Goal: Task Accomplishment & Management: Complete application form

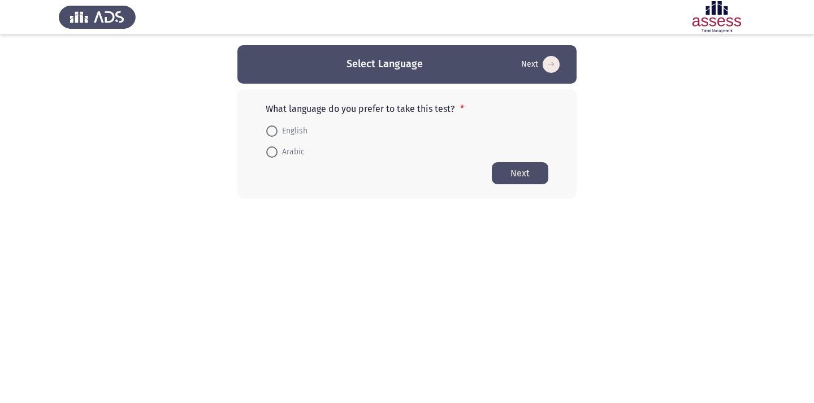
click at [273, 152] on span at bounding box center [271, 151] width 11 height 11
click at [273, 152] on input "Arabic" at bounding box center [271, 151] width 11 height 11
radio input "true"
click at [522, 174] on button "Next" at bounding box center [520, 173] width 57 height 22
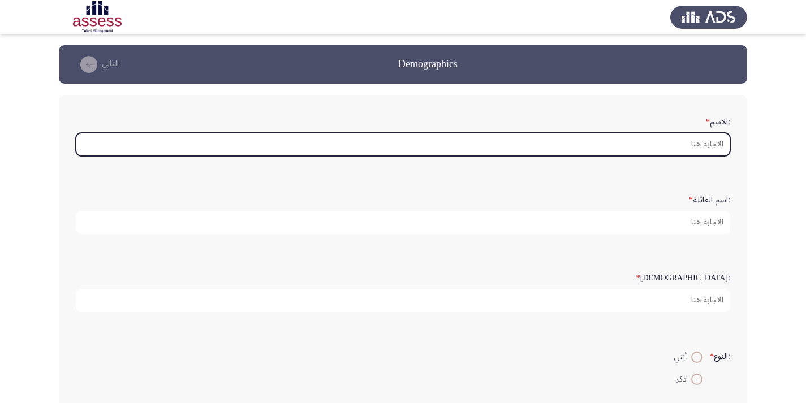
click at [685, 144] on input ":الاسم *" at bounding box center [403, 144] width 654 height 23
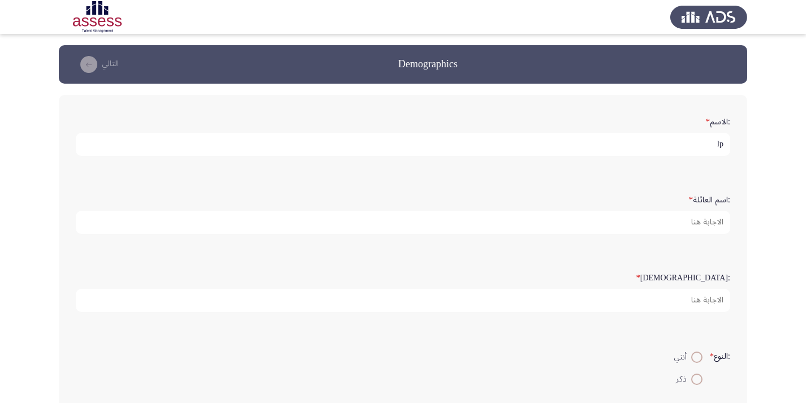
type input "l"
type input "م"
type input "[PERSON_NAME]"
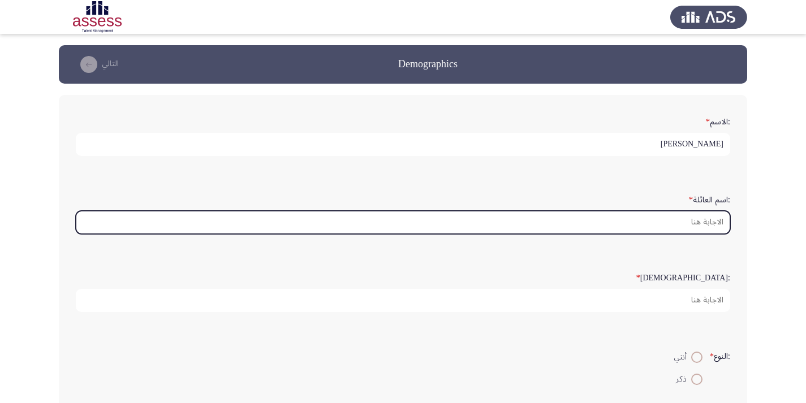
click at [652, 221] on input ":اسم العائلة *" at bounding box center [403, 222] width 654 height 23
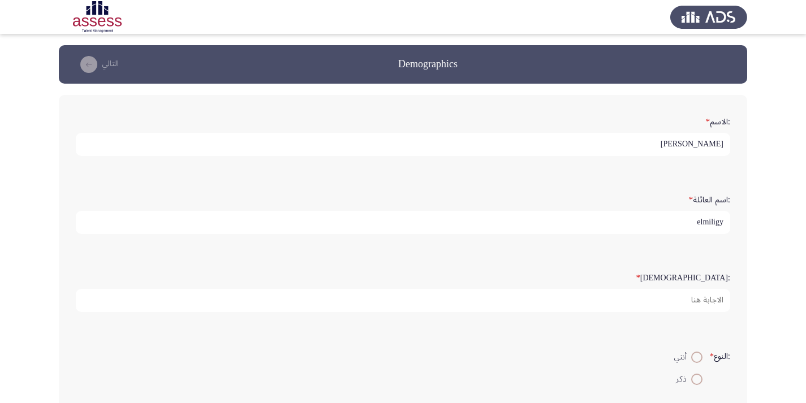
type input "elmiligy"
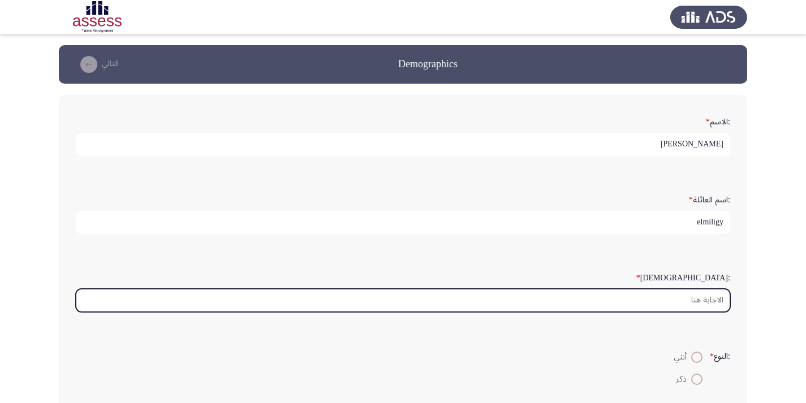
click at [669, 298] on input ":السن *" at bounding box center [403, 300] width 654 height 23
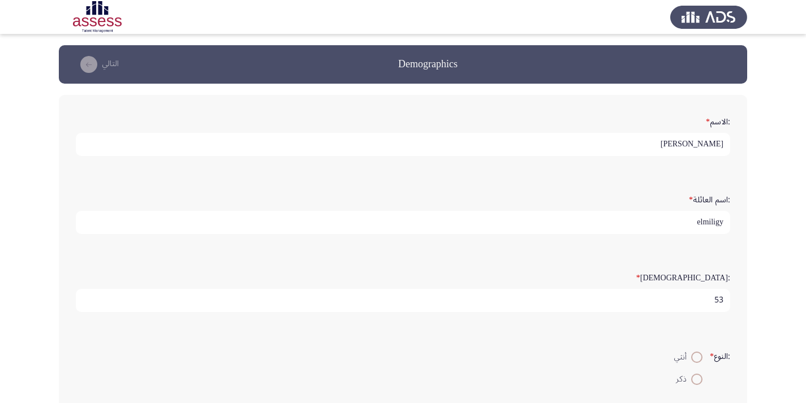
type input "53"
click at [694, 383] on span at bounding box center [696, 379] width 11 height 11
click at [694, 383] on input "ذكر" at bounding box center [696, 379] width 11 height 11
radio input "true"
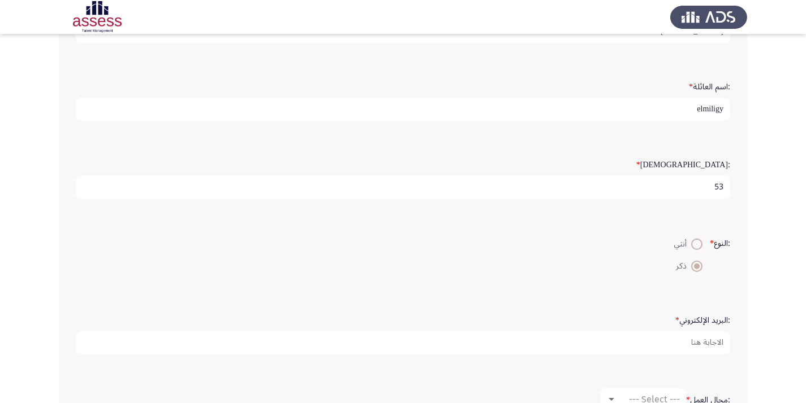
scroll to position [170, 0]
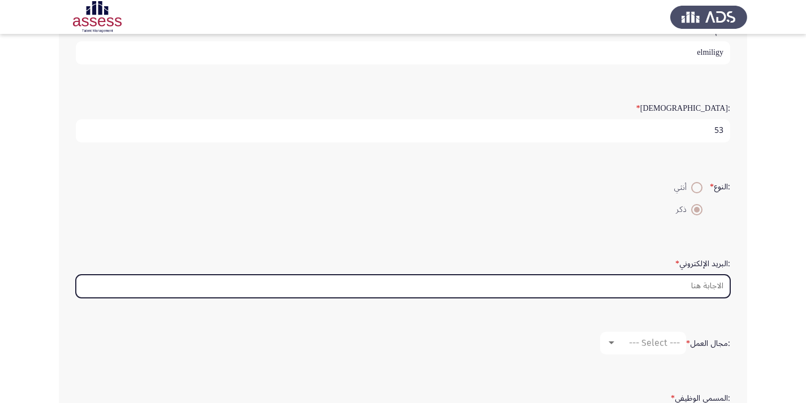
click at [675, 291] on input ":البريد الإلكتروني *" at bounding box center [403, 286] width 654 height 23
click at [713, 287] on input "[PERSON_NAME].monr" at bounding box center [403, 286] width 654 height 23
click at [723, 286] on input "[PERSON_NAME].monir" at bounding box center [403, 286] width 654 height 23
drag, startPoint x: 624, startPoint y: 288, endPoint x: 736, endPoint y: 287, distance: 111.4
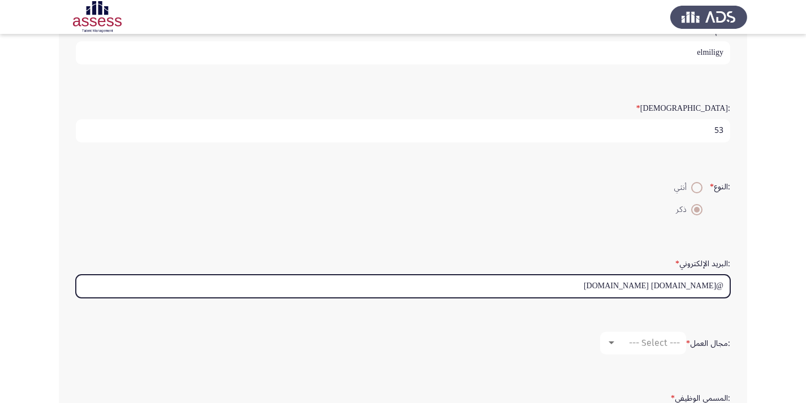
click at [736, 287] on div ":الاسم * [PERSON_NAME] :اسم العائلة * elmiligy :السن * 53 :النوع * أنثي ذكر :ال…" at bounding box center [403, 187] width 688 height 524
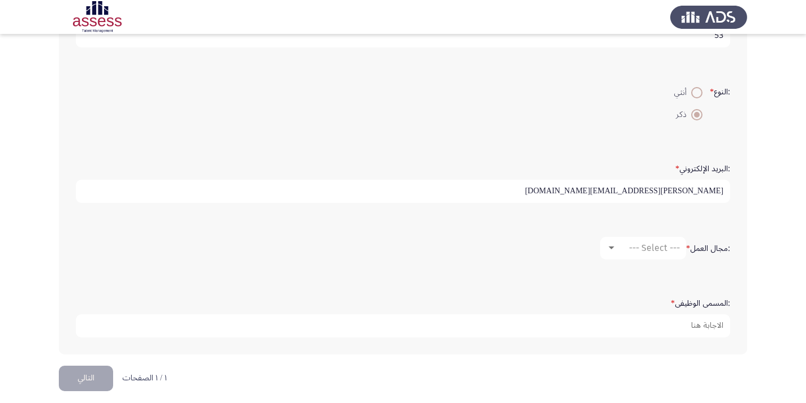
scroll to position [273, 0]
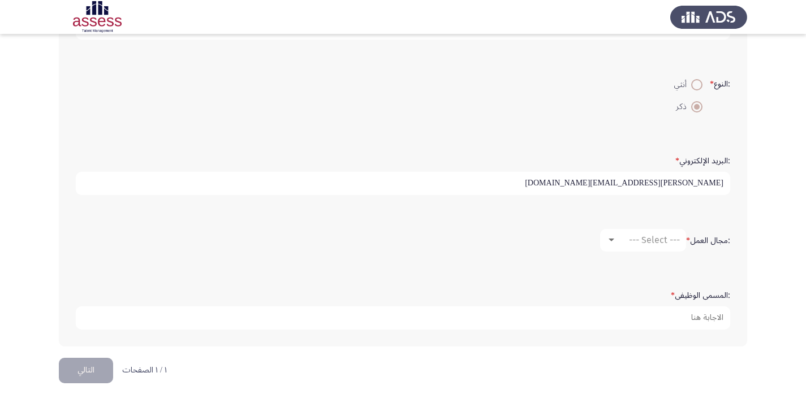
type input "[PERSON_NAME][EMAIL_ADDRESS][DOMAIN_NAME]"
click at [609, 240] on div at bounding box center [612, 240] width 6 height 3
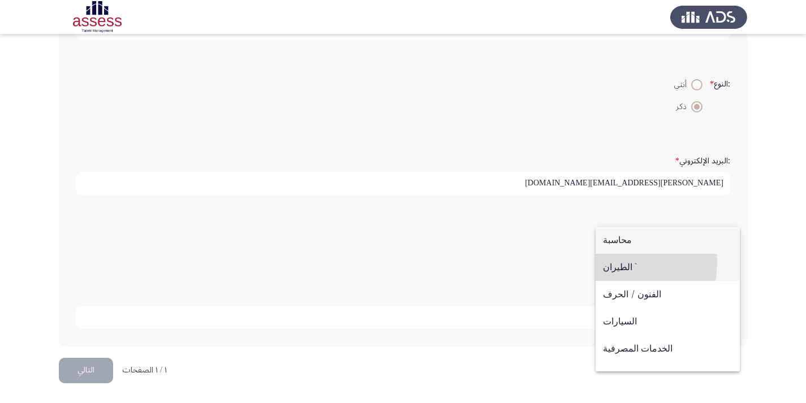
click at [617, 262] on span "الطيران `" at bounding box center [668, 267] width 130 height 27
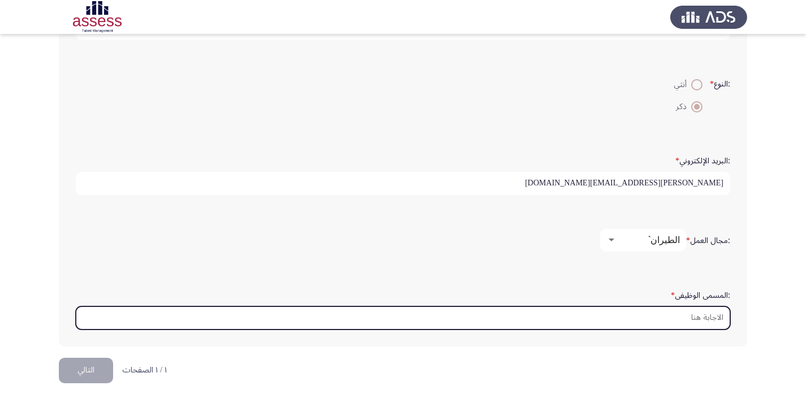
click at [674, 316] on input ":المسمى الوظيفى *" at bounding box center [403, 318] width 654 height 23
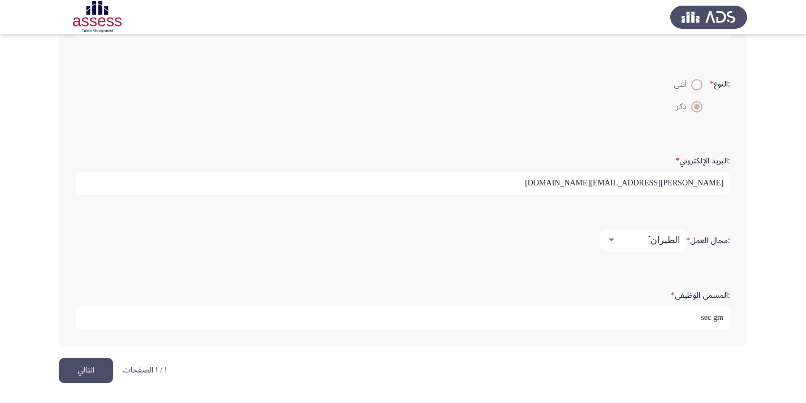
click at [718, 319] on input "sec gm" at bounding box center [403, 318] width 654 height 23
type input "sec gm"
click at [92, 370] on button "التالي" at bounding box center [86, 370] width 54 height 25
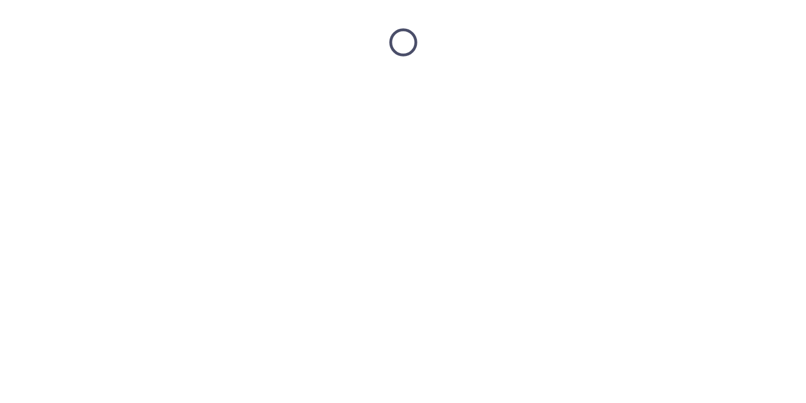
scroll to position [0, 0]
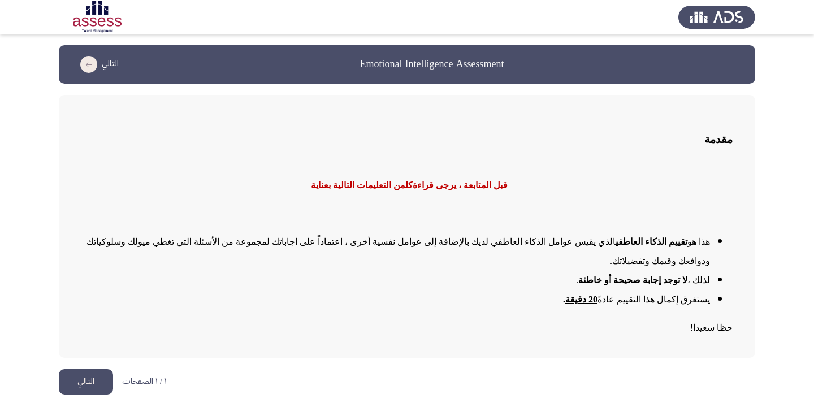
click at [95, 369] on button "التالي" at bounding box center [86, 381] width 54 height 25
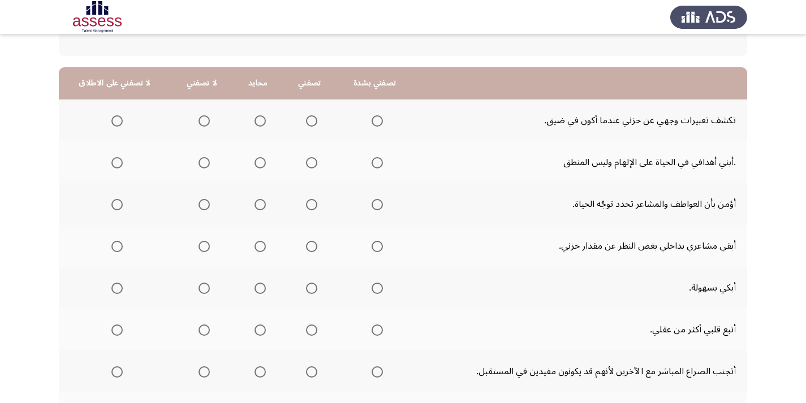
scroll to position [113, 0]
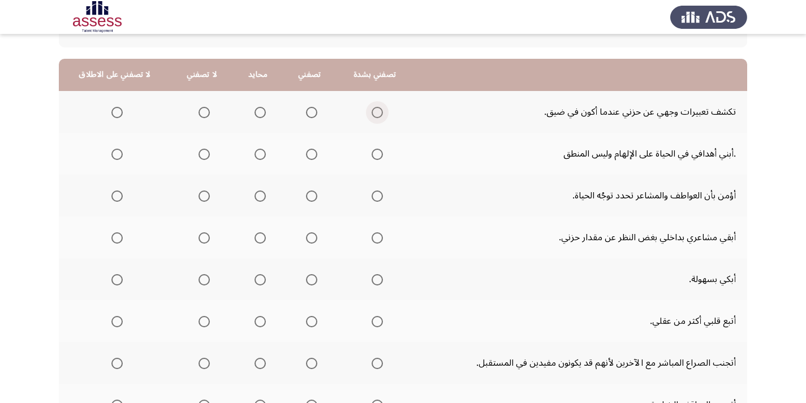
click at [373, 111] on span "Select an option" at bounding box center [377, 112] width 11 height 11
click at [373, 111] on input "Select an option" at bounding box center [377, 112] width 11 height 11
click at [111, 156] on span "Select an option" at bounding box center [116, 154] width 11 height 11
click at [111, 156] on input "Select an option" at bounding box center [116, 154] width 11 height 11
click at [259, 192] on span "Select an option" at bounding box center [260, 196] width 11 height 11
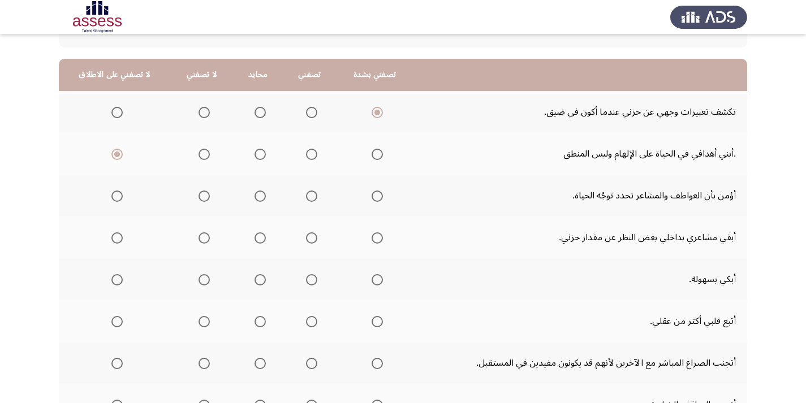
click at [259, 192] on input "Select an option" at bounding box center [260, 196] width 11 height 11
click at [200, 236] on span "Select an option" at bounding box center [204, 237] width 11 height 11
click at [200, 236] on input "Select an option" at bounding box center [204, 237] width 11 height 11
click at [259, 279] on span "Select an option" at bounding box center [260, 279] width 11 height 11
click at [259, 279] on input "Select an option" at bounding box center [260, 279] width 11 height 11
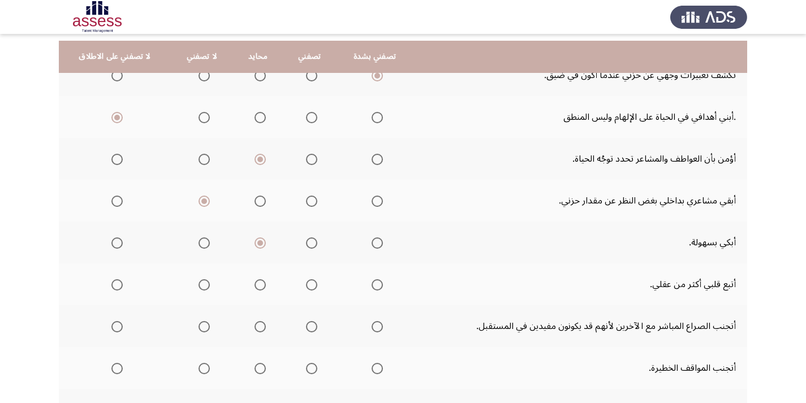
scroll to position [170, 0]
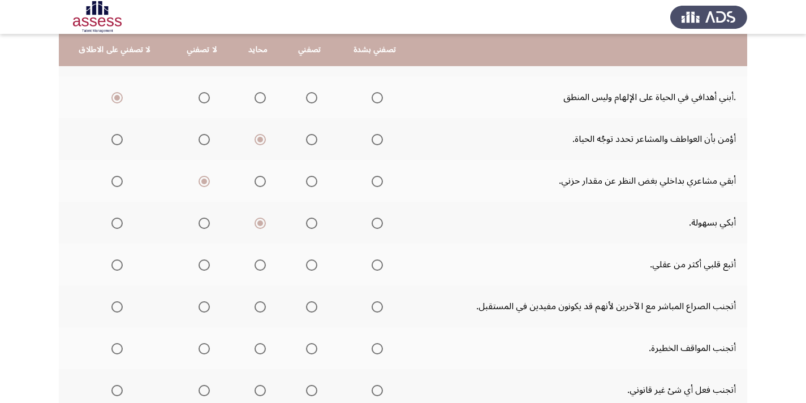
click at [260, 223] on span "Select an option" at bounding box center [260, 223] width 11 height 11
click at [260, 223] on input "Select an option" at bounding box center [260, 223] width 11 height 11
click at [312, 223] on span "Select an option" at bounding box center [312, 223] width 0 height 0
click at [308, 223] on input "Select an option" at bounding box center [311, 223] width 11 height 11
click at [200, 266] on span "Select an option" at bounding box center [204, 265] width 11 height 11
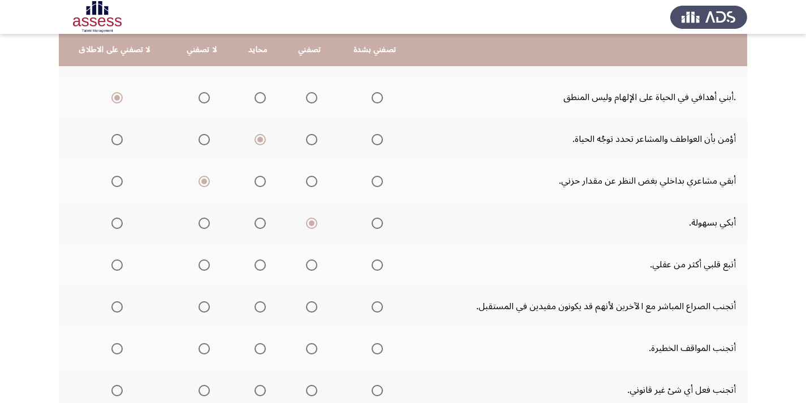
click at [200, 266] on input "Select an option" at bounding box center [204, 265] width 11 height 11
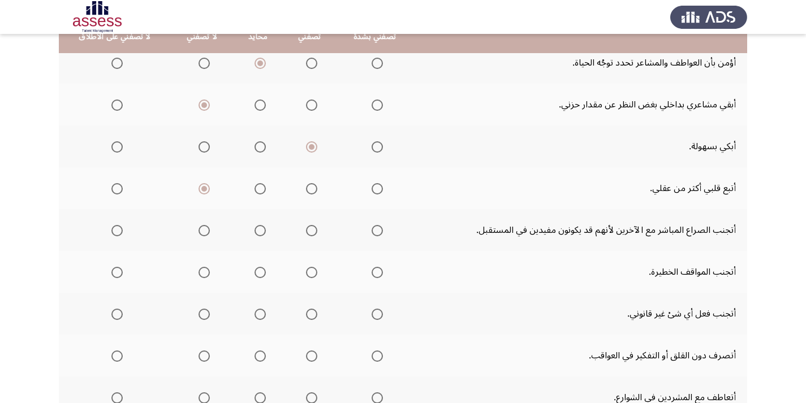
scroll to position [226, 0]
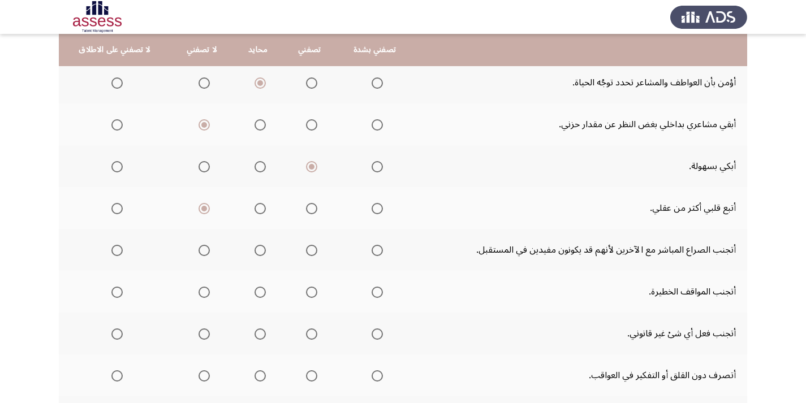
click at [115, 290] on span "Select an option" at bounding box center [116, 292] width 11 height 11
click at [115, 290] on input "Select an option" at bounding box center [116, 292] width 11 height 11
click at [307, 333] on span "Select an option" at bounding box center [311, 334] width 11 height 11
click at [307, 333] on input "Select an option" at bounding box center [311, 334] width 11 height 11
click at [204, 248] on span "Select an option" at bounding box center [204, 250] width 11 height 11
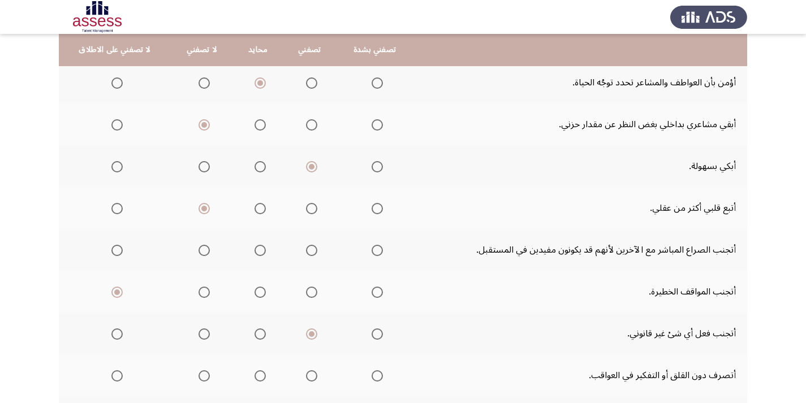
click at [204, 248] on input "Select an option" at bounding box center [204, 250] width 11 height 11
click at [116, 376] on span "Select an option" at bounding box center [116, 375] width 11 height 11
click at [116, 376] on input "Select an option" at bounding box center [116, 375] width 11 height 11
click at [372, 333] on span "Select an option" at bounding box center [377, 334] width 11 height 11
click at [372, 333] on input "Select an option" at bounding box center [377, 334] width 11 height 11
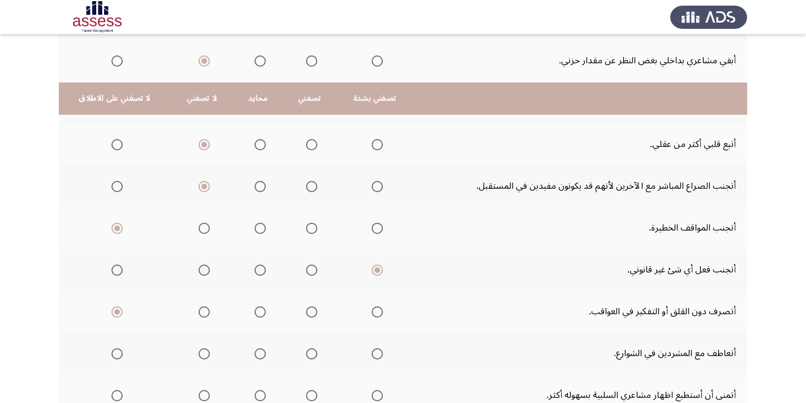
scroll to position [339, 0]
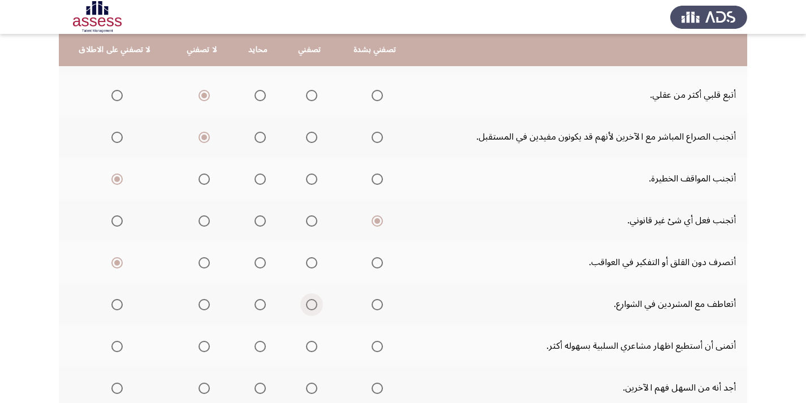
click at [312, 305] on span "Select an option" at bounding box center [312, 305] width 0 height 0
click at [308, 304] on input "Select an option" at bounding box center [311, 304] width 11 height 11
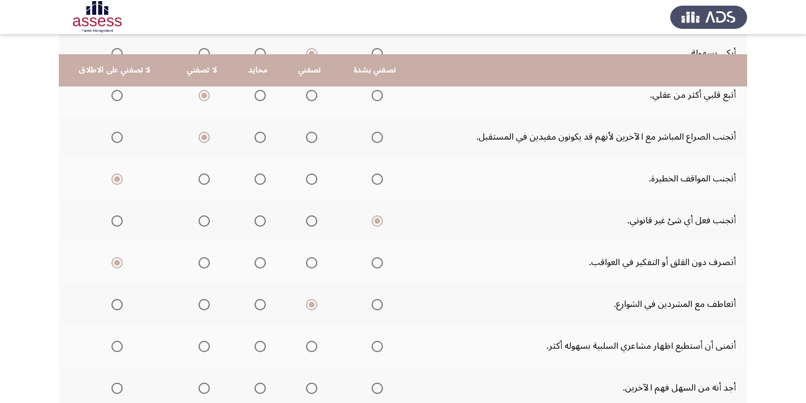
scroll to position [396, 0]
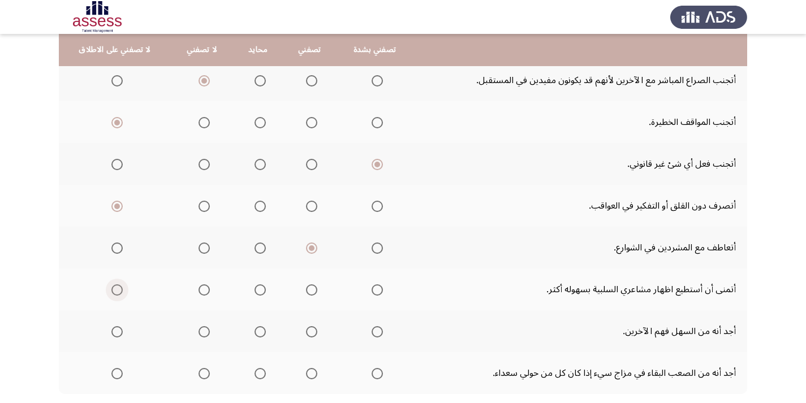
click at [116, 290] on span "Select an option" at bounding box center [116, 290] width 11 height 11
click at [116, 290] on input "Select an option" at bounding box center [116, 290] width 11 height 11
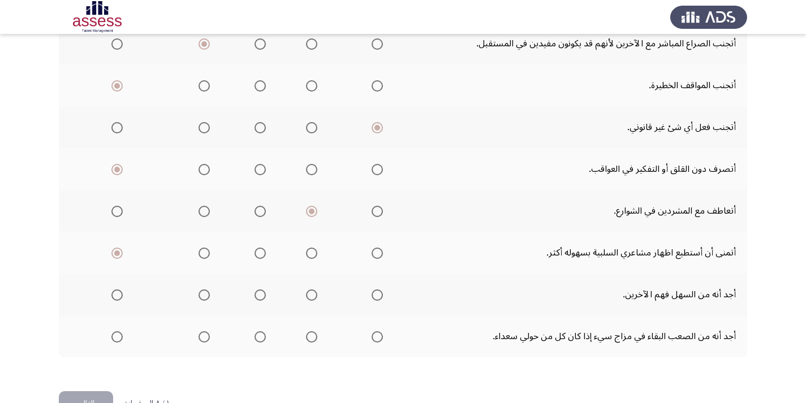
scroll to position [452, 0]
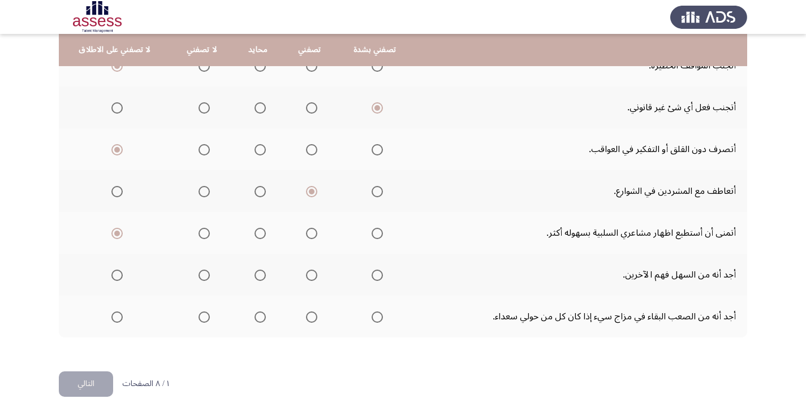
click at [202, 277] on span "Select an option" at bounding box center [204, 275] width 11 height 11
click at [202, 277] on input "Select an option" at bounding box center [204, 275] width 11 height 11
click at [308, 316] on span "Select an option" at bounding box center [311, 317] width 11 height 11
click at [308, 316] on input "Select an option" at bounding box center [311, 317] width 11 height 11
click at [86, 384] on button "التالي" at bounding box center [86, 384] width 54 height 25
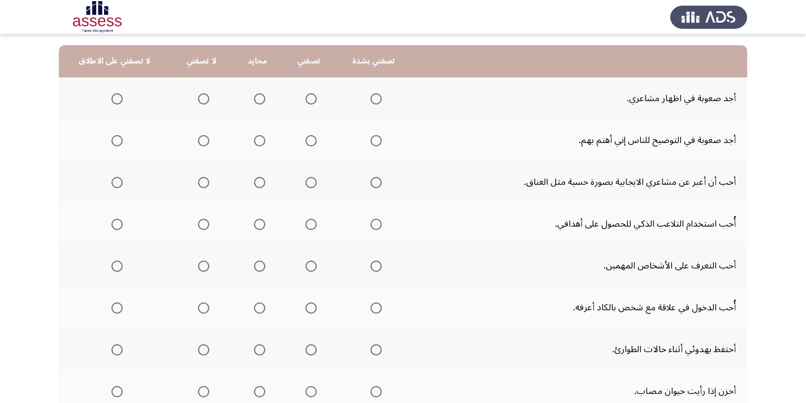
scroll to position [70, 0]
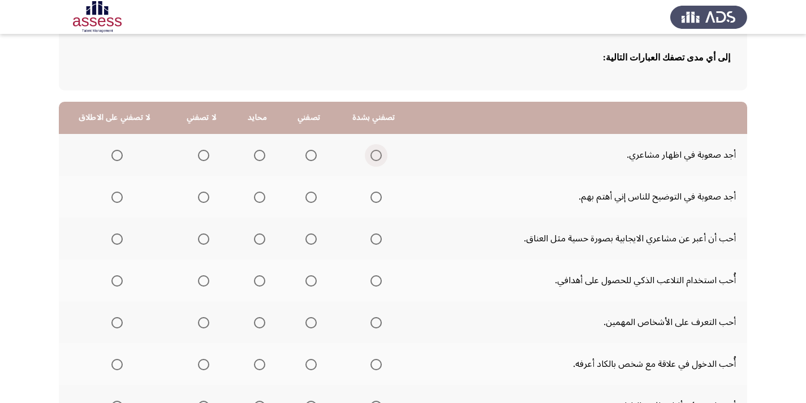
click at [374, 154] on span "Select an option" at bounding box center [375, 155] width 11 height 11
click at [374, 154] on input "Select an option" at bounding box center [375, 155] width 11 height 11
click at [376, 197] on span "Select an option" at bounding box center [376, 197] width 0 height 0
click at [372, 197] on input "Select an option" at bounding box center [375, 197] width 11 height 11
click at [305, 240] on span "Select an option" at bounding box center [310, 239] width 11 height 11
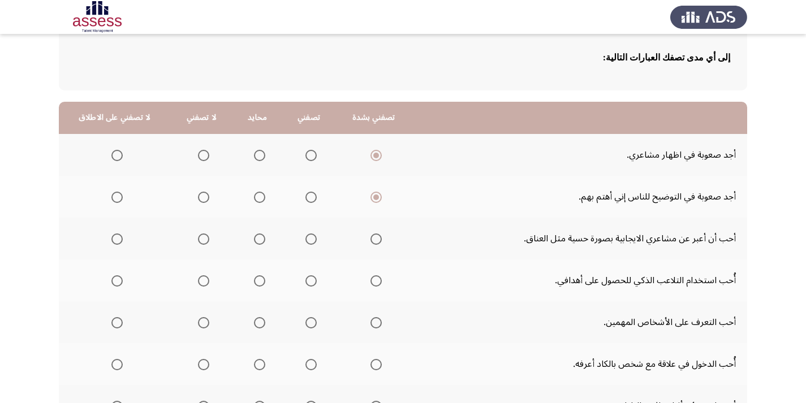
click at [305, 240] on input "Select an option" at bounding box center [310, 239] width 11 height 11
click at [306, 193] on span "Select an option" at bounding box center [310, 197] width 11 height 11
click at [306, 193] on input "Select an option" at bounding box center [310, 197] width 11 height 11
click at [370, 321] on span "Select an option" at bounding box center [375, 322] width 11 height 11
click at [370, 321] on input "Select an option" at bounding box center [375, 322] width 11 height 11
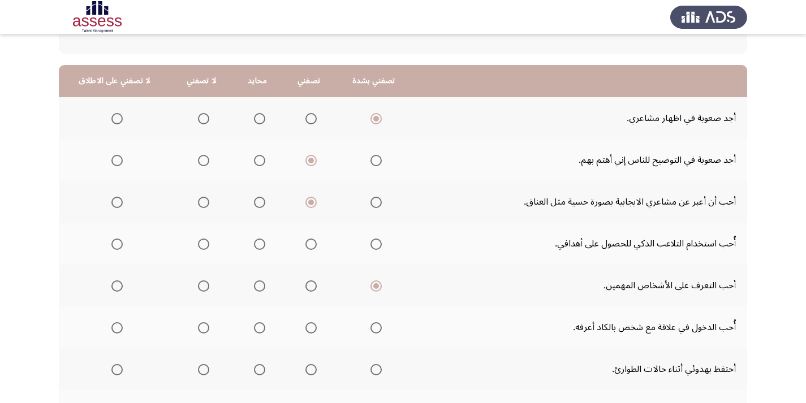
scroll to position [127, 0]
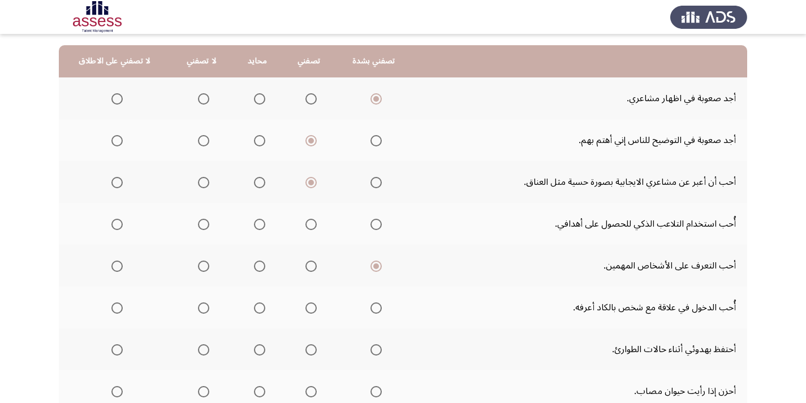
click at [256, 309] on span "Select an option" at bounding box center [259, 308] width 11 height 11
click at [256, 309] on input "Select an option" at bounding box center [259, 308] width 11 height 11
click at [374, 226] on span "Select an option" at bounding box center [375, 224] width 11 height 11
click at [374, 226] on input "Select an option" at bounding box center [375, 224] width 11 height 11
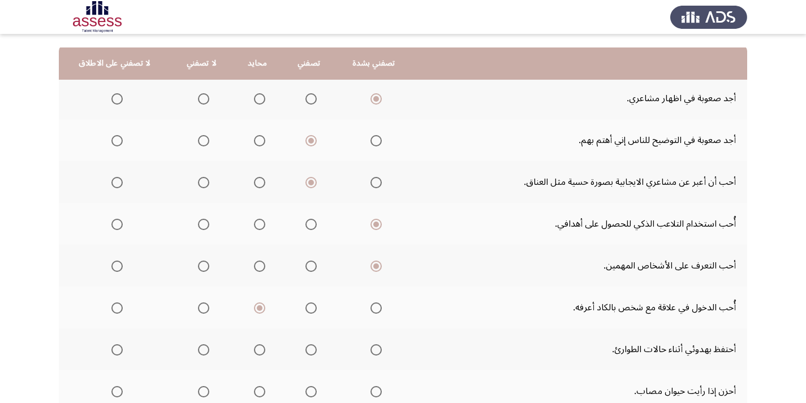
scroll to position [183, 0]
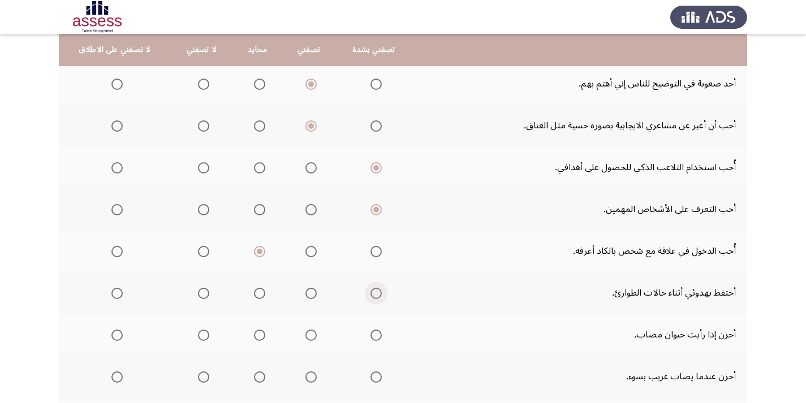
click at [370, 294] on span "Select an option" at bounding box center [375, 293] width 11 height 11
click at [370, 294] on input "Select an option" at bounding box center [375, 293] width 11 height 11
click at [376, 337] on span "Select an option" at bounding box center [375, 335] width 11 height 11
click at [376, 337] on input "Select an option" at bounding box center [375, 335] width 11 height 11
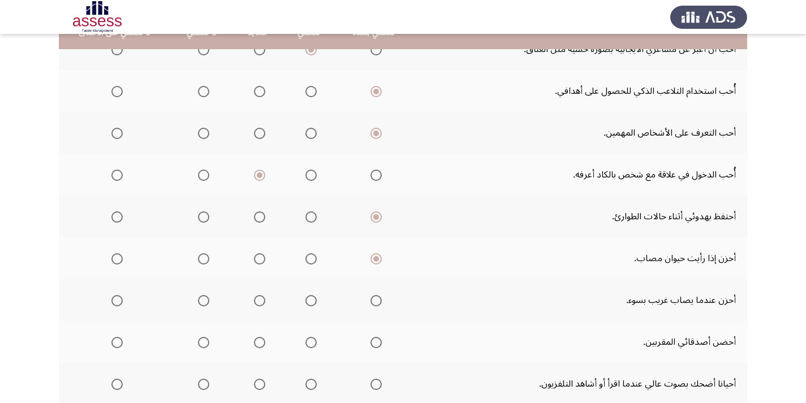
scroll to position [240, 0]
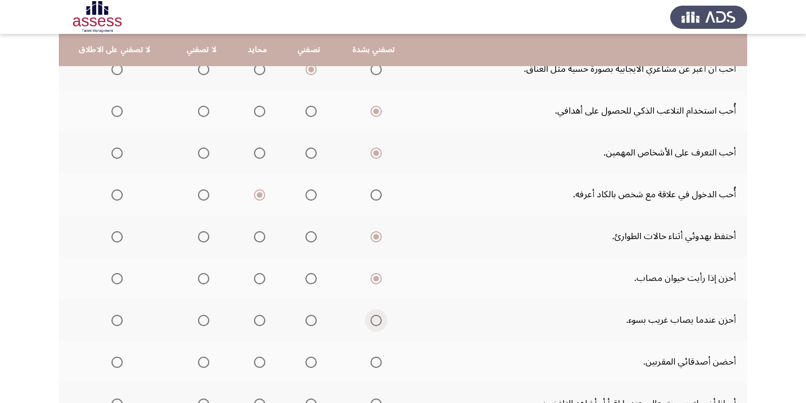
click at [370, 320] on span "Select an option" at bounding box center [375, 320] width 11 height 11
click at [370, 320] on input "Select an option" at bounding box center [375, 320] width 11 height 11
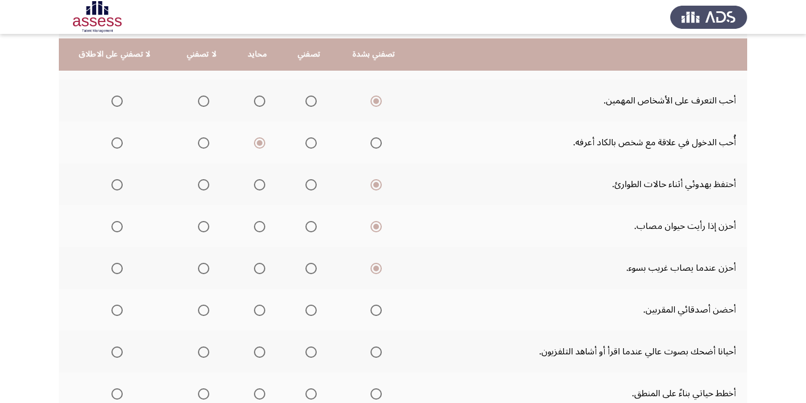
scroll to position [296, 0]
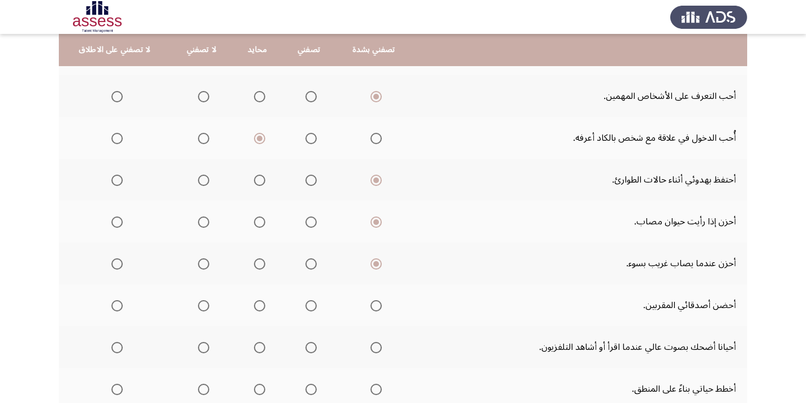
click at [305, 307] on span "Select an option" at bounding box center [310, 305] width 11 height 11
click at [305, 307] on input "Select an option" at bounding box center [310, 305] width 11 height 11
click at [311, 180] on span "Select an option" at bounding box center [310, 180] width 11 height 11
click at [311, 180] on input "Select an option" at bounding box center [310, 180] width 11 height 11
click at [305, 266] on span "Select an option" at bounding box center [310, 263] width 11 height 11
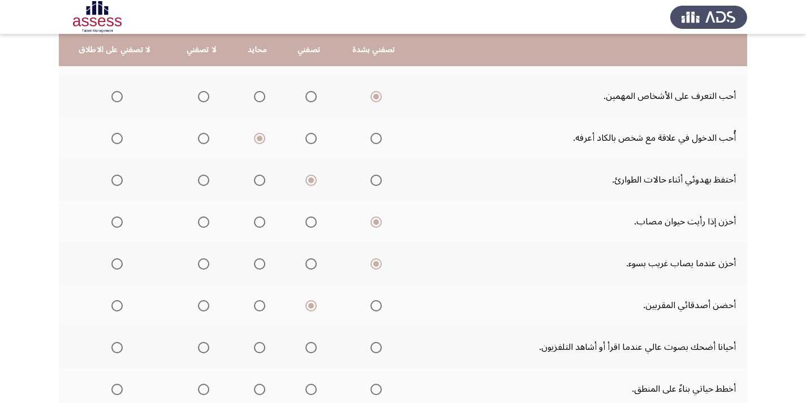
click at [305, 266] on input "Select an option" at bounding box center [310, 263] width 11 height 11
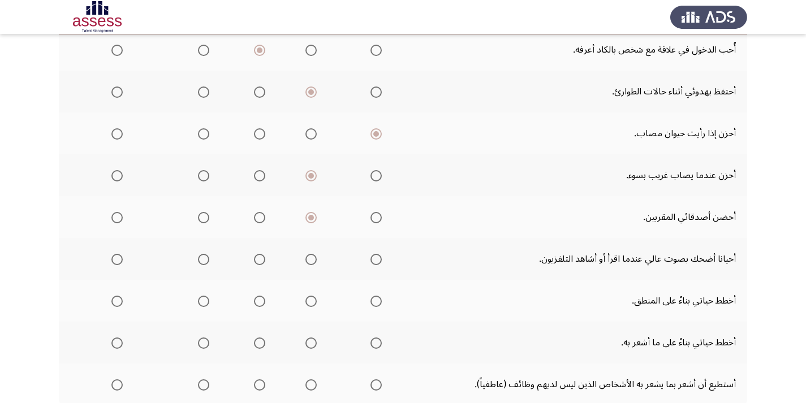
scroll to position [410, 0]
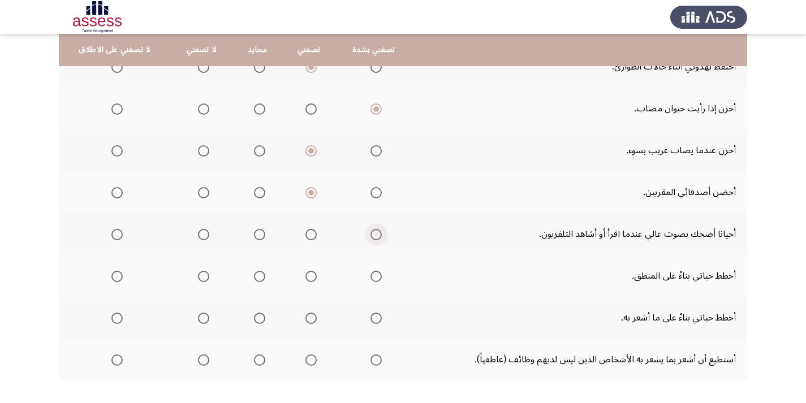
click at [370, 236] on span "Select an option" at bounding box center [375, 234] width 11 height 11
click at [370, 236] on input "Select an option" at bounding box center [375, 234] width 11 height 11
click at [370, 278] on span "Select an option" at bounding box center [375, 276] width 11 height 11
click at [370, 278] on input "Select an option" at bounding box center [375, 276] width 11 height 11
click at [201, 318] on span "Select an option" at bounding box center [203, 318] width 11 height 11
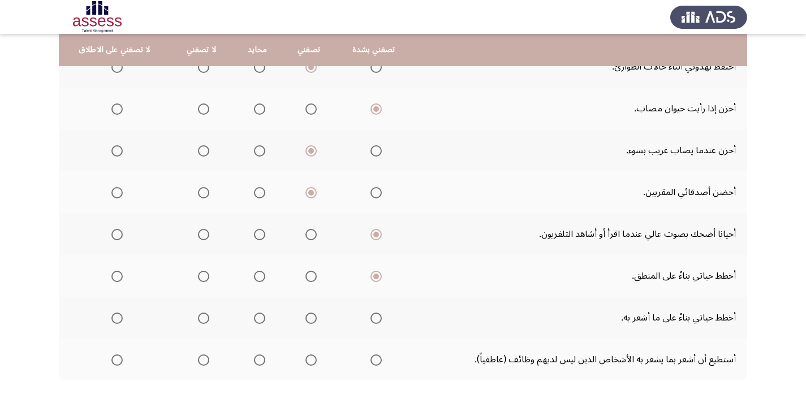
click at [201, 318] on input "Select an option" at bounding box center [203, 318] width 11 height 11
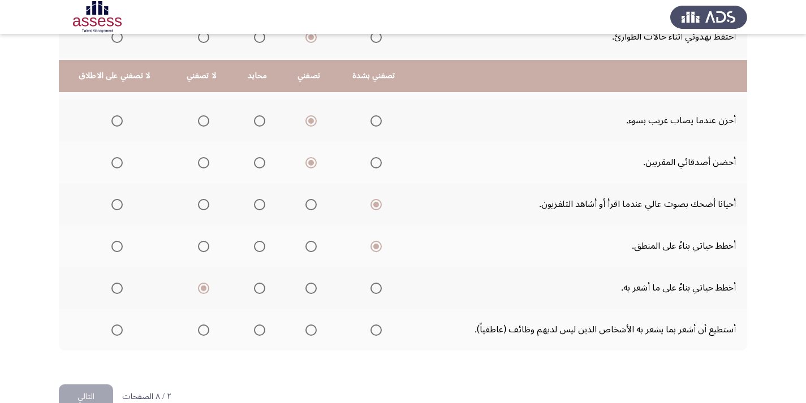
scroll to position [466, 0]
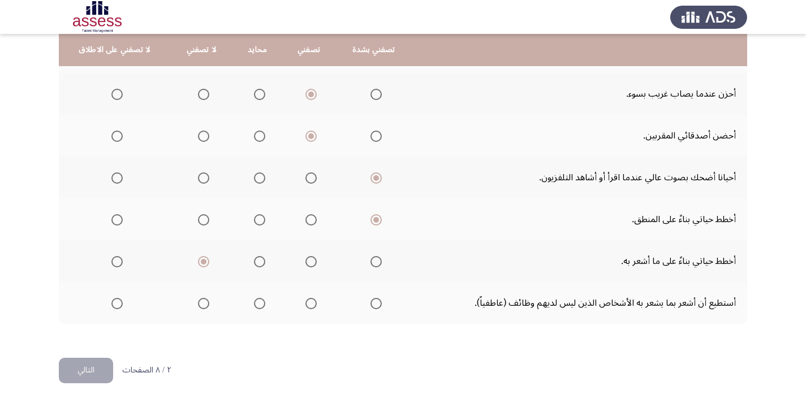
click at [370, 303] on span "Select an option" at bounding box center [375, 303] width 11 height 11
click at [370, 303] on input "Select an option" at bounding box center [375, 303] width 11 height 11
click at [102, 367] on button "التالي" at bounding box center [86, 370] width 54 height 25
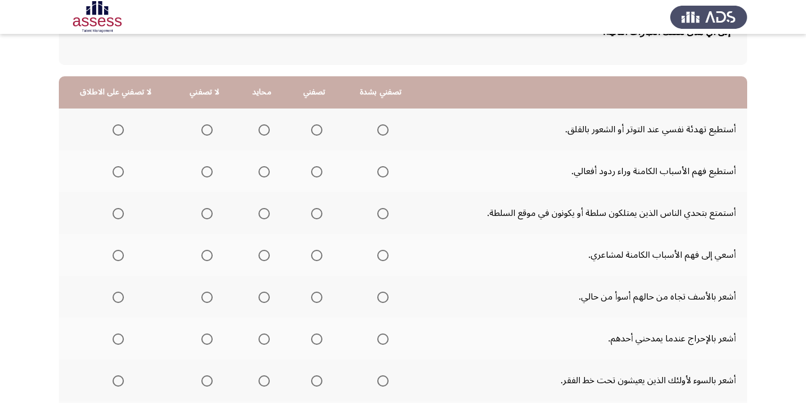
scroll to position [113, 0]
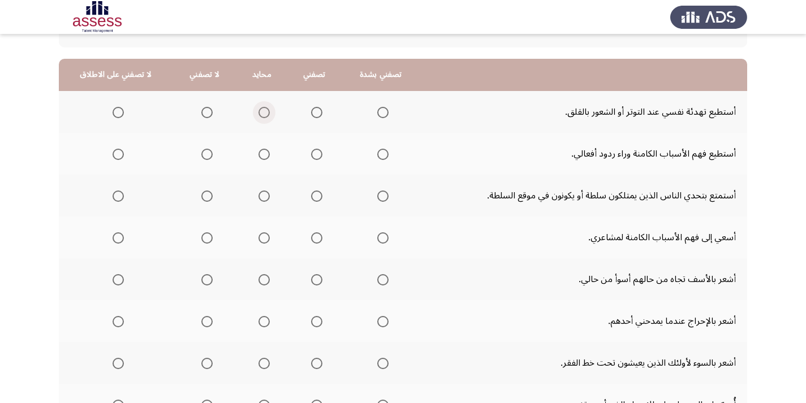
click at [260, 110] on span "Select an option" at bounding box center [263, 112] width 11 height 11
click at [260, 110] on input "Select an option" at bounding box center [263, 112] width 11 height 11
click at [313, 154] on span "Select an option" at bounding box center [316, 154] width 11 height 11
click at [313, 154] on input "Select an option" at bounding box center [316, 154] width 11 height 11
click at [377, 198] on span "Select an option" at bounding box center [382, 196] width 11 height 11
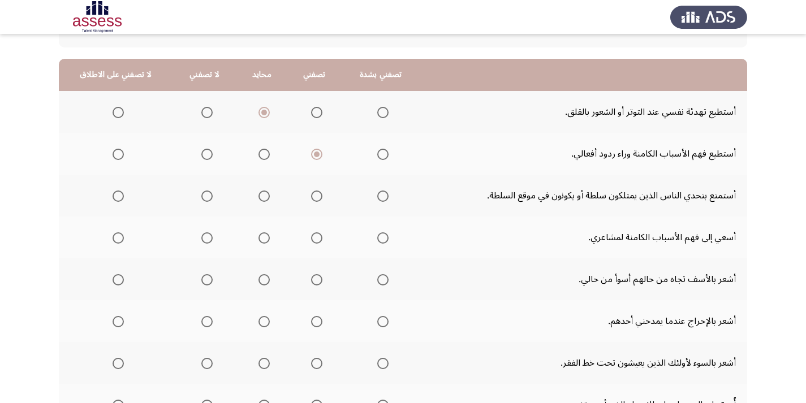
click at [377, 198] on input "Select an option" at bounding box center [382, 196] width 11 height 11
click at [204, 239] on span "Select an option" at bounding box center [206, 237] width 11 height 11
click at [204, 239] on input "Select an option" at bounding box center [206, 237] width 11 height 11
click at [202, 156] on span "Select an option" at bounding box center [206, 154] width 11 height 11
click at [202, 156] on input "Select an option" at bounding box center [206, 154] width 11 height 11
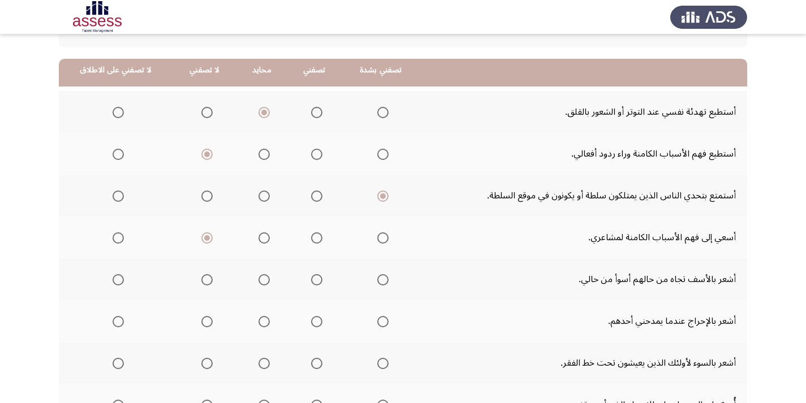
scroll to position [170, 0]
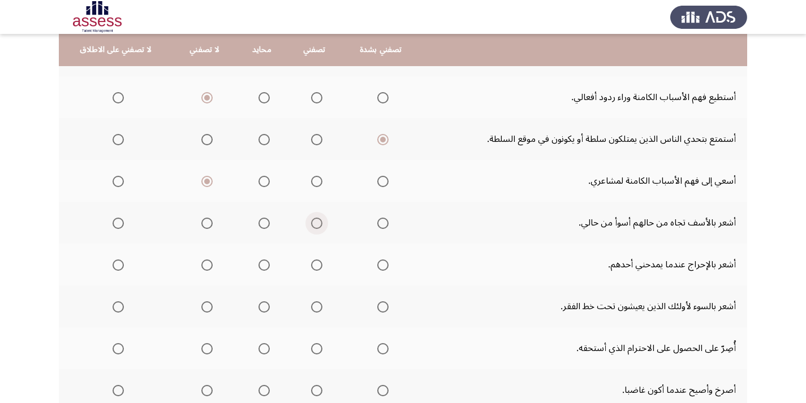
click at [311, 223] on span "Select an option" at bounding box center [316, 223] width 11 height 11
click at [311, 223] on input "Select an option" at bounding box center [316, 223] width 11 height 11
click at [311, 265] on span "Select an option" at bounding box center [316, 265] width 11 height 11
click at [311, 265] on input "Select an option" at bounding box center [316, 265] width 11 height 11
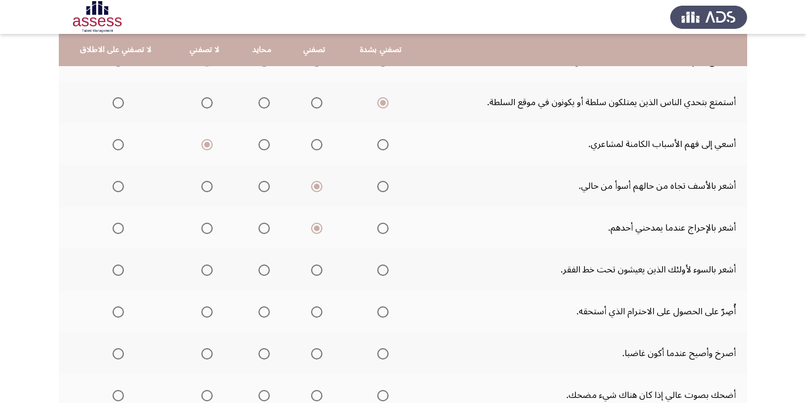
scroll to position [226, 0]
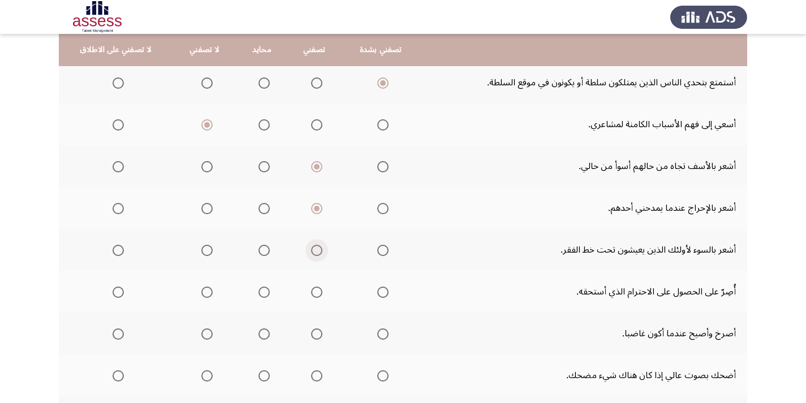
click at [314, 250] on span "Select an option" at bounding box center [316, 250] width 11 height 11
click at [314, 250] on input "Select an option" at bounding box center [316, 250] width 11 height 11
click at [314, 250] on span "Select an option" at bounding box center [317, 251] width 6 height 6
click at [312, 250] on input "Select an option" at bounding box center [316, 250] width 11 height 11
click at [383, 251] on span "Select an option" at bounding box center [383, 251] width 0 height 0
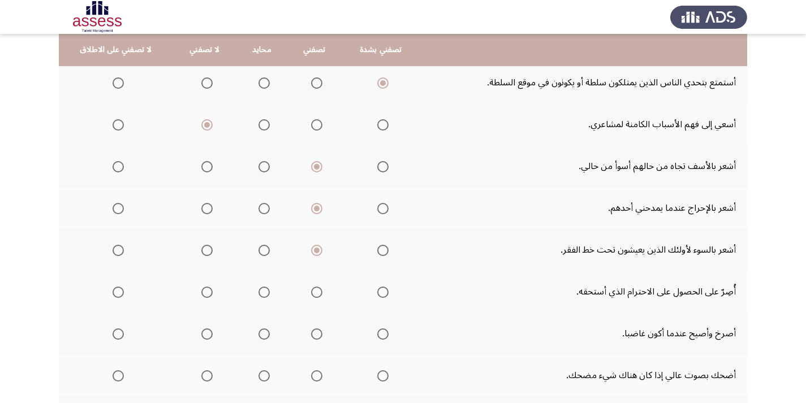
click at [378, 251] on input "Select an option" at bounding box center [382, 250] width 11 height 11
click at [378, 209] on span "Select an option" at bounding box center [382, 208] width 11 height 11
click at [378, 209] on input "Select an option" at bounding box center [382, 208] width 11 height 11
click at [383, 292] on span "Select an option" at bounding box center [383, 292] width 0 height 0
click at [378, 292] on input "Select an option" at bounding box center [382, 292] width 11 height 11
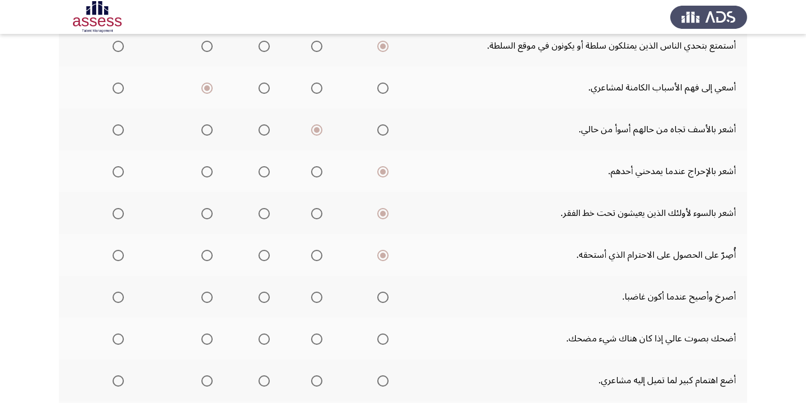
scroll to position [283, 0]
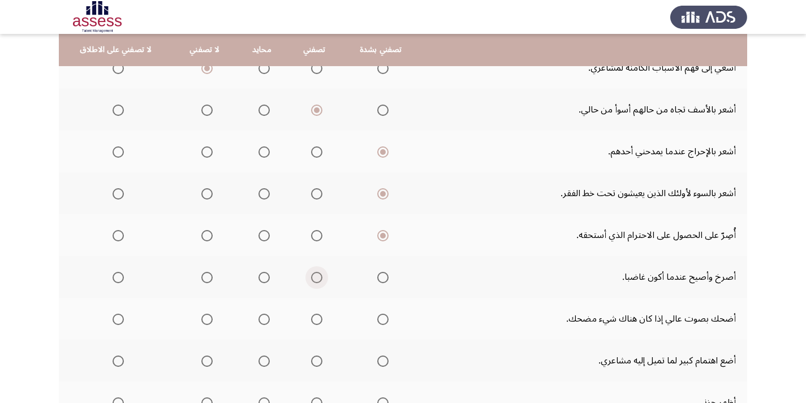
click at [311, 277] on span "Select an option" at bounding box center [316, 277] width 11 height 11
click at [311, 277] on input "Select an option" at bounding box center [316, 277] width 11 height 11
click at [379, 320] on span "Select an option" at bounding box center [382, 319] width 11 height 11
click at [379, 320] on input "Select an option" at bounding box center [382, 319] width 11 height 11
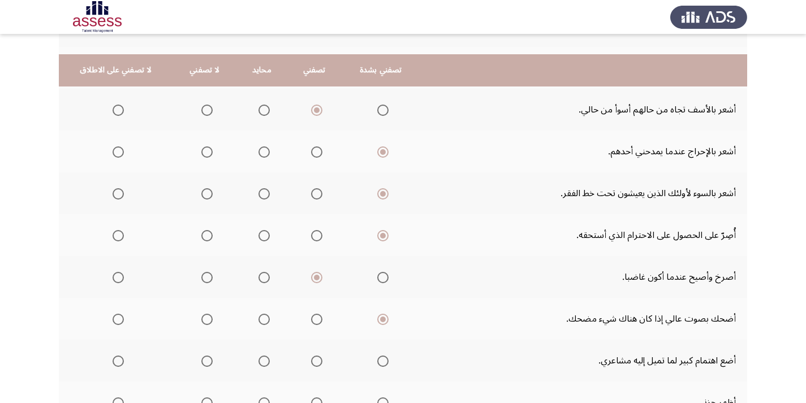
scroll to position [339, 0]
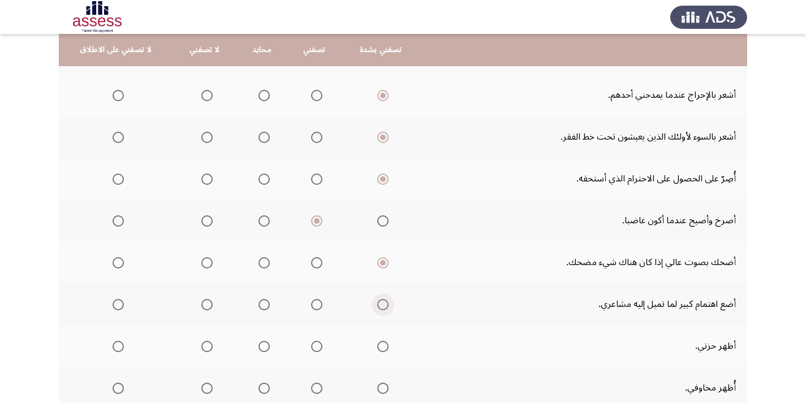
click at [377, 305] on span "Select an option" at bounding box center [382, 304] width 11 height 11
click at [377, 305] on input "Select an option" at bounding box center [382, 304] width 11 height 11
click at [312, 303] on span "Select an option" at bounding box center [316, 304] width 11 height 11
click at [312, 303] on input "Select an option" at bounding box center [316, 304] width 11 height 11
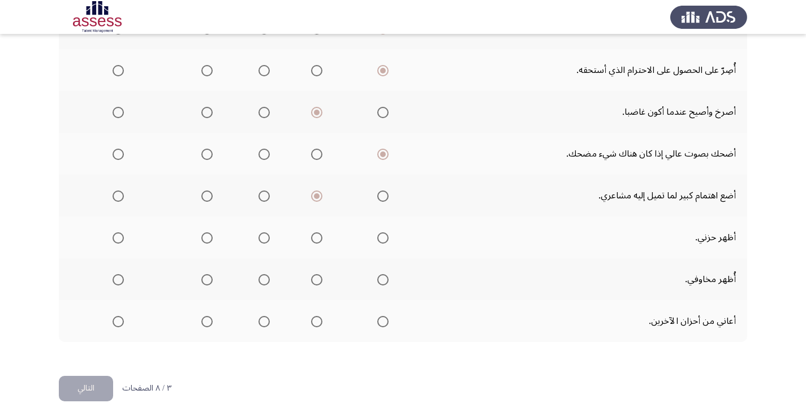
scroll to position [452, 0]
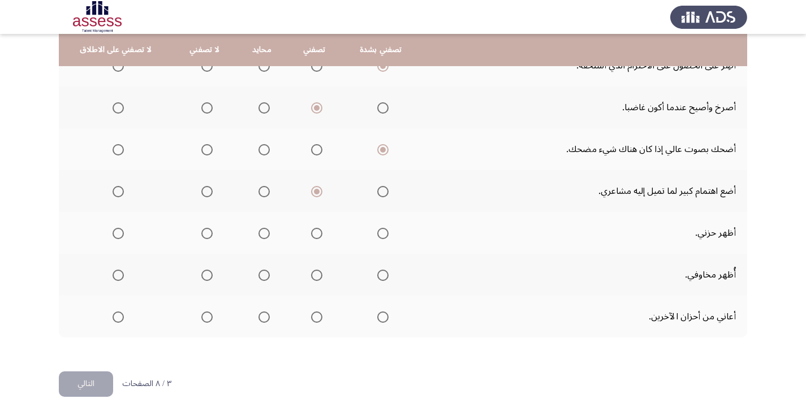
click at [202, 233] on span "Select an option" at bounding box center [206, 233] width 11 height 11
click at [202, 233] on input "Select an option" at bounding box center [206, 233] width 11 height 11
click at [115, 276] on span "Select an option" at bounding box center [118, 275] width 11 height 11
click at [115, 276] on input "Select an option" at bounding box center [118, 275] width 11 height 11
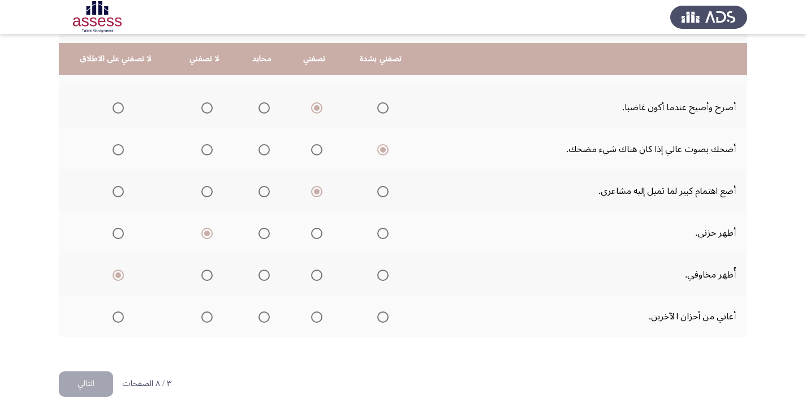
scroll to position [466, 0]
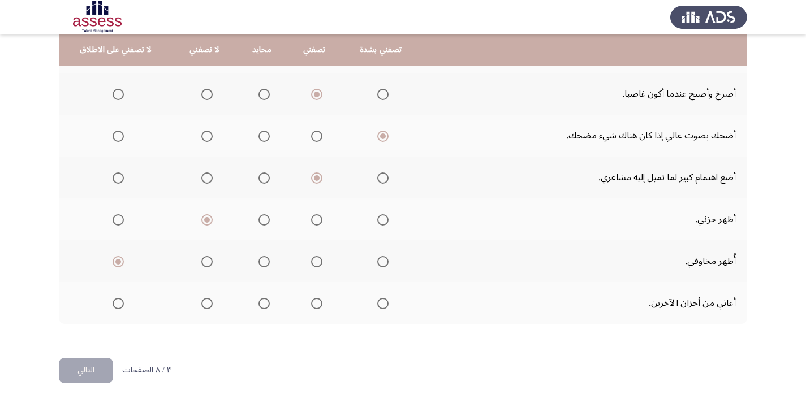
click at [258, 301] on span "Select an option" at bounding box center [263, 303] width 11 height 11
click at [258, 301] on input "Select an option" at bounding box center [263, 303] width 11 height 11
click at [102, 366] on button "التالي" at bounding box center [86, 370] width 54 height 25
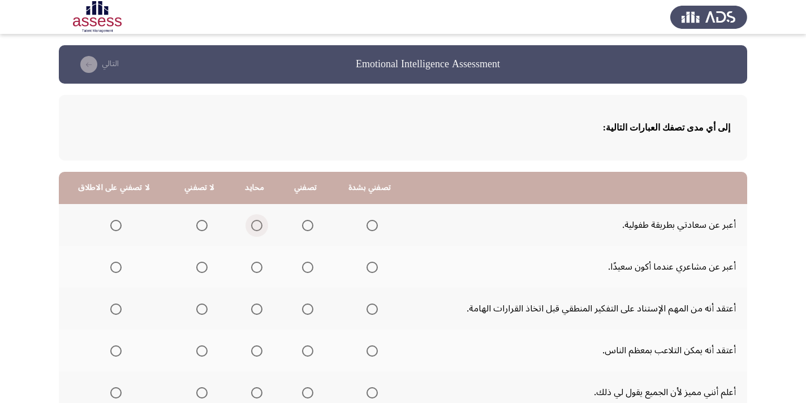
click at [258, 225] on span "Select an option" at bounding box center [256, 225] width 11 height 11
click at [258, 225] on input "Select an option" at bounding box center [256, 225] width 11 height 11
click at [308, 269] on span "Select an option" at bounding box center [307, 267] width 11 height 11
click at [308, 269] on input "Select an option" at bounding box center [307, 267] width 11 height 11
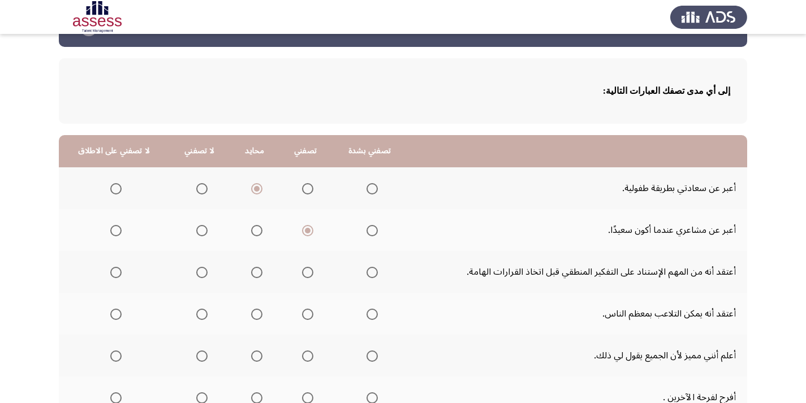
scroll to position [57, 0]
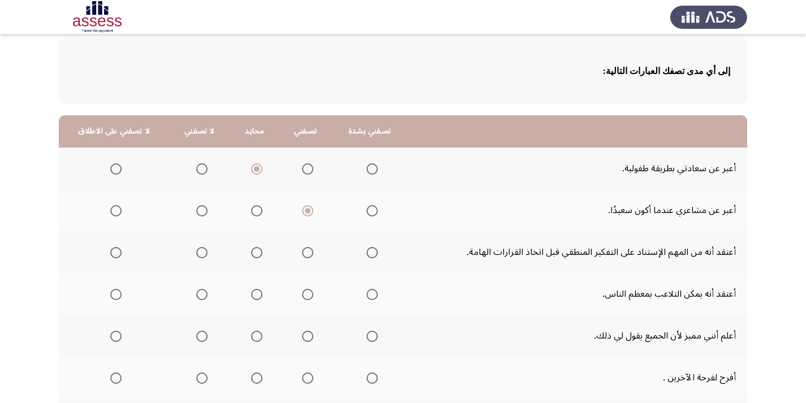
click at [373, 252] on span "Select an option" at bounding box center [372, 252] width 11 height 11
click at [373, 252] on input "Select an option" at bounding box center [372, 252] width 11 height 11
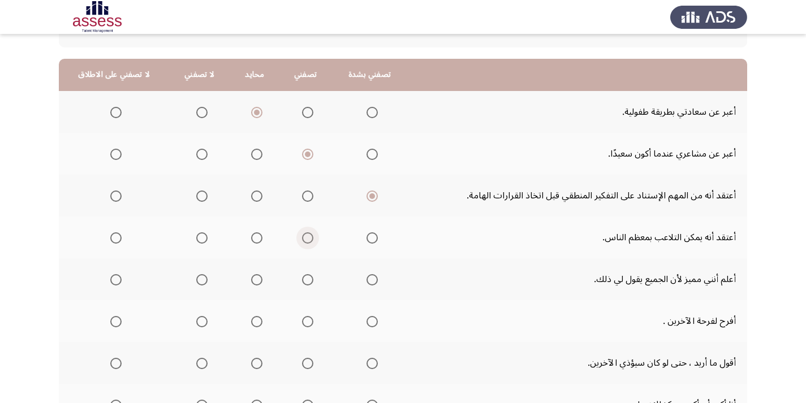
click at [305, 235] on span "Select an option" at bounding box center [307, 237] width 11 height 11
click at [305, 235] on input "Select an option" at bounding box center [307, 237] width 11 height 11
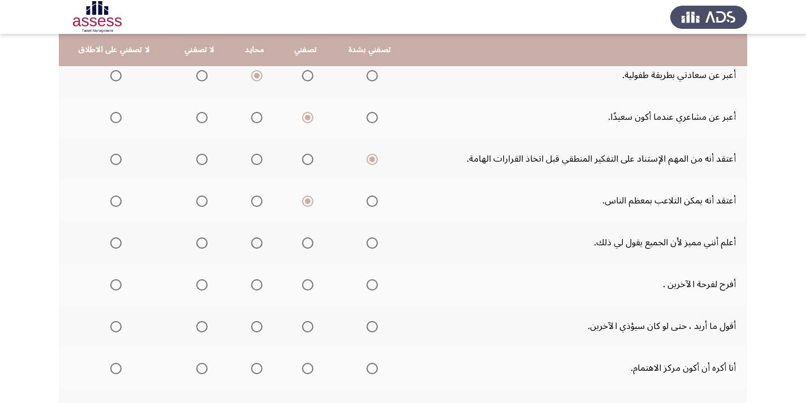
scroll to position [170, 0]
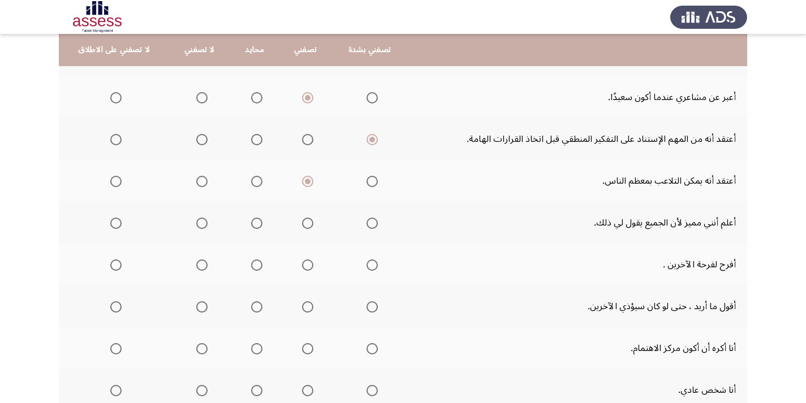
click at [199, 223] on span "Select an option" at bounding box center [201, 223] width 11 height 11
click at [199, 223] on input "Select an option" at bounding box center [201, 223] width 11 height 11
click at [256, 225] on span "Select an option" at bounding box center [256, 223] width 11 height 11
click at [256, 225] on input "Select an option" at bounding box center [256, 223] width 11 height 11
click at [307, 265] on span "Select an option" at bounding box center [307, 265] width 11 height 11
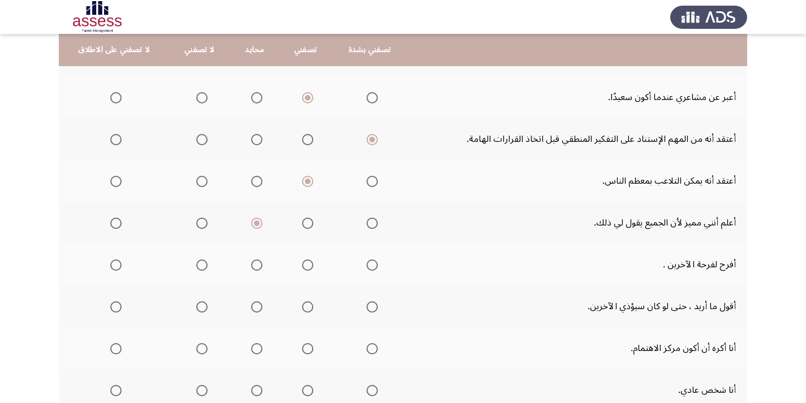
click at [307, 265] on input "Select an option" at bounding box center [307, 265] width 11 height 11
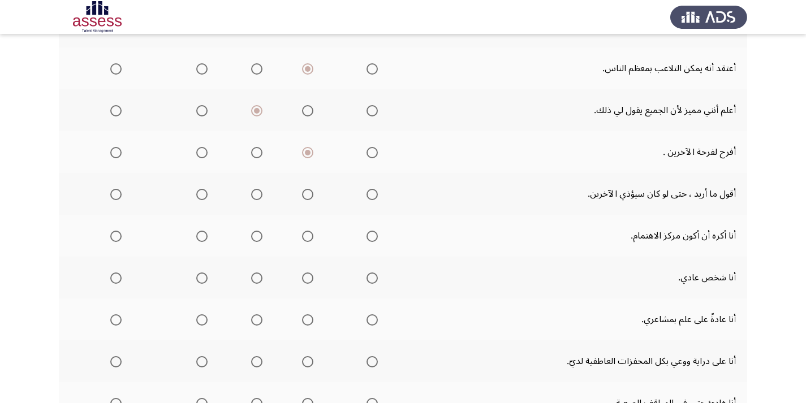
scroll to position [283, 0]
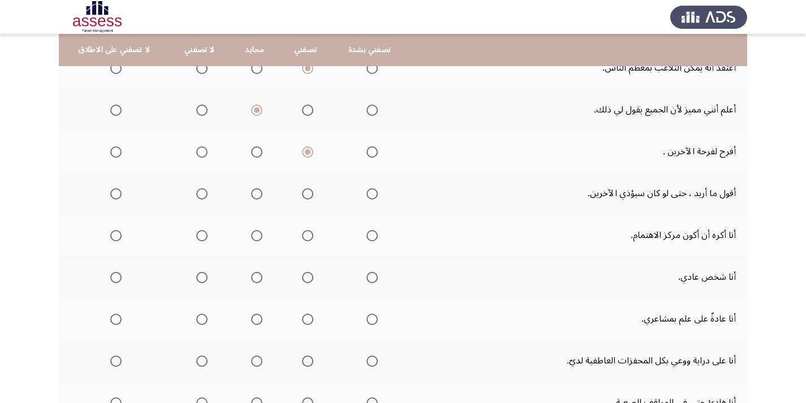
click at [113, 190] on span "Select an option" at bounding box center [115, 193] width 11 height 11
click at [113, 190] on input "Select an option" at bounding box center [115, 193] width 11 height 11
click at [199, 197] on span "Select an option" at bounding box center [201, 193] width 11 height 11
click at [199, 197] on input "Select an option" at bounding box center [201, 193] width 11 height 11
click at [114, 235] on span "Select an option" at bounding box center [115, 235] width 11 height 11
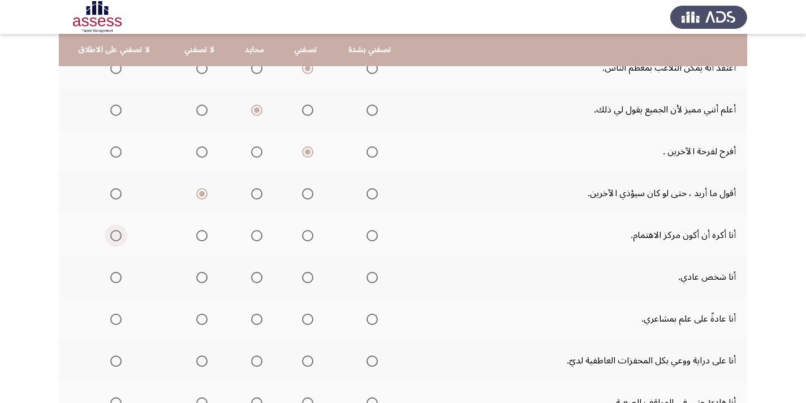
click at [114, 235] on input "Select an option" at bounding box center [115, 235] width 11 height 11
click at [196, 276] on span "Select an option" at bounding box center [201, 277] width 11 height 11
click at [196, 276] on input "Select an option" at bounding box center [201, 277] width 11 height 11
click at [308, 110] on span "Select an option" at bounding box center [308, 110] width 0 height 0
click at [305, 110] on input "Select an option" at bounding box center [307, 110] width 11 height 11
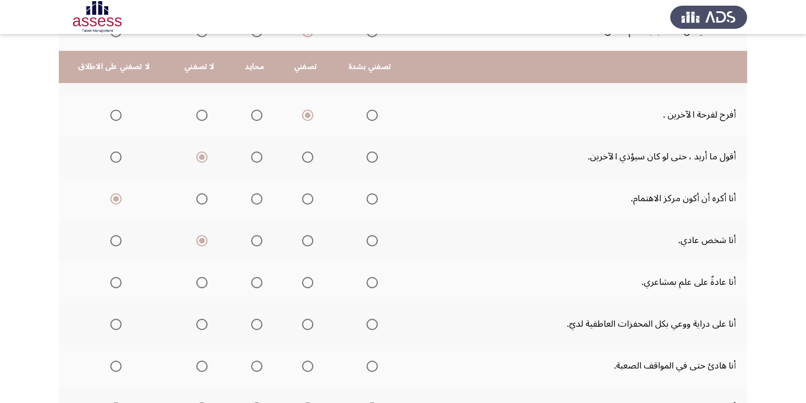
scroll to position [339, 0]
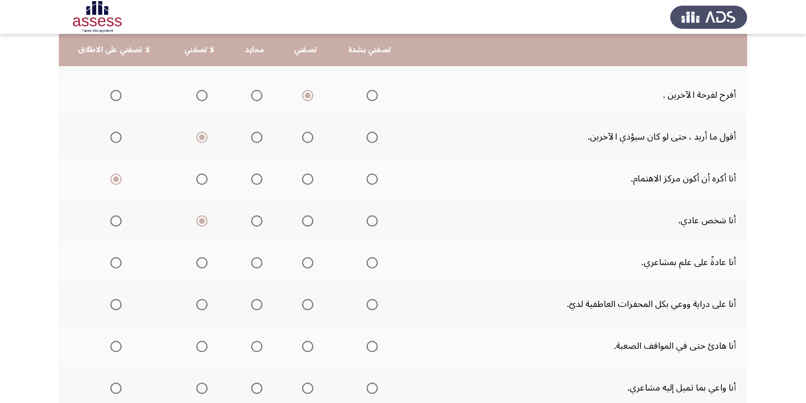
click at [251, 263] on span "Select an option" at bounding box center [256, 262] width 11 height 11
click at [251, 263] on input "Select an option" at bounding box center [256, 262] width 11 height 11
click at [199, 262] on span "Select an option" at bounding box center [201, 262] width 11 height 11
click at [199, 262] on input "Select an option" at bounding box center [201, 262] width 11 height 11
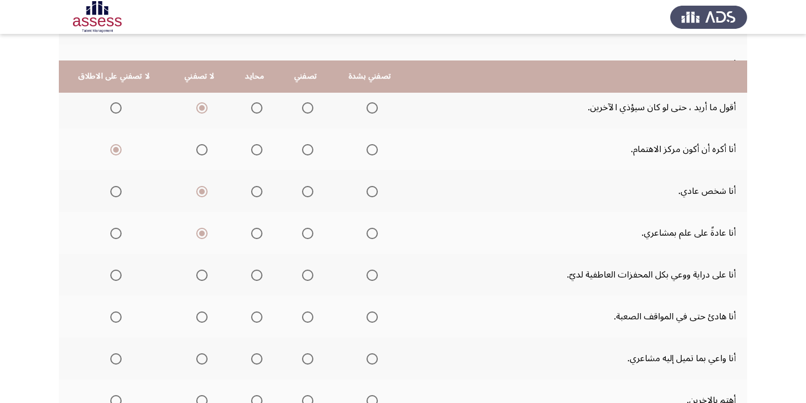
scroll to position [396, 0]
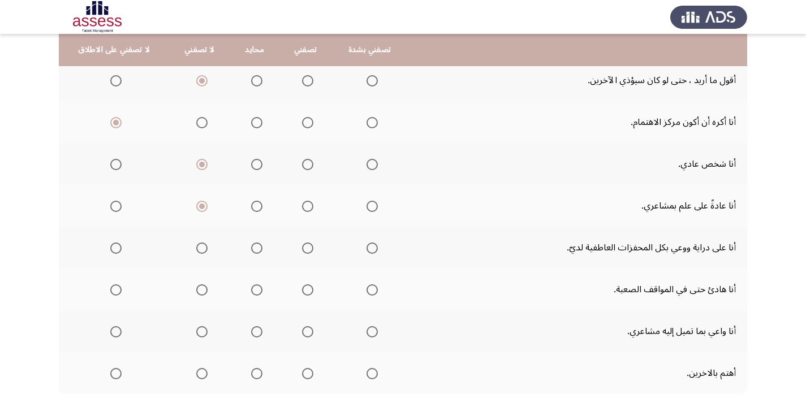
click at [201, 293] on span "Select an option" at bounding box center [201, 290] width 11 height 11
click at [201, 293] on input "Select an option" at bounding box center [201, 290] width 11 height 11
click at [202, 244] on span "Select an option" at bounding box center [201, 248] width 11 height 11
click at [202, 244] on input "Select an option" at bounding box center [201, 248] width 11 height 11
click at [199, 247] on span "Select an option" at bounding box center [202, 248] width 6 height 6
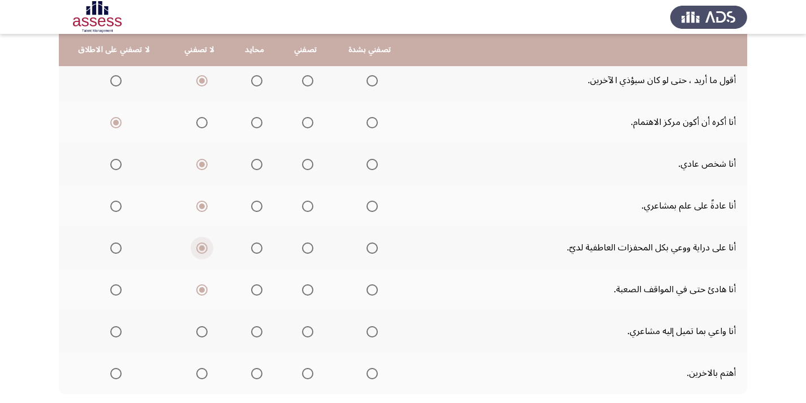
click at [199, 247] on input "Select an option" at bounding box center [201, 248] width 11 height 11
click at [307, 248] on span "Select an option" at bounding box center [307, 248] width 11 height 11
click at [307, 248] on input "Select an option" at bounding box center [307, 248] width 11 height 11
click at [306, 330] on span "Select an option" at bounding box center [307, 331] width 11 height 11
click at [306, 330] on input "Select an option" at bounding box center [307, 331] width 11 height 11
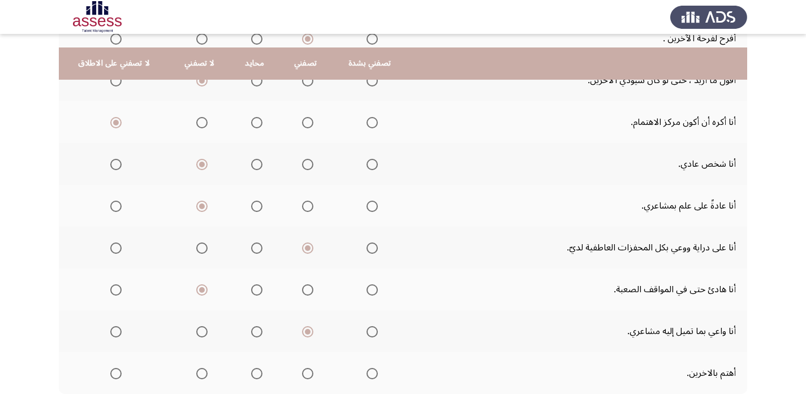
scroll to position [452, 0]
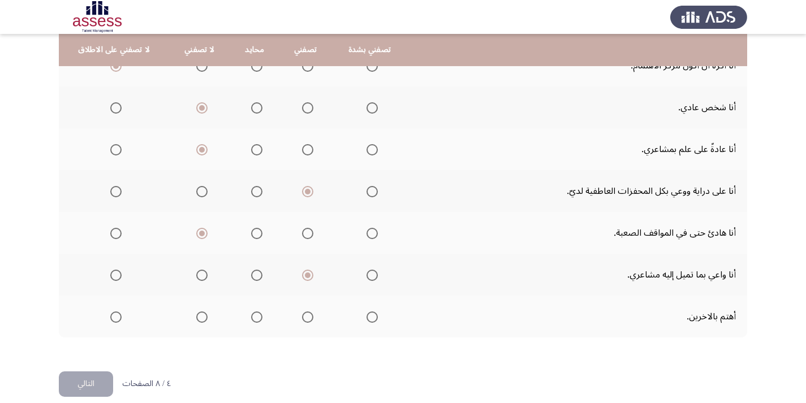
click at [306, 316] on span "Select an option" at bounding box center [307, 317] width 11 height 11
click at [306, 316] on input "Select an option" at bounding box center [307, 317] width 11 height 11
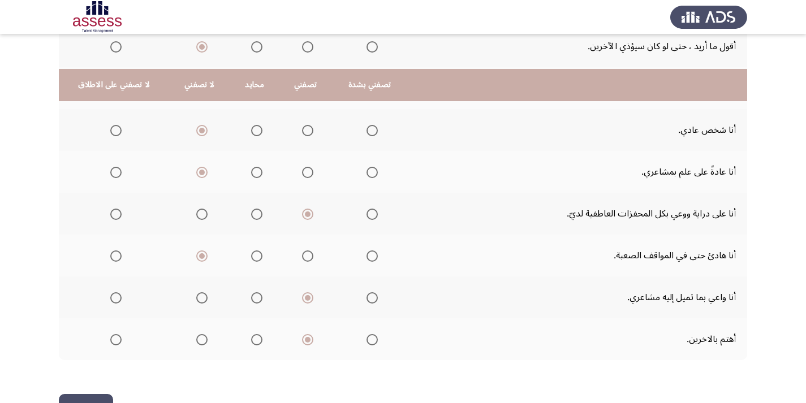
scroll to position [466, 0]
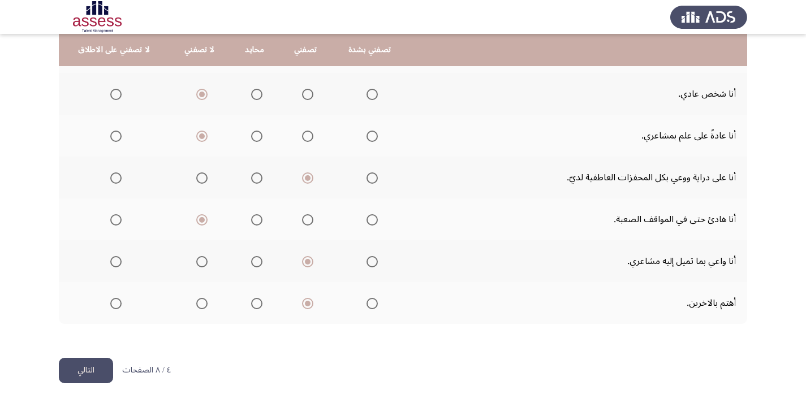
click at [94, 373] on button "التالي" at bounding box center [86, 370] width 54 height 25
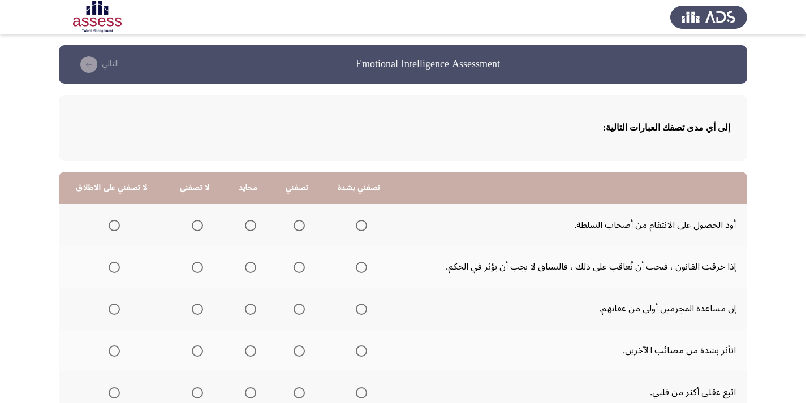
click at [193, 223] on span "Select an option" at bounding box center [197, 225] width 11 height 11
click at [193, 223] on input "Select an option" at bounding box center [197, 225] width 11 height 11
click at [114, 266] on span "Select an option" at bounding box center [114, 267] width 11 height 11
click at [114, 266] on input "Select an option" at bounding box center [114, 267] width 11 height 11
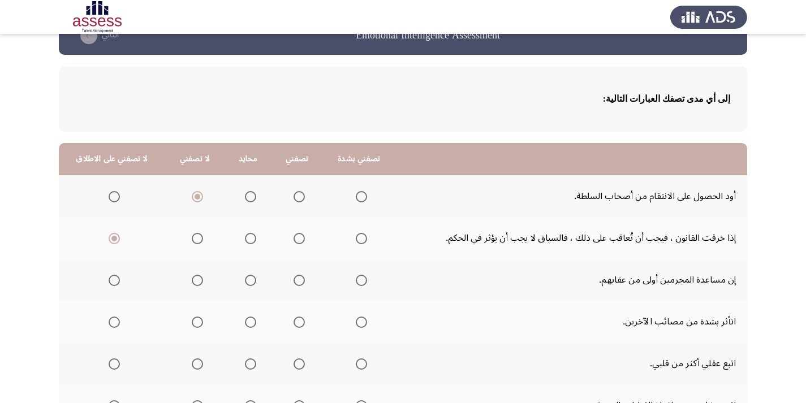
scroll to position [57, 0]
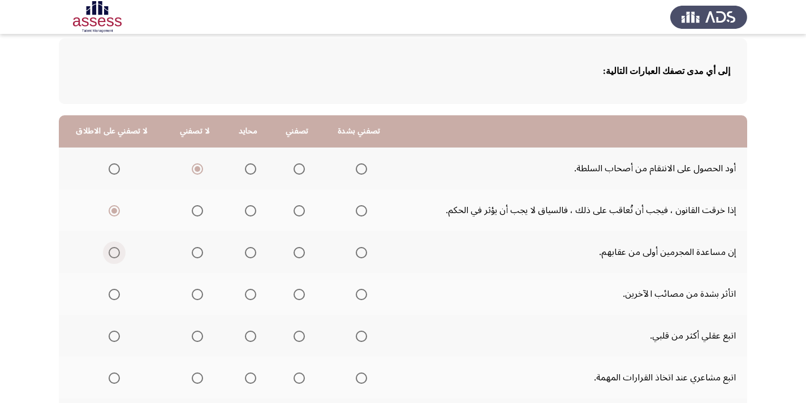
click at [111, 256] on span "Select an option" at bounding box center [114, 252] width 11 height 11
click at [111, 256] on input "Select an option" at bounding box center [114, 252] width 11 height 11
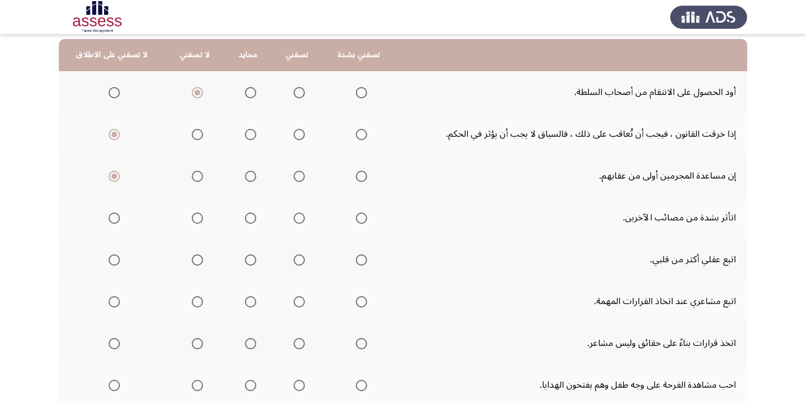
scroll to position [113, 0]
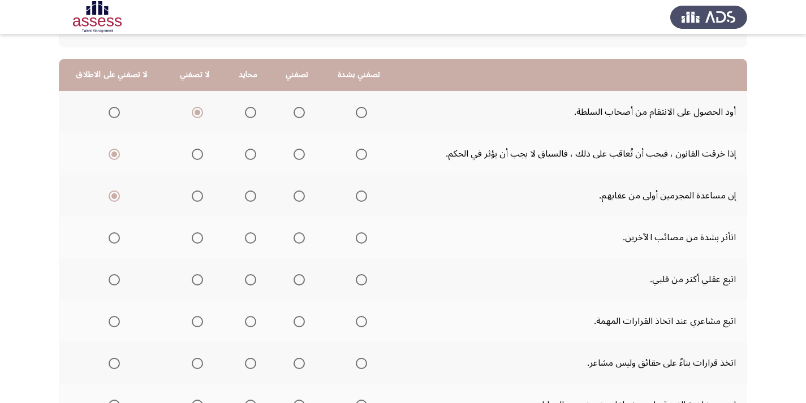
click at [296, 198] on span "Select an option" at bounding box center [299, 196] width 11 height 11
click at [296, 198] on input "Select an option" at bounding box center [299, 196] width 11 height 11
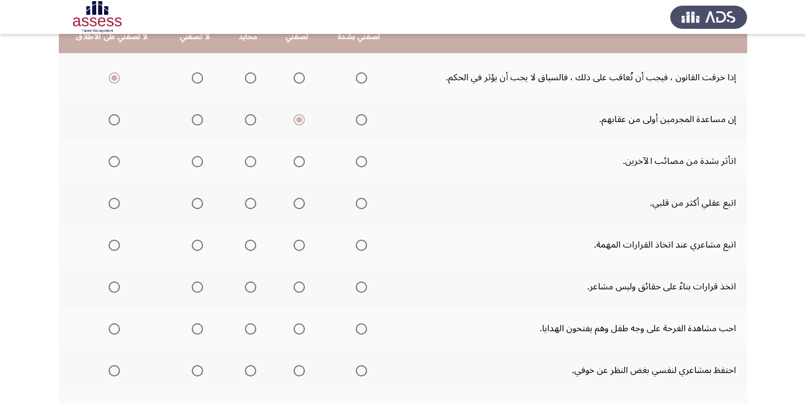
scroll to position [170, 0]
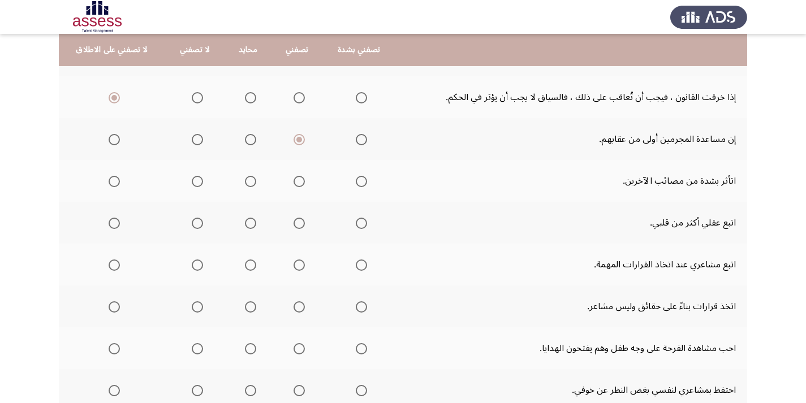
click at [294, 183] on span "Select an option" at bounding box center [299, 181] width 11 height 11
click at [294, 183] on input "Select an option" at bounding box center [299, 181] width 11 height 11
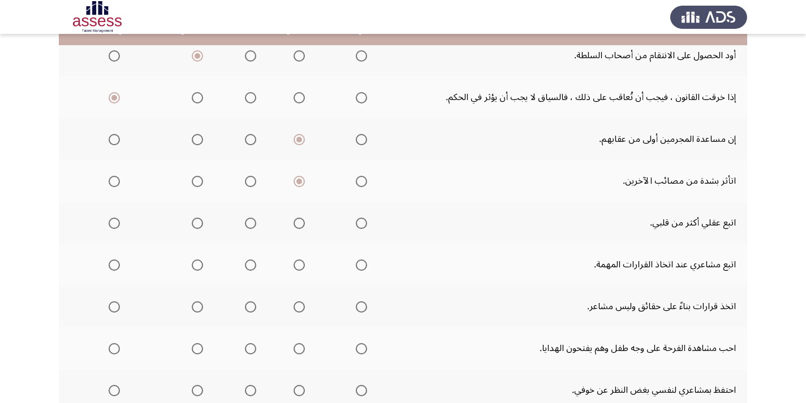
scroll to position [113, 0]
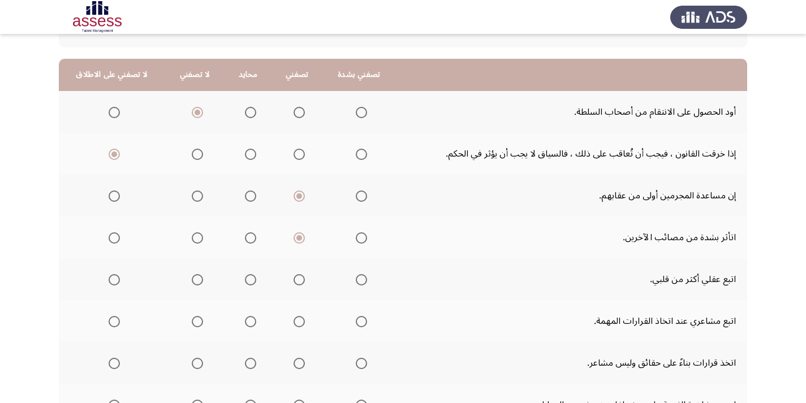
click at [192, 152] on span "Select an option" at bounding box center [197, 154] width 11 height 11
click at [192, 152] on input "Select an option" at bounding box center [197, 154] width 11 height 11
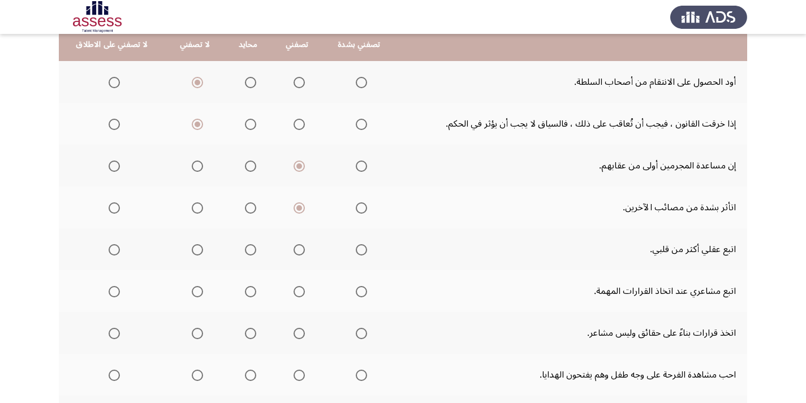
scroll to position [170, 0]
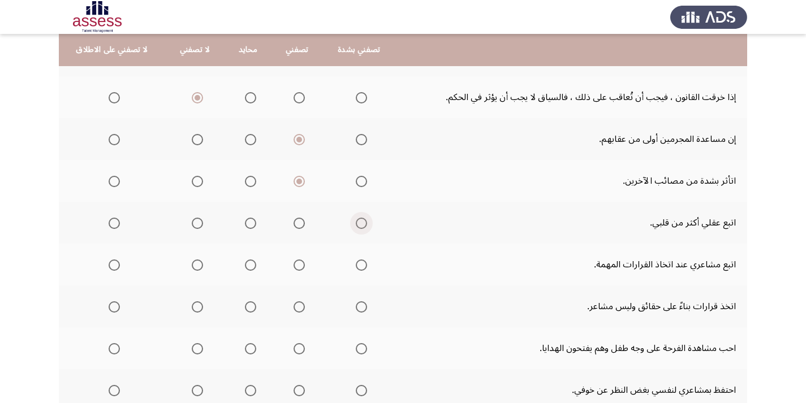
click at [356, 222] on span "Select an option" at bounding box center [361, 223] width 11 height 11
click at [356, 222] on input "Select an option" at bounding box center [361, 223] width 11 height 11
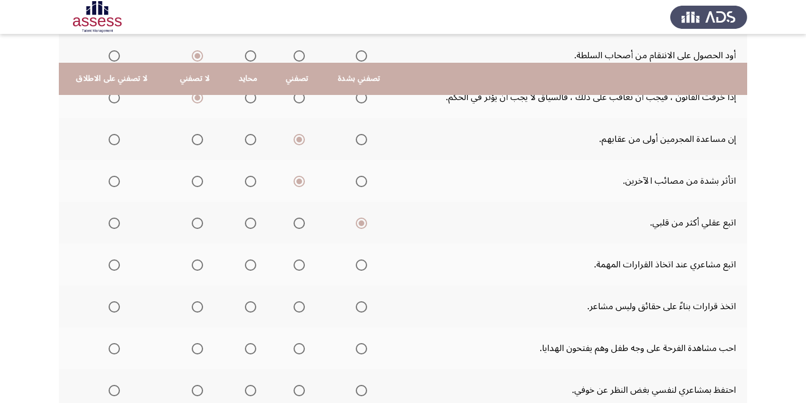
scroll to position [226, 0]
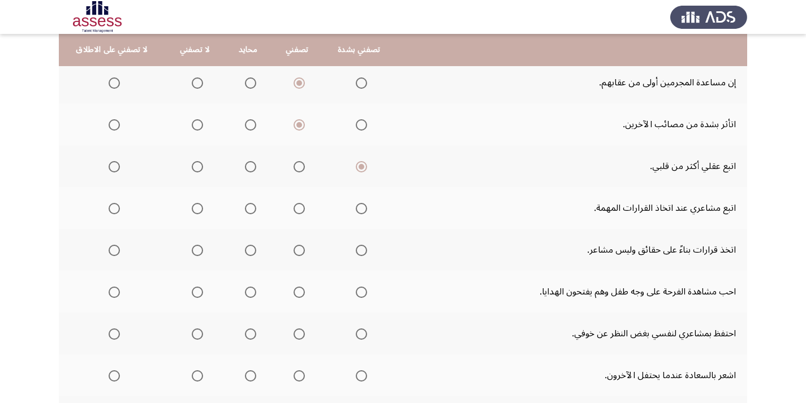
click at [195, 210] on span "Select an option" at bounding box center [197, 208] width 11 height 11
click at [195, 210] on input "Select an option" at bounding box center [197, 208] width 11 height 11
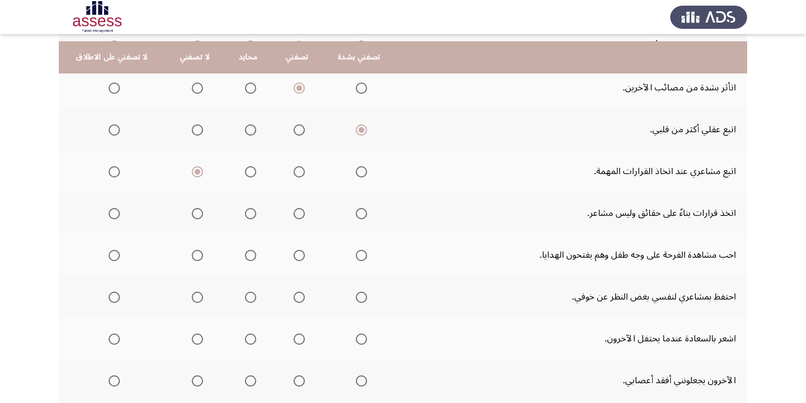
scroll to position [283, 0]
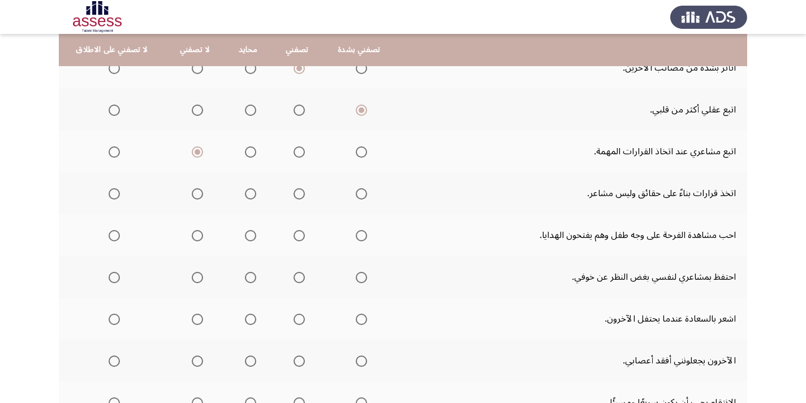
click at [356, 196] on span "Select an option" at bounding box center [361, 193] width 11 height 11
click at [356, 196] on input "Select an option" at bounding box center [361, 193] width 11 height 11
click at [247, 235] on span "Select an option" at bounding box center [250, 235] width 11 height 11
click at [247, 235] on input "Select an option" at bounding box center [250, 235] width 11 height 11
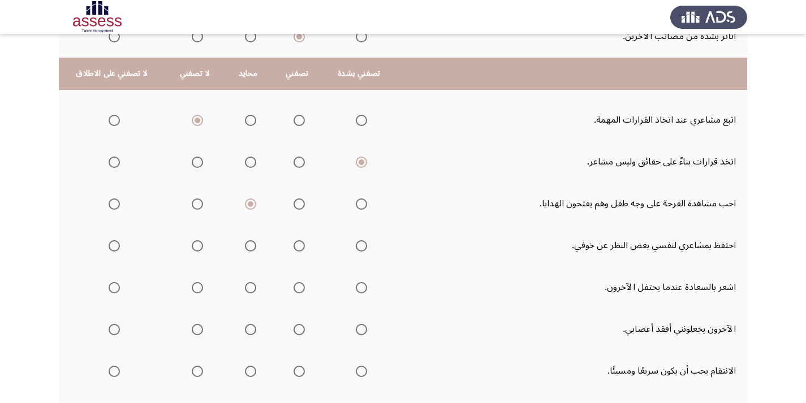
scroll to position [339, 0]
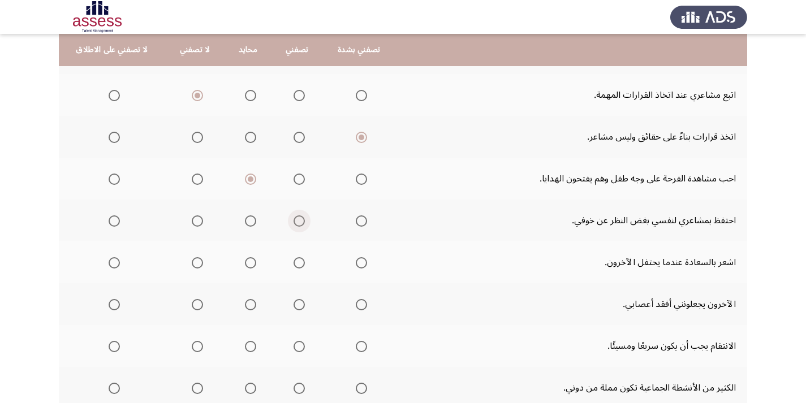
click at [298, 225] on span "Select an option" at bounding box center [299, 221] width 11 height 11
click at [298, 225] on input "Select an option" at bounding box center [299, 221] width 11 height 11
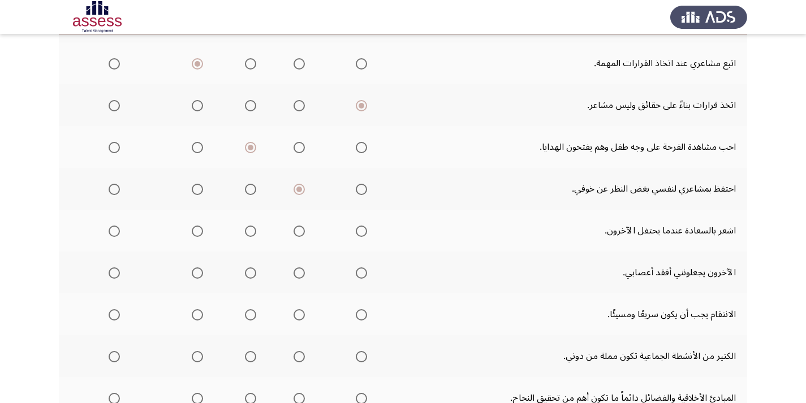
scroll to position [396, 0]
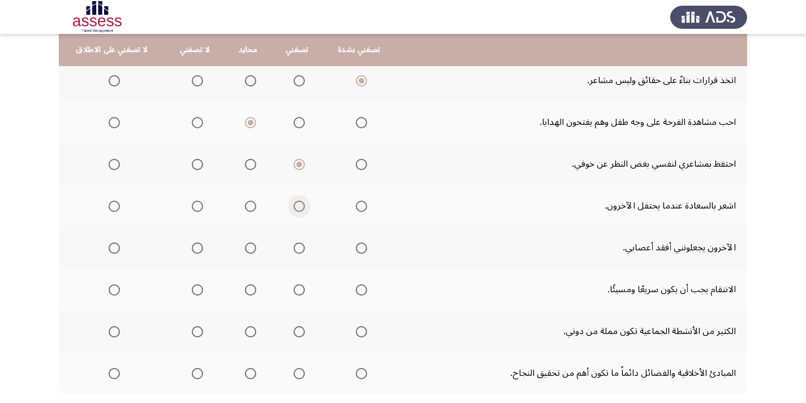
click at [295, 208] on span "Select an option" at bounding box center [299, 206] width 11 height 11
click at [295, 208] on input "Select an option" at bounding box center [299, 206] width 11 height 11
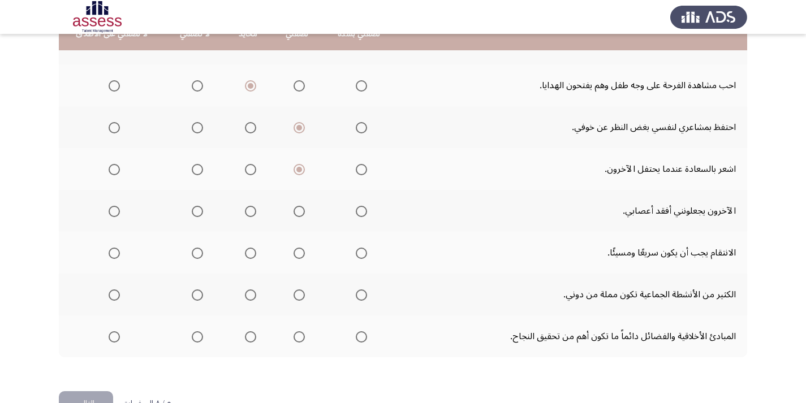
scroll to position [452, 0]
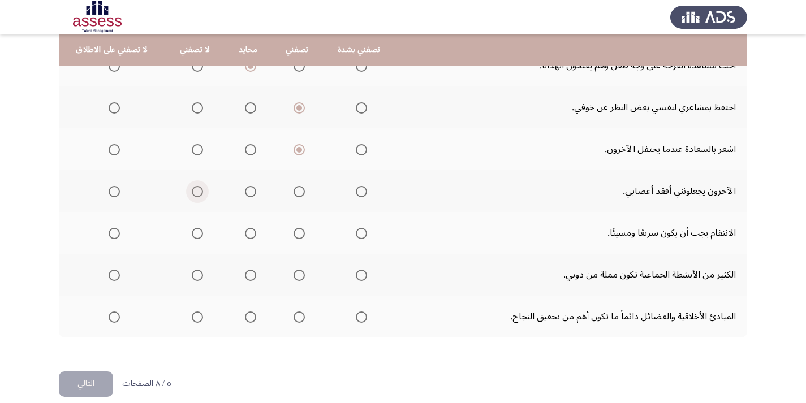
click at [195, 192] on span "Select an option" at bounding box center [197, 191] width 11 height 11
click at [195, 192] on input "Select an option" at bounding box center [197, 191] width 11 height 11
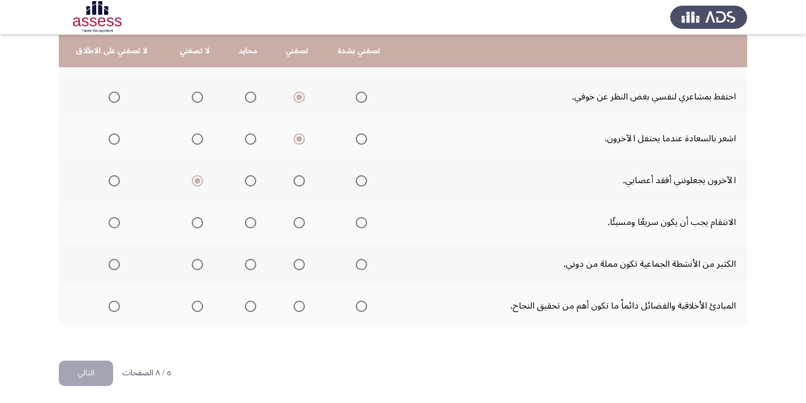
scroll to position [466, 0]
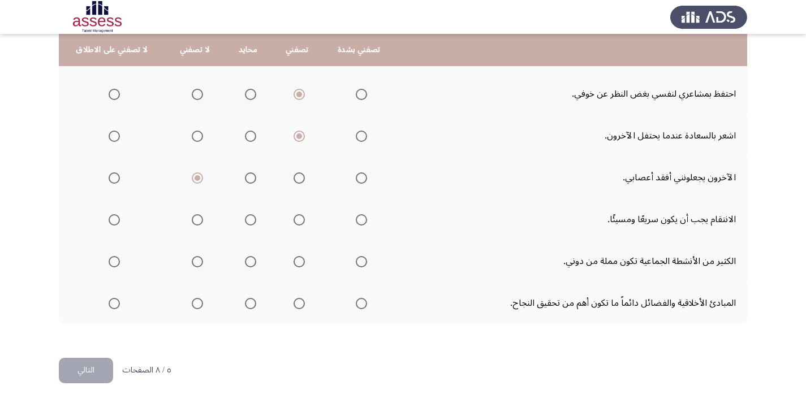
click at [115, 219] on span "Select an option" at bounding box center [114, 219] width 11 height 11
click at [115, 219] on input "Select an option" at bounding box center [114, 219] width 11 height 11
click at [298, 260] on span "Select an option" at bounding box center [299, 261] width 11 height 11
click at [298, 260] on input "Select an option" at bounding box center [299, 261] width 11 height 11
click at [196, 264] on span "Select an option" at bounding box center [197, 261] width 11 height 11
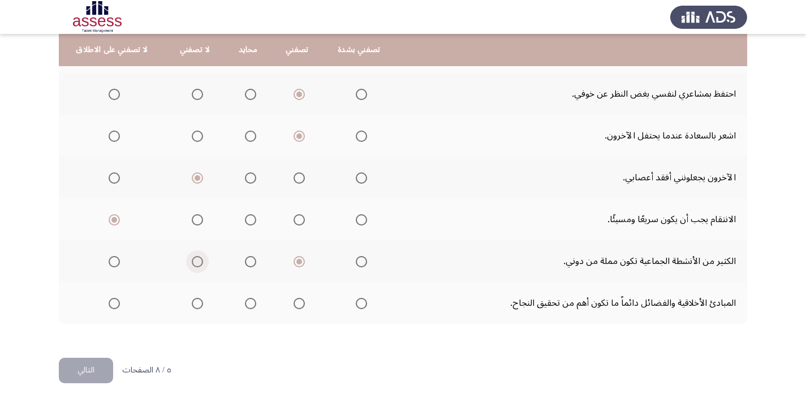
click at [196, 264] on input "Select an option" at bounding box center [197, 261] width 11 height 11
click at [295, 302] on span "Select an option" at bounding box center [299, 303] width 11 height 11
click at [295, 302] on input "Select an option" at bounding box center [299, 303] width 11 height 11
click at [245, 304] on span "Select an option" at bounding box center [250, 303] width 11 height 11
click at [245, 304] on input "Select an option" at bounding box center [250, 303] width 11 height 11
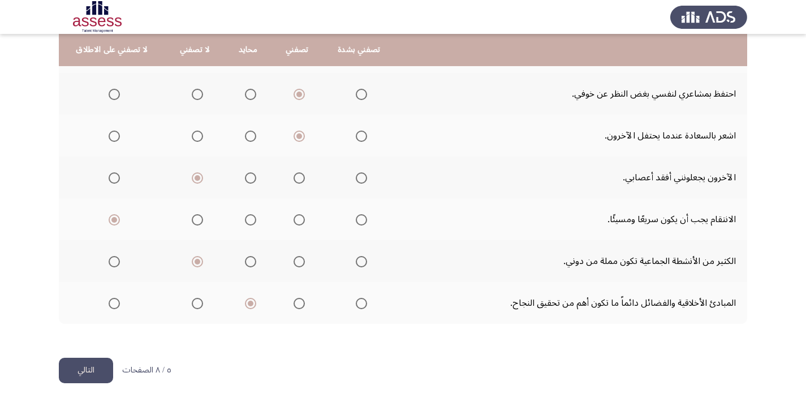
click at [100, 368] on button "التالي" at bounding box center [86, 370] width 54 height 25
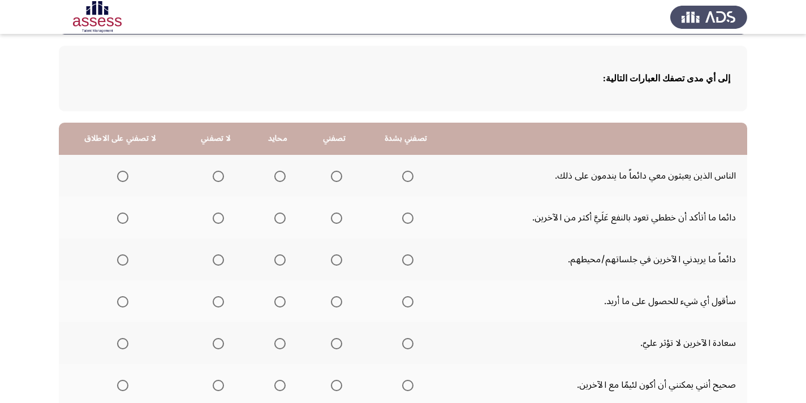
scroll to position [113, 0]
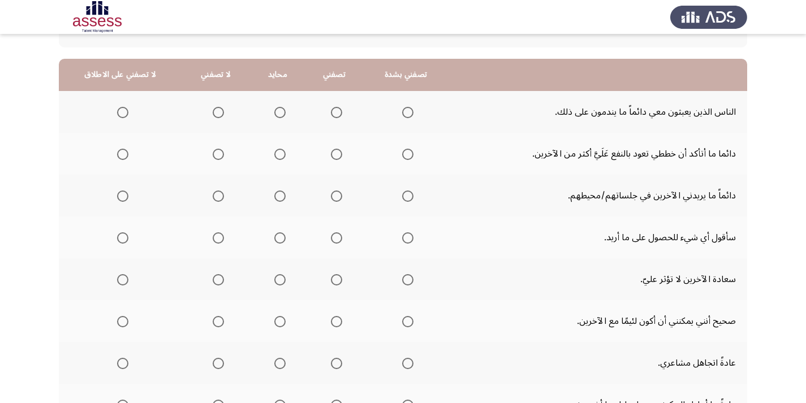
click at [214, 115] on span "Select an option" at bounding box center [218, 112] width 11 height 11
click at [214, 115] on input "Select an option" at bounding box center [218, 112] width 11 height 11
drag, startPoint x: 216, startPoint y: 113, endPoint x: 222, endPoint y: 114, distance: 6.3
click at [218, 113] on span "Select an option" at bounding box center [218, 112] width 11 height 11
click at [218, 113] on input "Select an option" at bounding box center [218, 112] width 11 height 11
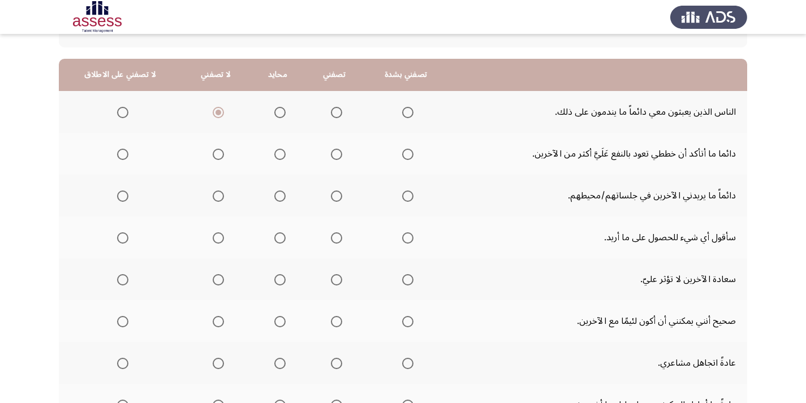
click at [333, 154] on span "Select an option" at bounding box center [336, 154] width 11 height 11
click at [333, 154] on input "Select an option" at bounding box center [336, 154] width 11 height 11
click at [274, 113] on span "Select an option" at bounding box center [279, 112] width 11 height 11
click at [274, 113] on input "Select an option" at bounding box center [279, 112] width 11 height 11
click at [404, 195] on span "Select an option" at bounding box center [407, 196] width 11 height 11
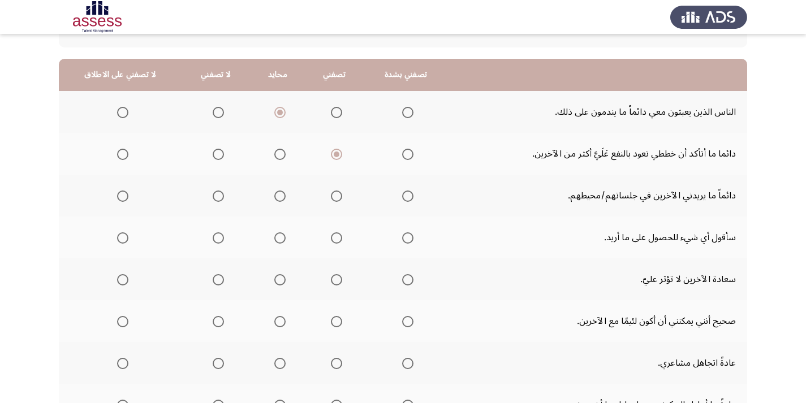
click at [404, 195] on input "Select an option" at bounding box center [407, 196] width 11 height 11
click at [216, 153] on span "Select an option" at bounding box center [218, 154] width 11 height 11
click at [216, 153] on input "Select an option" at bounding box center [218, 154] width 11 height 11
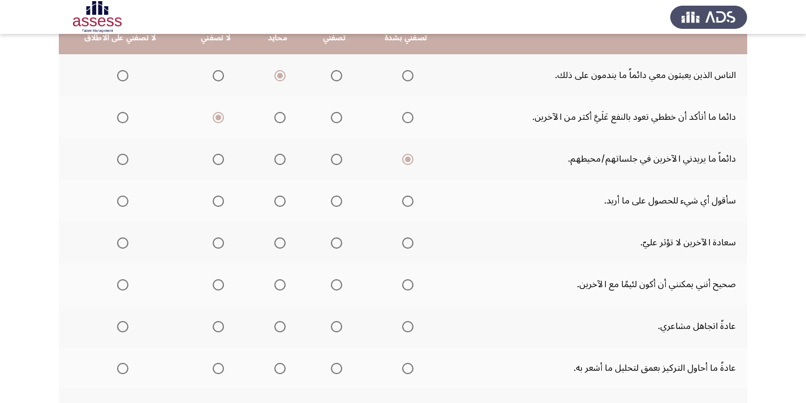
scroll to position [170, 0]
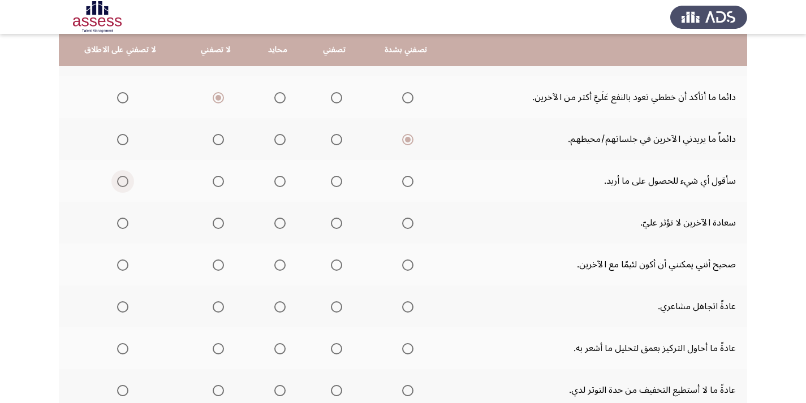
click at [119, 181] on span "Select an option" at bounding box center [122, 181] width 11 height 11
click at [119, 181] on input "Select an option" at bounding box center [122, 181] width 11 height 11
click at [120, 222] on span "Select an option" at bounding box center [122, 223] width 11 height 11
click at [120, 222] on input "Select an option" at bounding box center [122, 223] width 11 height 11
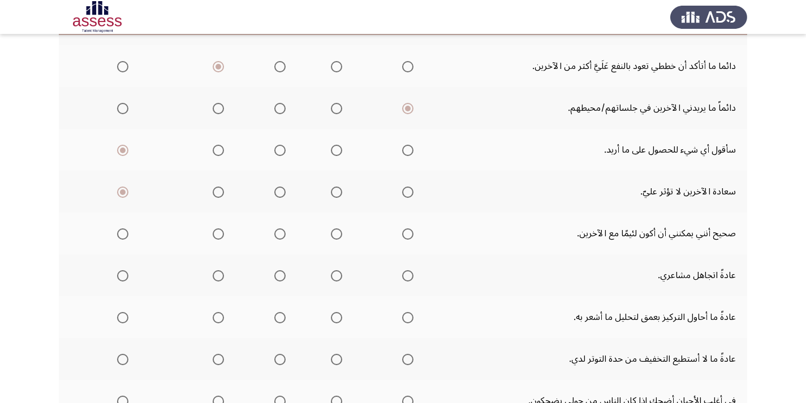
scroll to position [226, 0]
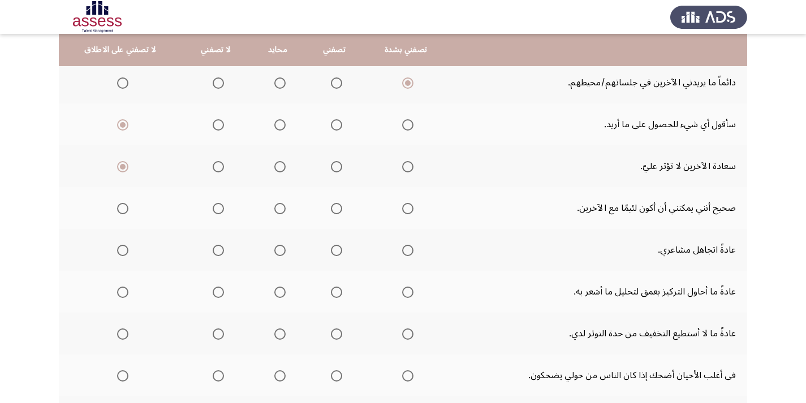
click at [123, 211] on span "Select an option" at bounding box center [122, 208] width 11 height 11
click at [123, 211] on input "Select an option" at bounding box center [122, 208] width 11 height 11
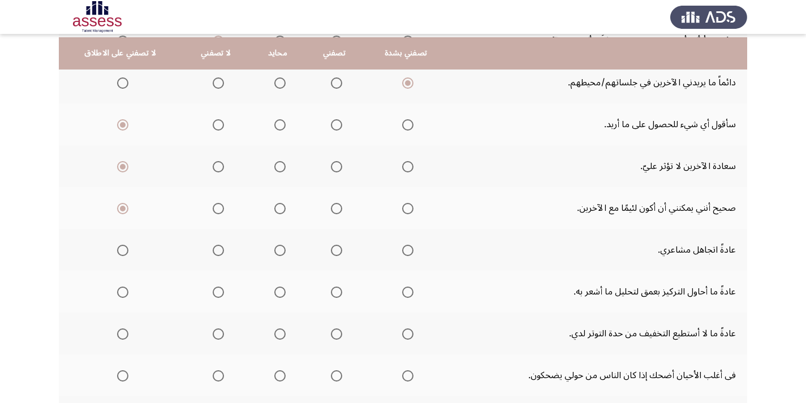
scroll to position [283, 0]
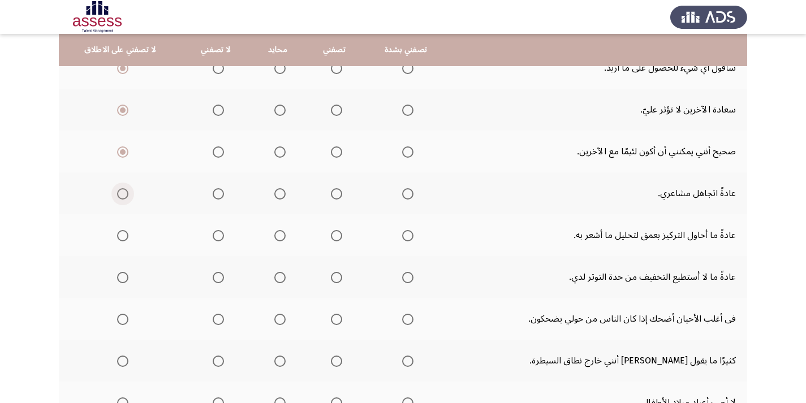
click at [124, 197] on span "Select an option" at bounding box center [122, 193] width 11 height 11
click at [124, 197] on input "Select an option" at bounding box center [122, 193] width 11 height 11
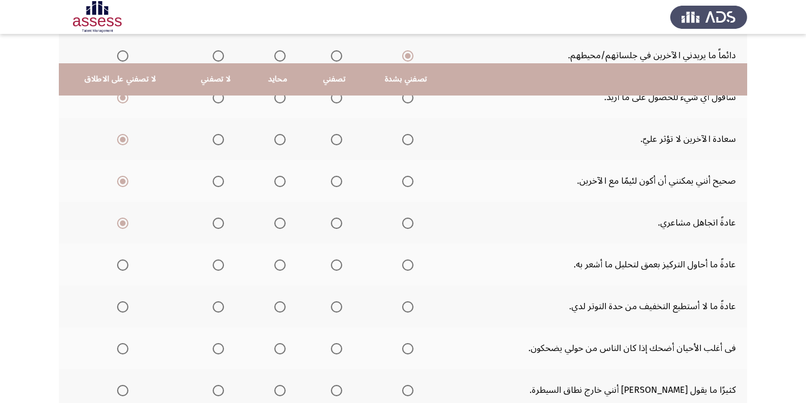
scroll to position [226, 0]
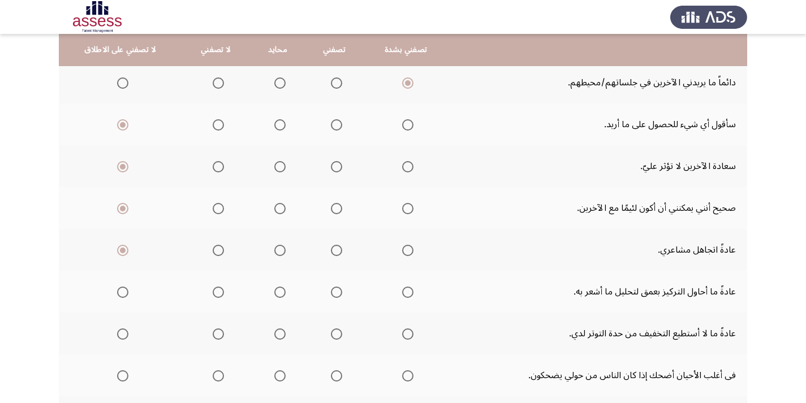
click at [214, 167] on span "Select an option" at bounding box center [218, 166] width 11 height 11
click at [214, 167] on input "Select an option" at bounding box center [218, 166] width 11 height 11
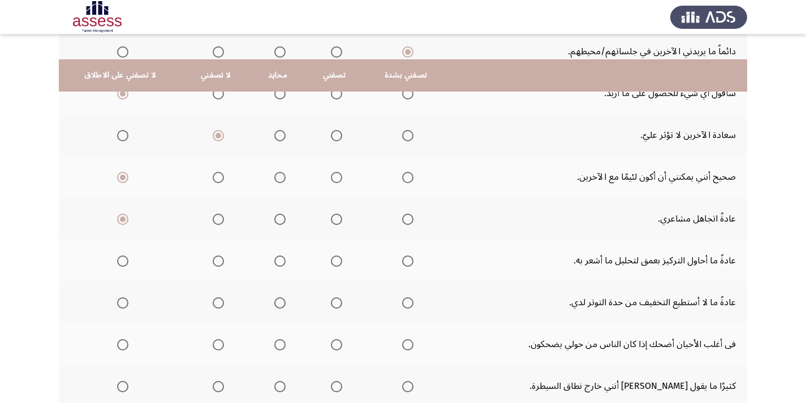
scroll to position [283, 0]
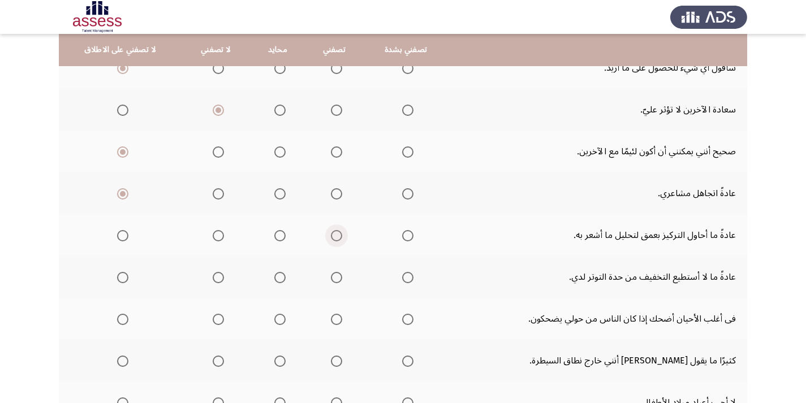
click at [334, 236] on span "Select an option" at bounding box center [336, 235] width 11 height 11
click at [334, 236] on input "Select an option" at bounding box center [336, 235] width 11 height 11
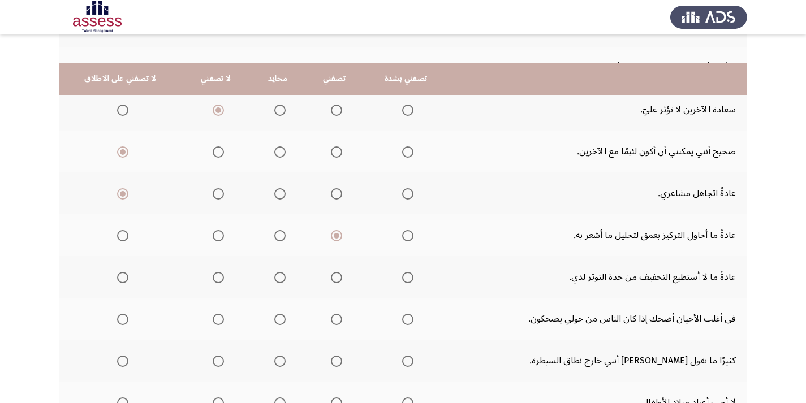
scroll to position [339, 0]
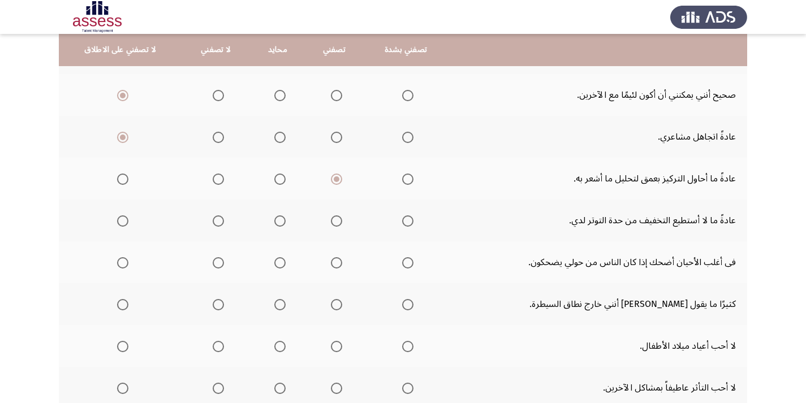
click at [217, 218] on span "Select an option" at bounding box center [218, 221] width 11 height 11
click at [217, 218] on input "Select an option" at bounding box center [218, 221] width 11 height 11
click at [334, 262] on span "Select an option" at bounding box center [336, 262] width 11 height 11
click at [334, 262] on input "Select an option" at bounding box center [336, 262] width 11 height 11
click at [277, 222] on span "Select an option" at bounding box center [279, 221] width 11 height 11
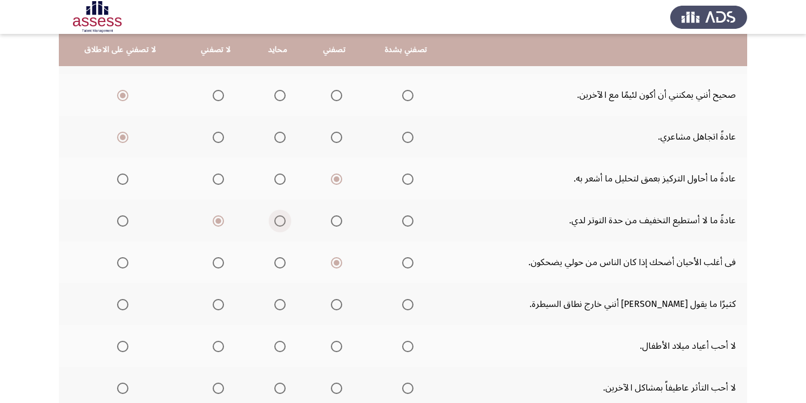
click at [277, 222] on input "Select an option" at bounding box center [279, 221] width 11 height 11
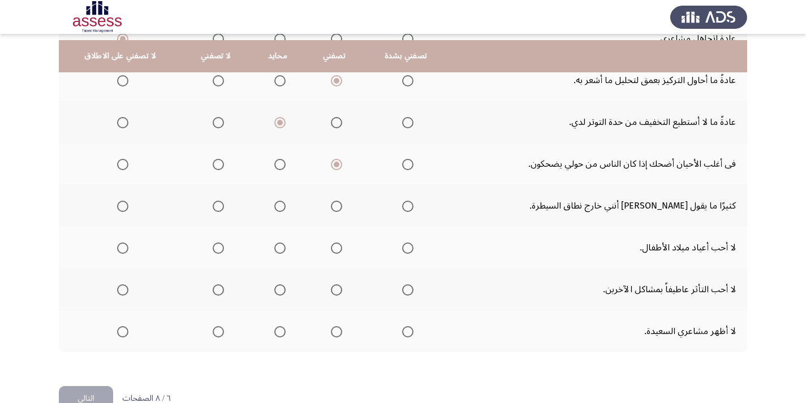
scroll to position [452, 0]
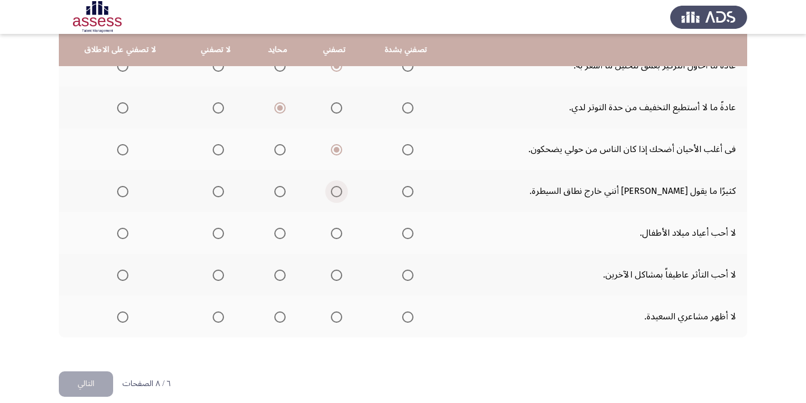
click at [335, 190] on span "Select an option" at bounding box center [336, 191] width 11 height 11
click at [335, 190] on input "Select an option" at bounding box center [336, 191] width 11 height 11
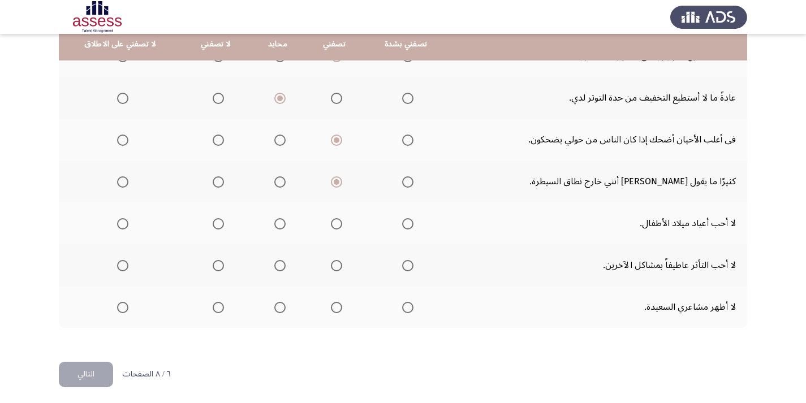
scroll to position [466, 0]
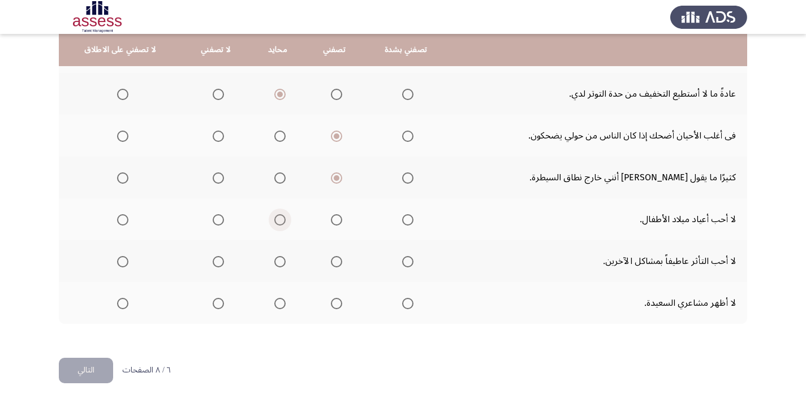
click at [282, 219] on th at bounding box center [278, 220] width 54 height 42
click at [123, 261] on span "Select an option" at bounding box center [122, 261] width 11 height 11
click at [123, 261] on input "Select an option" at bounding box center [122, 261] width 11 height 11
click at [332, 303] on span "Select an option" at bounding box center [336, 303] width 11 height 11
click at [332, 303] on input "Select an option" at bounding box center [336, 303] width 11 height 11
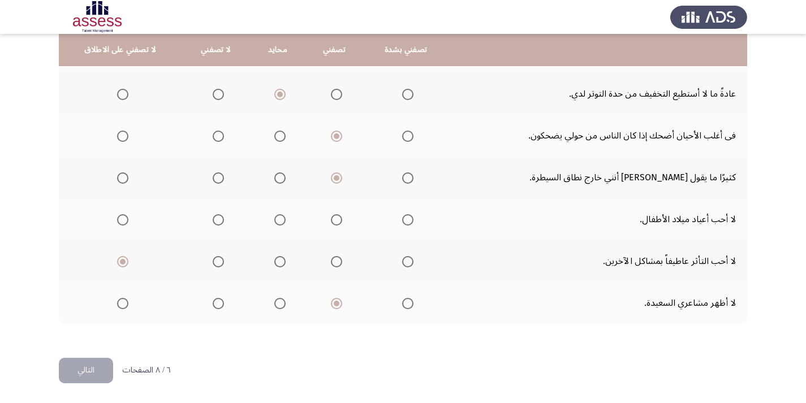
click at [92, 380] on button "التالي" at bounding box center [86, 370] width 54 height 25
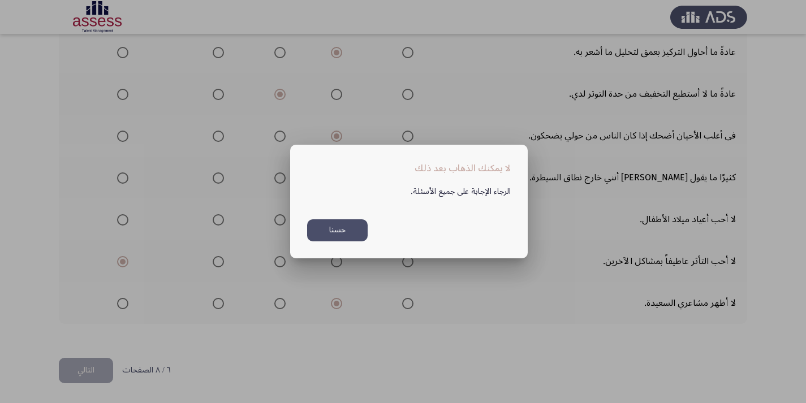
click at [349, 229] on button "حسنا" at bounding box center [337, 230] width 61 height 22
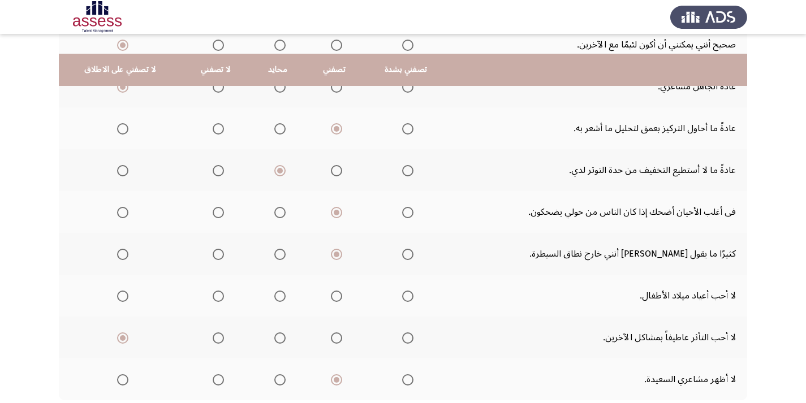
scroll to position [410, 0]
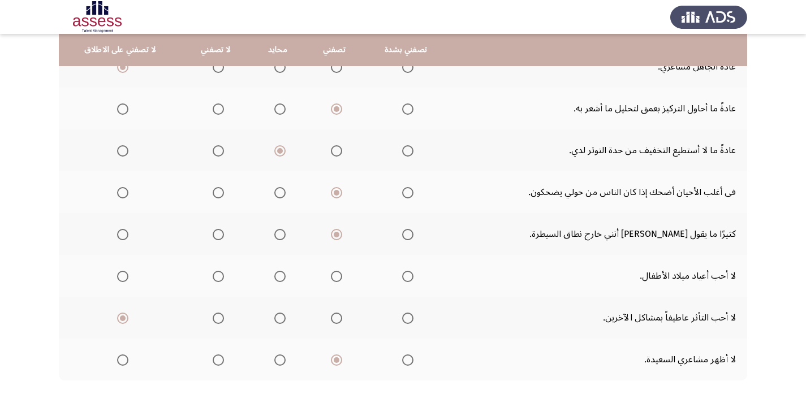
click at [278, 278] on span "Select an option" at bounding box center [279, 276] width 11 height 11
click at [278, 278] on input "Select an option" at bounding box center [279, 276] width 11 height 11
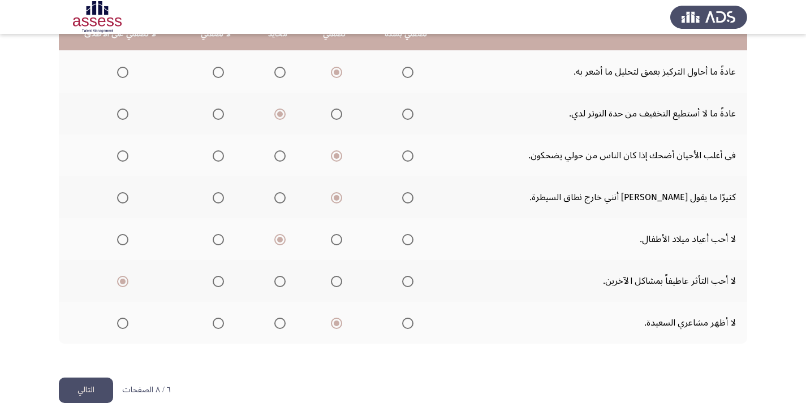
scroll to position [466, 0]
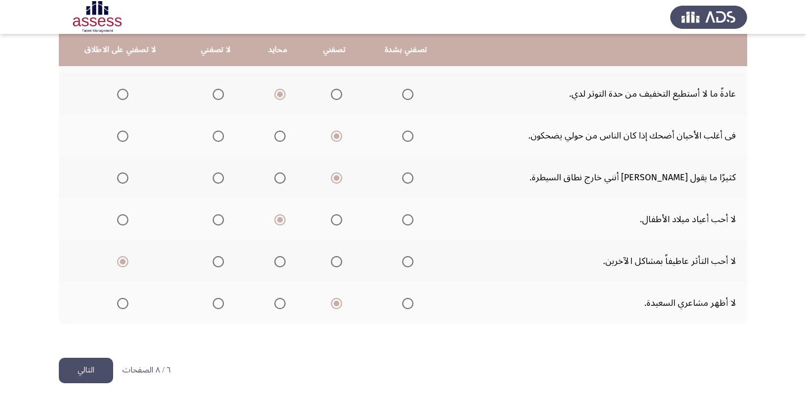
click at [93, 370] on button "التالي" at bounding box center [86, 370] width 54 height 25
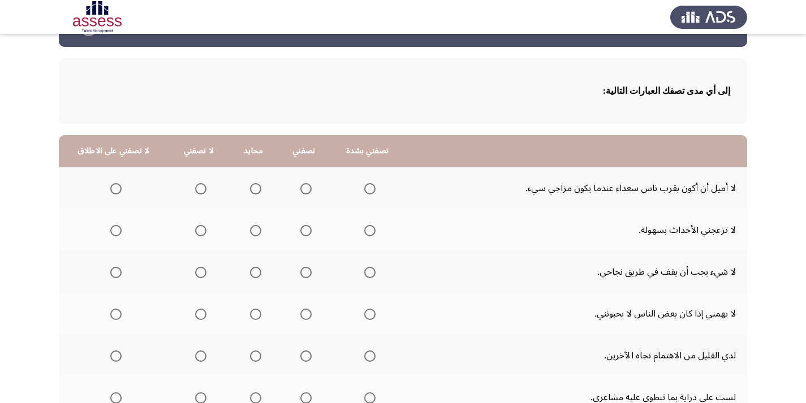
scroll to position [57, 0]
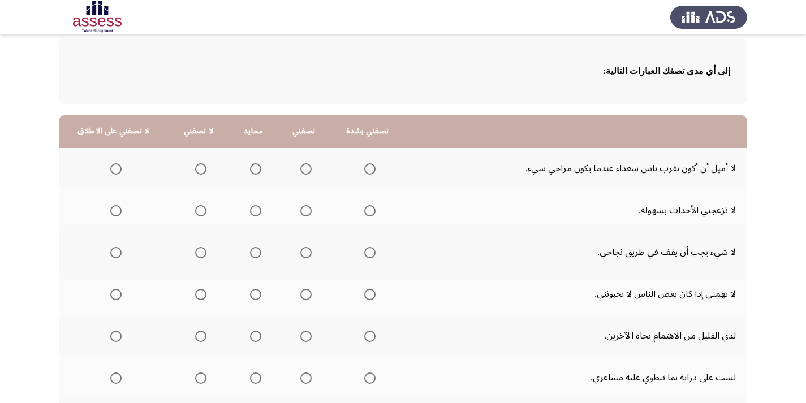
click at [117, 170] on span "Select an option" at bounding box center [115, 168] width 11 height 11
click at [117, 170] on input "Select an option" at bounding box center [115, 168] width 11 height 11
click at [198, 210] on span "Select an option" at bounding box center [200, 210] width 11 height 11
click at [198, 210] on input "Select an option" at bounding box center [200, 210] width 11 height 11
click at [305, 255] on span "Select an option" at bounding box center [305, 252] width 11 height 11
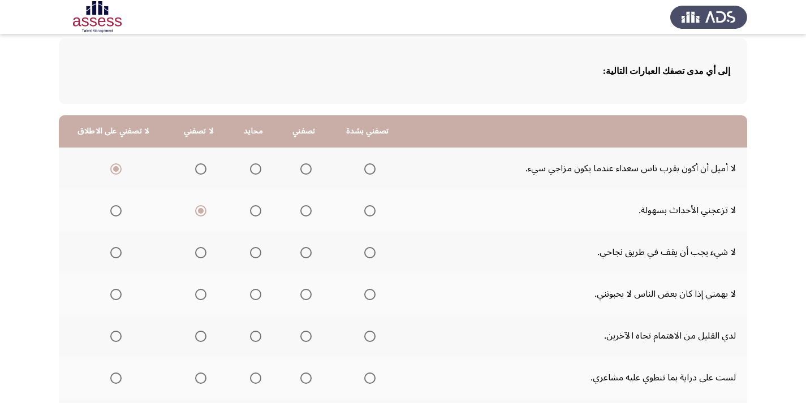
click at [305, 255] on input "Select an option" at bounding box center [305, 252] width 11 height 11
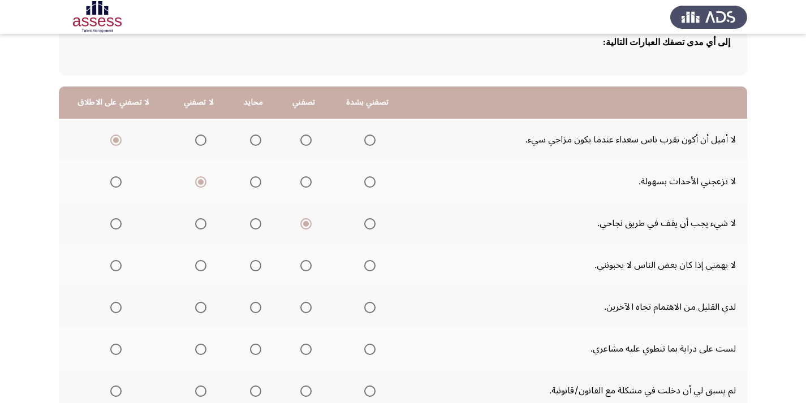
scroll to position [113, 0]
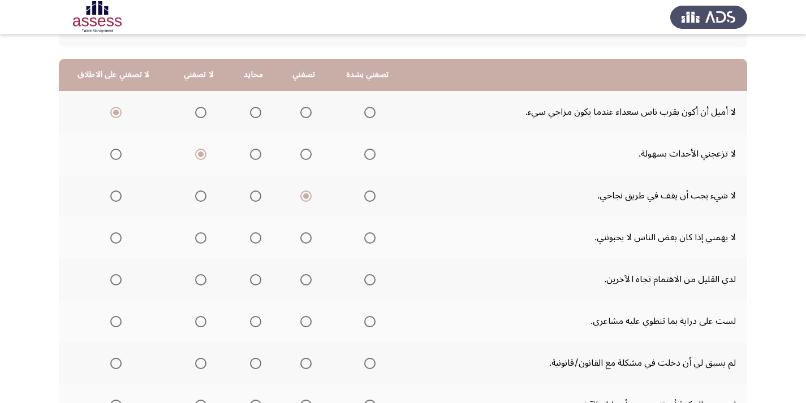
click at [197, 240] on span "Select an option" at bounding box center [200, 237] width 11 height 11
click at [197, 240] on input "Select an option" at bounding box center [200, 237] width 11 height 11
click at [305, 237] on span "Select an option" at bounding box center [305, 237] width 11 height 11
click at [305, 237] on input "Select an option" at bounding box center [305, 237] width 11 height 11
click at [199, 235] on span "Select an option" at bounding box center [200, 237] width 11 height 11
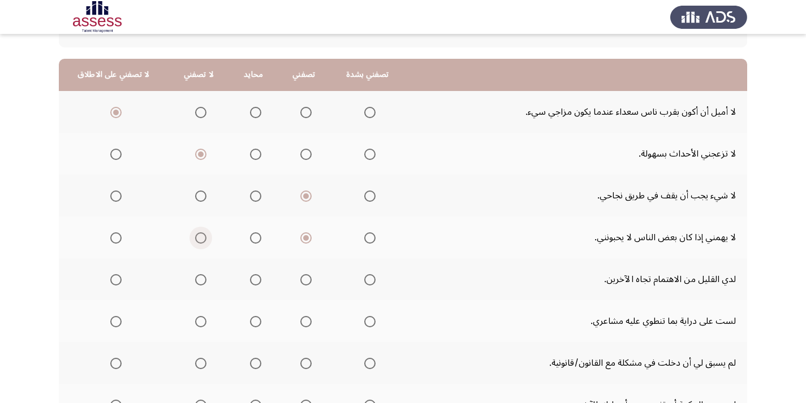
click at [199, 235] on input "Select an option" at bounding box center [200, 237] width 11 height 11
click at [202, 282] on span "Select an option" at bounding box center [200, 279] width 11 height 11
click at [202, 282] on input "Select an option" at bounding box center [200, 279] width 11 height 11
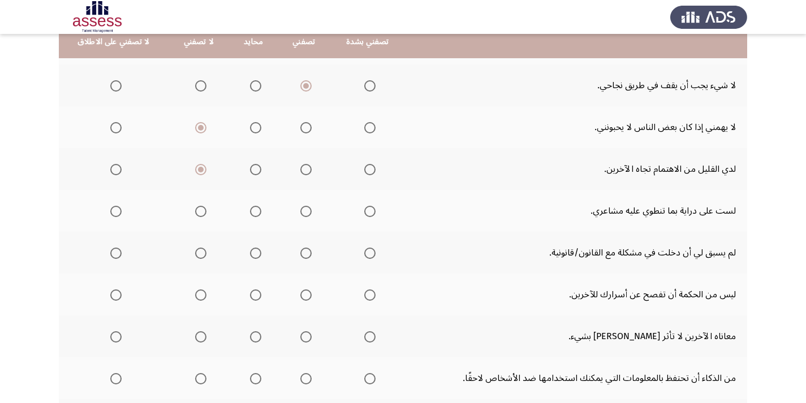
scroll to position [226, 0]
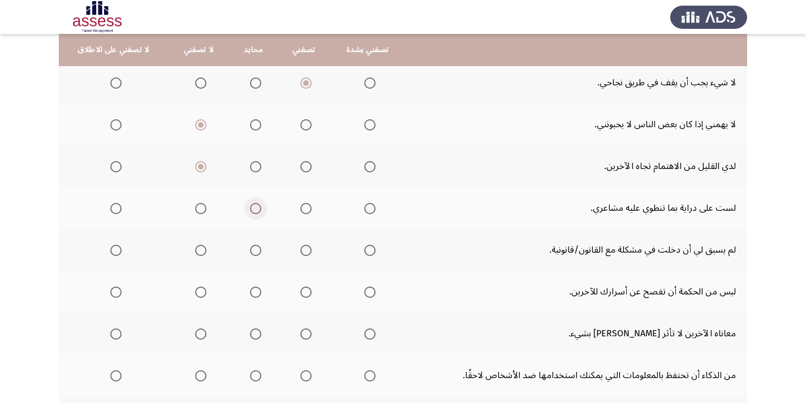
click at [255, 206] on span "Select an option" at bounding box center [255, 208] width 11 height 11
click at [255, 206] on input "Select an option" at bounding box center [255, 208] width 11 height 11
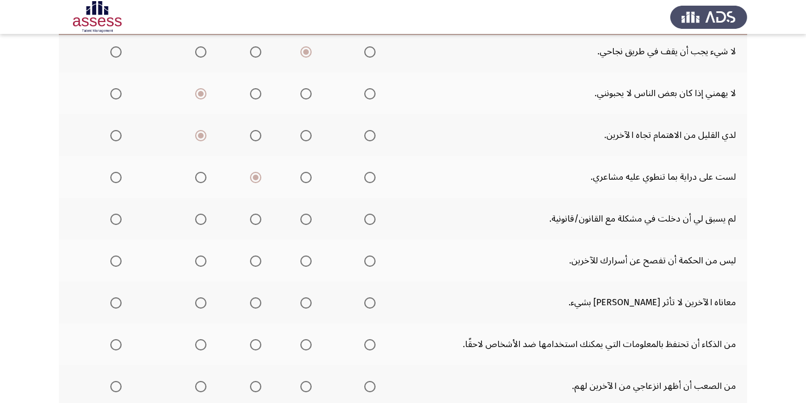
scroll to position [283, 0]
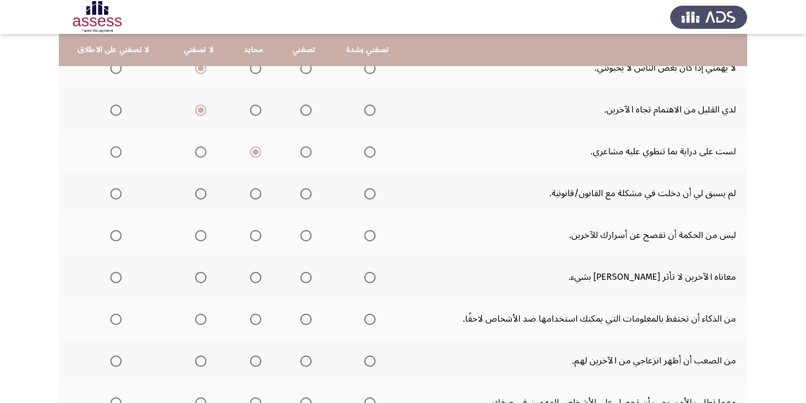
click at [304, 196] on span "Select an option" at bounding box center [305, 193] width 11 height 11
click at [304, 196] on input "Select an option" at bounding box center [305, 193] width 11 height 11
click at [370, 236] on span "Select an option" at bounding box center [370, 236] width 0 height 0
click at [366, 235] on input "Select an option" at bounding box center [369, 235] width 11 height 11
click at [201, 278] on span "Select an option" at bounding box center [200, 277] width 11 height 11
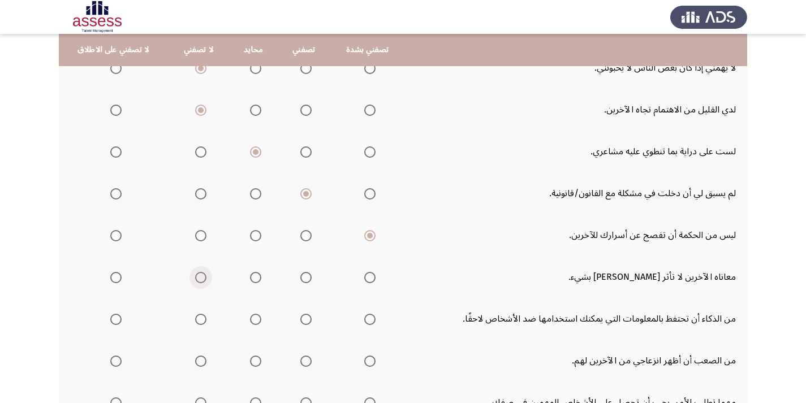
click at [201, 278] on input "Select an option" at bounding box center [200, 277] width 11 height 11
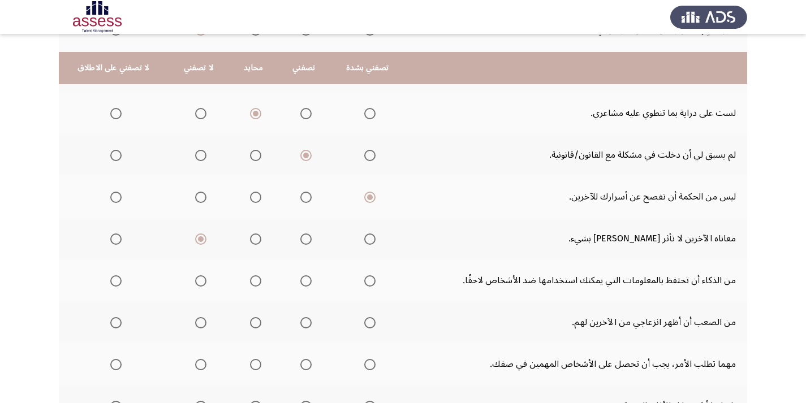
scroll to position [339, 0]
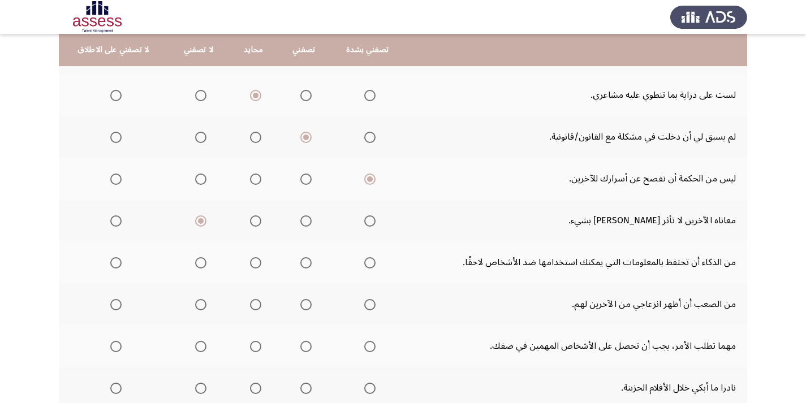
click at [196, 264] on span "Select an option" at bounding box center [200, 262] width 11 height 11
click at [196, 264] on input "Select an option" at bounding box center [200, 262] width 11 height 11
click at [115, 222] on span "Select an option" at bounding box center [115, 221] width 11 height 11
click at [115, 222] on input "Select an option" at bounding box center [115, 221] width 11 height 11
click at [200, 306] on span "Select an option" at bounding box center [200, 304] width 11 height 11
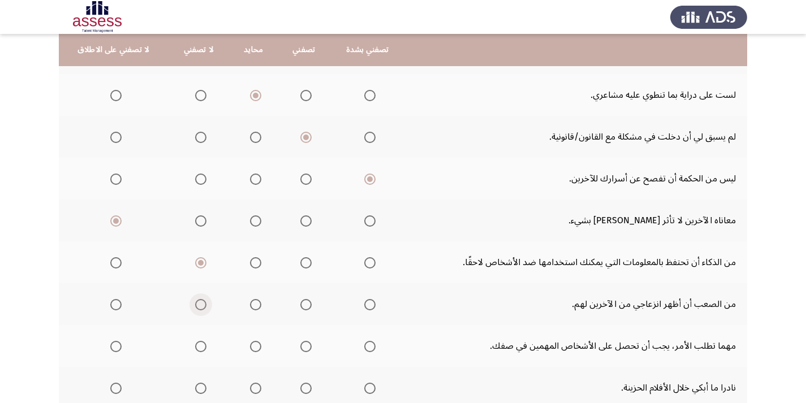
click at [200, 306] on input "Select an option" at bounding box center [200, 304] width 11 height 11
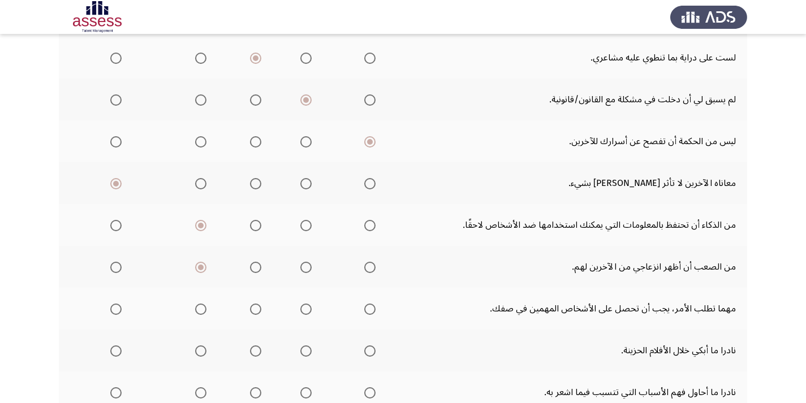
scroll to position [396, 0]
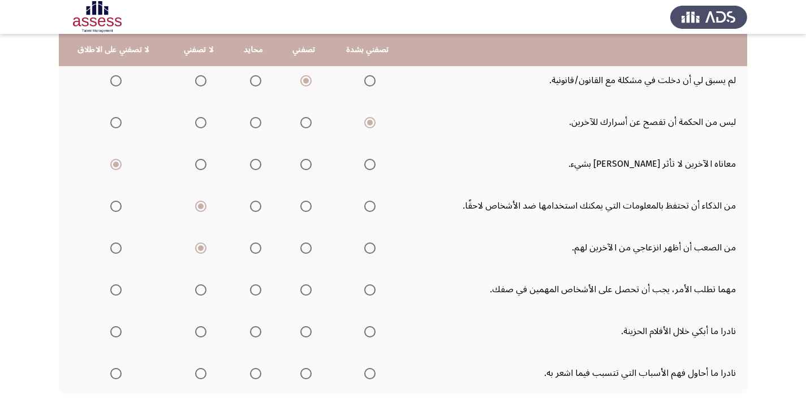
click at [305, 292] on span "Select an option" at bounding box center [305, 290] width 11 height 11
click at [305, 292] on input "Select an option" at bounding box center [305, 290] width 11 height 11
click at [304, 244] on span "Select an option" at bounding box center [305, 248] width 11 height 11
click at [304, 244] on input "Select an option" at bounding box center [305, 248] width 11 height 11
click at [199, 291] on span "Select an option" at bounding box center [200, 290] width 11 height 11
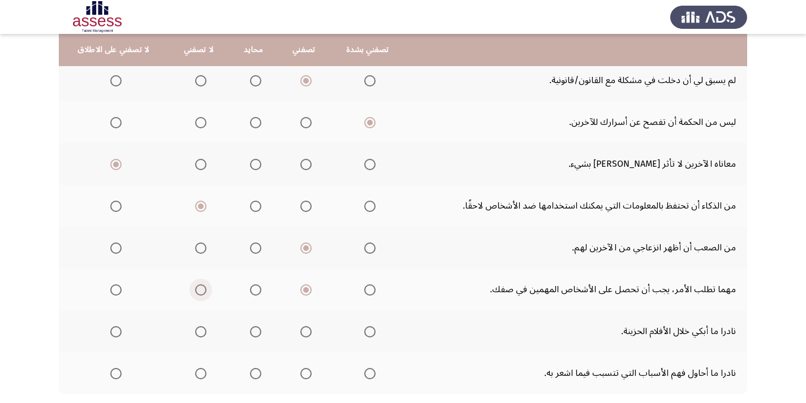
click at [199, 291] on input "Select an option" at bounding box center [200, 290] width 11 height 11
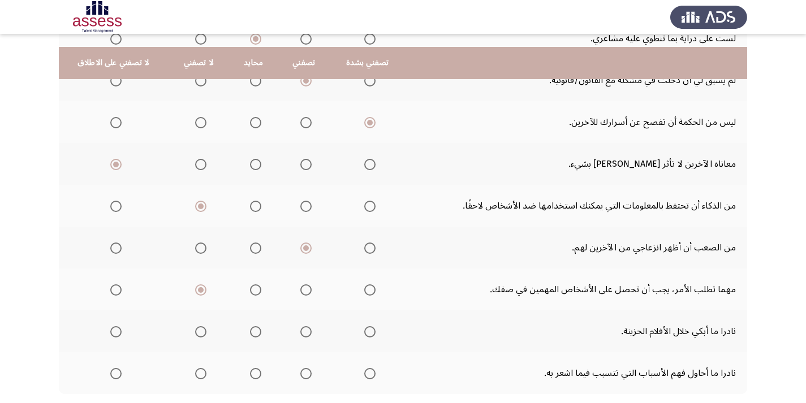
scroll to position [452, 0]
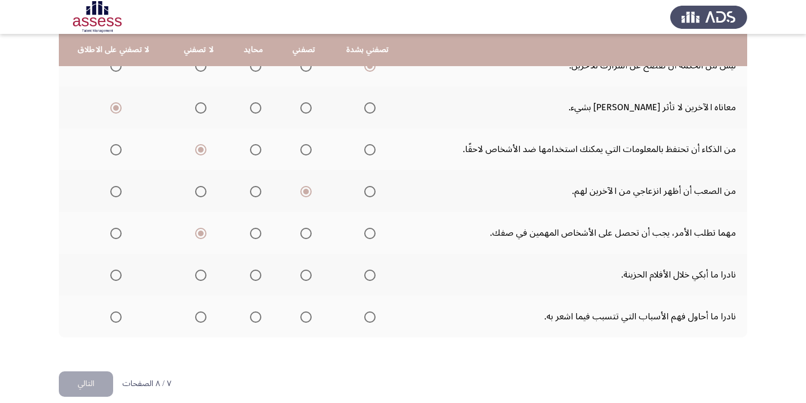
click at [199, 277] on span "Select an option" at bounding box center [200, 275] width 11 height 11
click at [199, 277] on input "Select an option" at bounding box center [200, 275] width 11 height 11
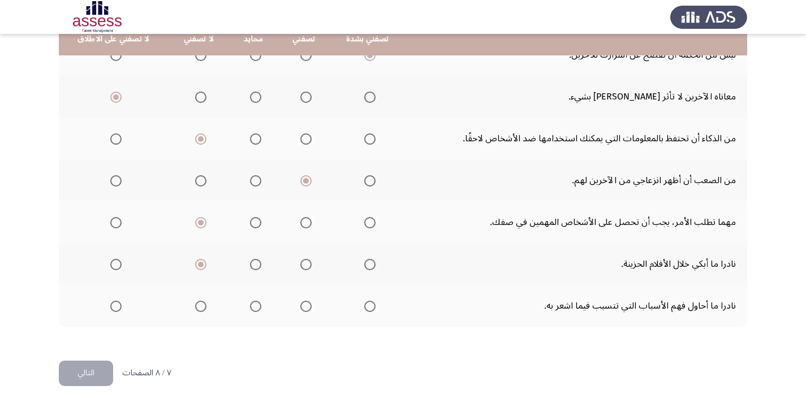
scroll to position [466, 0]
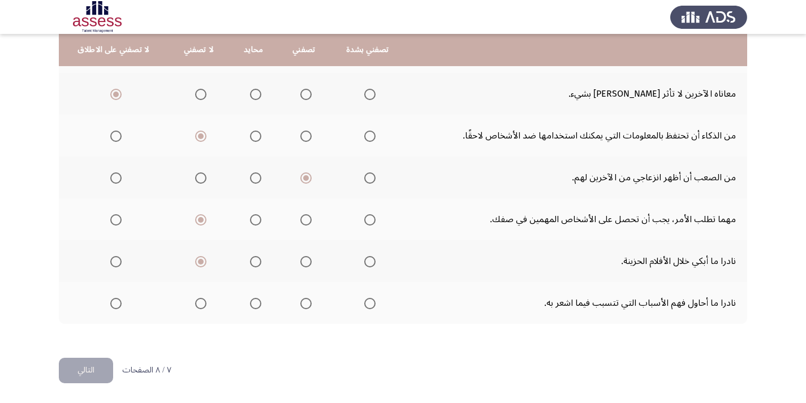
click at [202, 303] on span "Select an option" at bounding box center [200, 303] width 11 height 11
click at [202, 303] on input "Select an option" at bounding box center [200, 303] width 11 height 11
click at [96, 369] on button "التالي" at bounding box center [86, 370] width 54 height 25
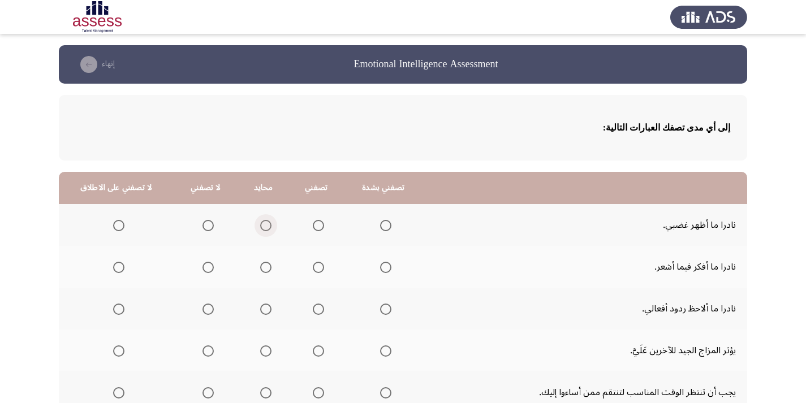
click at [260, 227] on span "Select an option" at bounding box center [265, 225] width 11 height 11
click at [260, 227] on input "Select an option" at bounding box center [265, 225] width 11 height 11
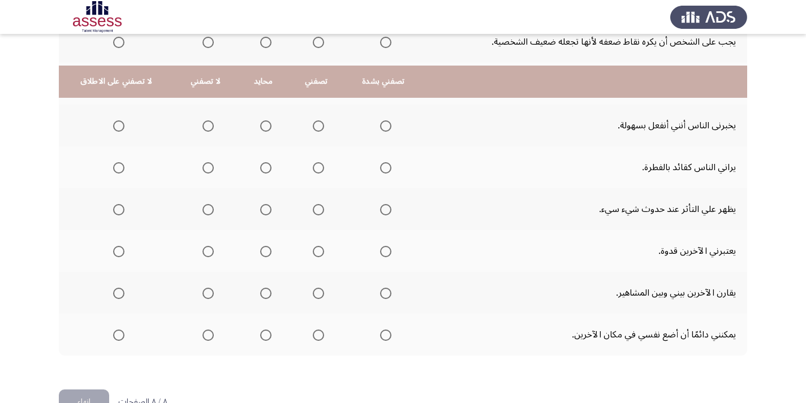
scroll to position [466, 0]
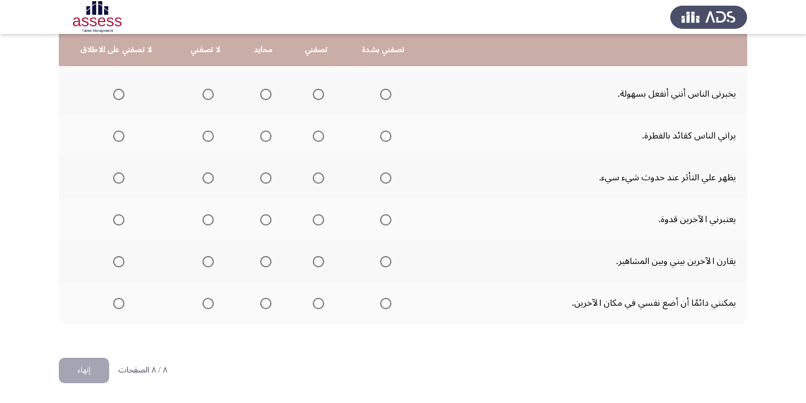
click at [316, 303] on span "Select an option" at bounding box center [318, 303] width 11 height 11
click at [316, 303] on input "Select an option" at bounding box center [318, 303] width 11 height 11
click at [314, 260] on span "Select an option" at bounding box center [318, 261] width 11 height 11
click at [314, 260] on input "Select an option" at bounding box center [318, 261] width 11 height 11
click at [264, 264] on span "Select an option" at bounding box center [265, 261] width 11 height 11
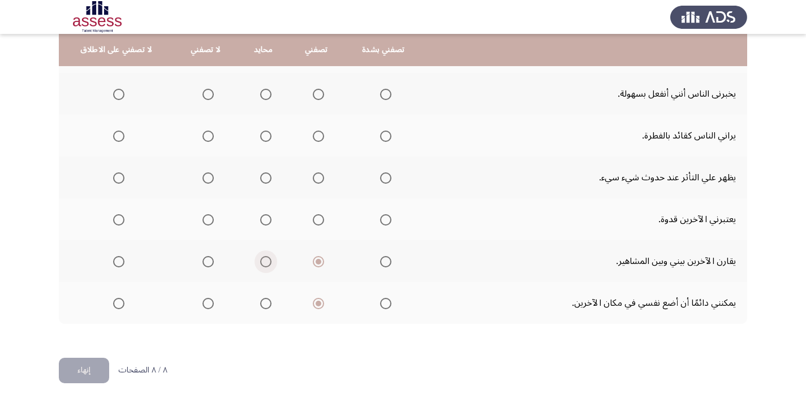
click at [264, 264] on input "Select an option" at bounding box center [265, 261] width 11 height 11
click at [382, 218] on span "Select an option" at bounding box center [385, 219] width 11 height 11
click at [382, 218] on input "Select an option" at bounding box center [385, 219] width 11 height 11
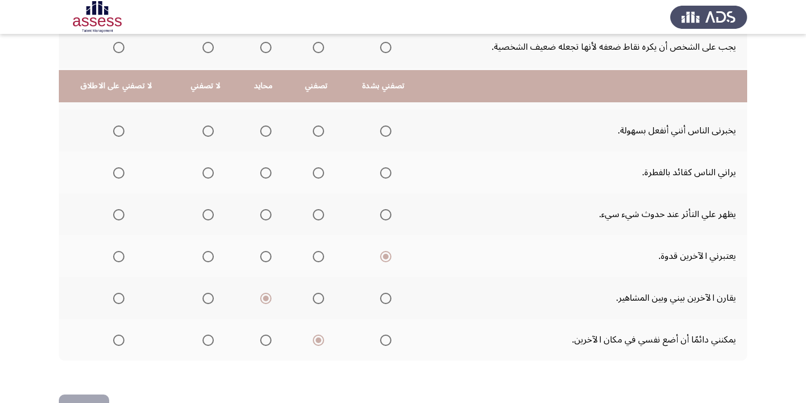
scroll to position [410, 0]
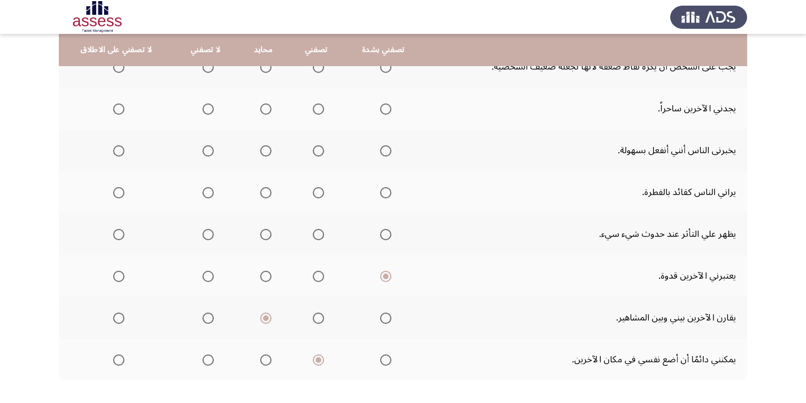
click at [318, 235] on span "Select an option" at bounding box center [318, 235] width 0 height 0
click at [314, 234] on input "Select an option" at bounding box center [318, 234] width 11 height 11
click at [382, 194] on span "Select an option" at bounding box center [385, 192] width 11 height 11
click at [382, 194] on input "Select an option" at bounding box center [385, 192] width 11 height 11
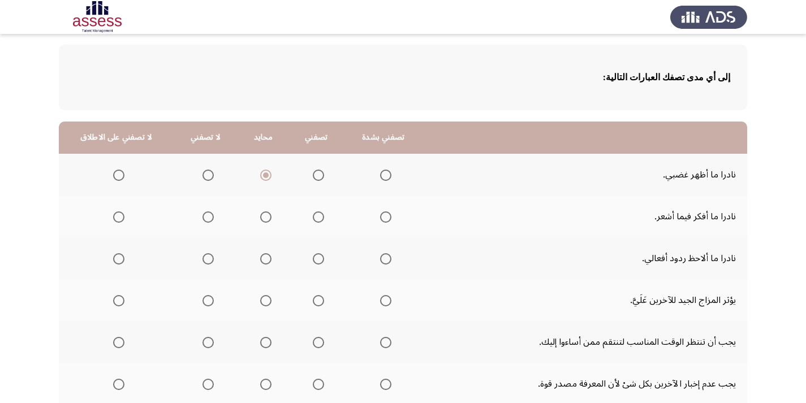
scroll to position [70, 0]
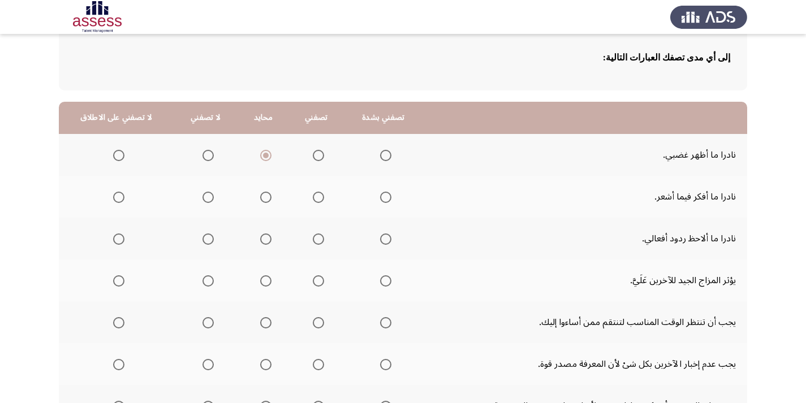
click at [202, 199] on span "Select an option" at bounding box center [207, 197] width 11 height 11
click at [202, 199] on input "Select an option" at bounding box center [207, 197] width 11 height 11
click at [118, 242] on span "Select an option" at bounding box center [118, 239] width 11 height 11
click at [118, 242] on input "Select an option" at bounding box center [118, 239] width 11 height 11
click at [118, 197] on span "Select an option" at bounding box center [118, 197] width 11 height 11
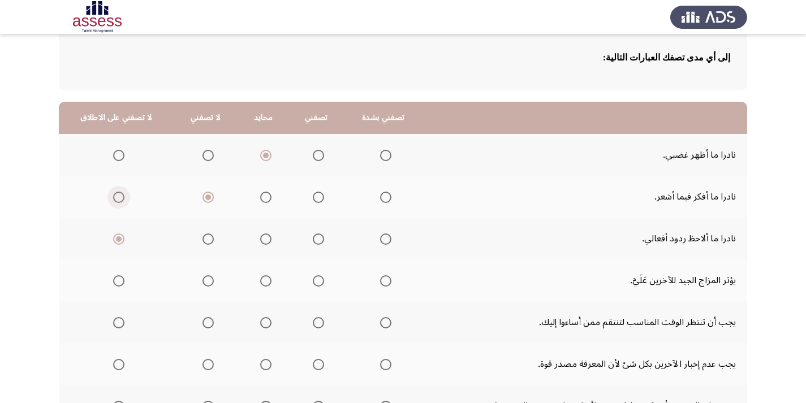
click at [118, 197] on input "Select an option" at bounding box center [118, 197] width 11 height 11
click at [204, 241] on span "Select an option" at bounding box center [207, 239] width 11 height 11
click at [204, 241] on input "Select an option" at bounding box center [207, 239] width 11 height 11
click at [316, 197] on span "Select an option" at bounding box center [318, 197] width 11 height 11
click at [316, 197] on input "Select an option" at bounding box center [318, 197] width 11 height 11
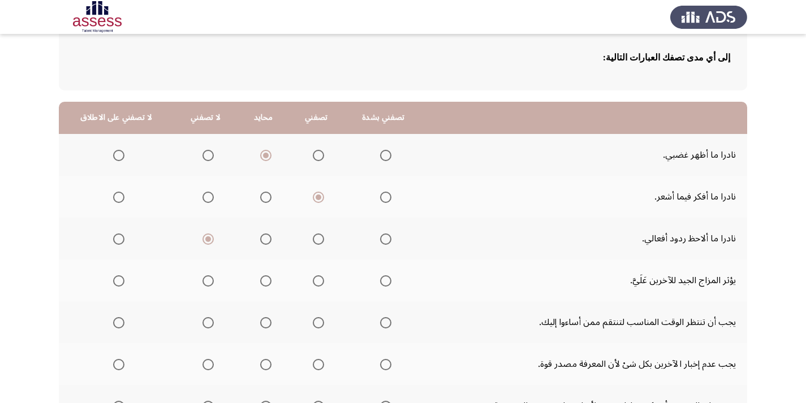
scroll to position [127, 0]
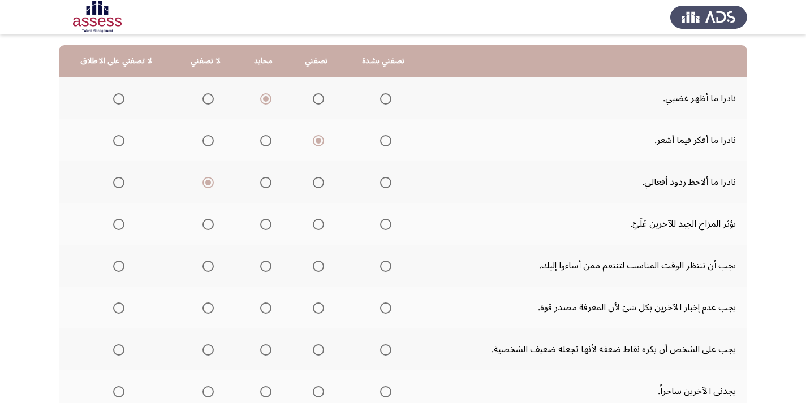
click at [315, 226] on span "Select an option" at bounding box center [318, 224] width 11 height 11
click at [315, 226] on input "Select an option" at bounding box center [318, 224] width 11 height 11
click at [206, 266] on span "Select an option" at bounding box center [207, 266] width 11 height 11
click at [206, 266] on input "Select an option" at bounding box center [207, 266] width 11 height 11
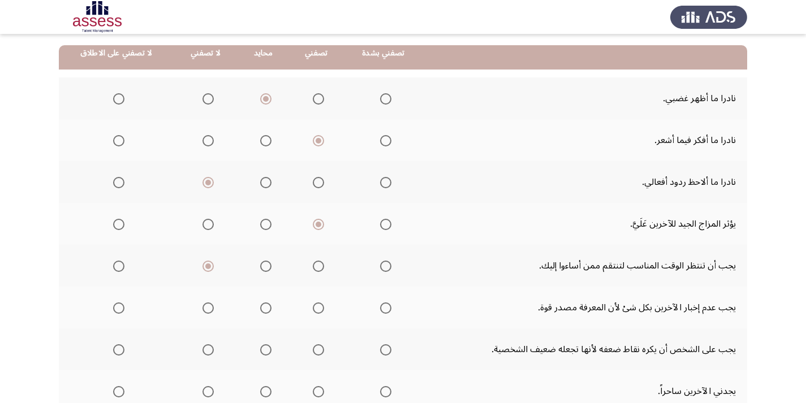
scroll to position [183, 0]
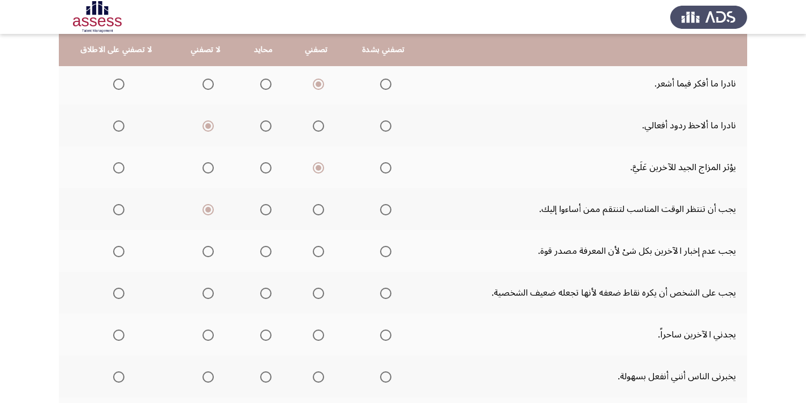
click at [313, 249] on span "Select an option" at bounding box center [318, 251] width 11 height 11
click at [313, 249] on input "Select an option" at bounding box center [318, 251] width 11 height 11
click at [204, 253] on span "Select an option" at bounding box center [207, 251] width 11 height 11
click at [204, 253] on input "Select an option" at bounding box center [207, 251] width 11 height 11
click at [119, 250] on span "Select an option" at bounding box center [118, 251] width 11 height 11
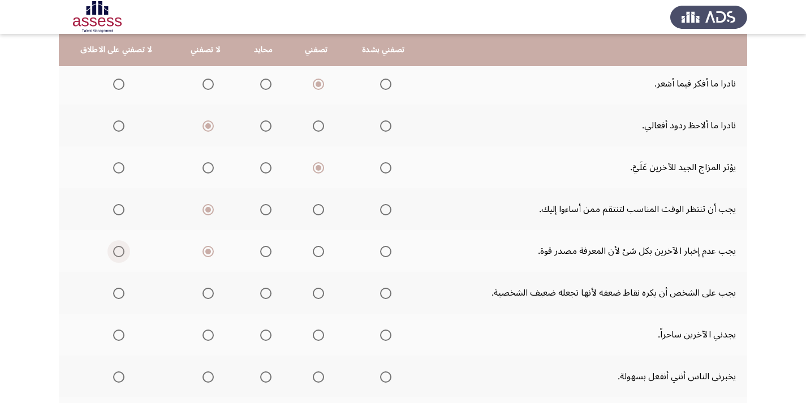
click at [119, 250] on input "Select an option" at bounding box center [118, 251] width 11 height 11
click at [202, 253] on span "Select an option" at bounding box center [207, 251] width 11 height 11
click at [202, 253] on input "Select an option" at bounding box center [207, 251] width 11 height 11
click at [313, 209] on span "Select an option" at bounding box center [318, 209] width 11 height 11
click at [313, 209] on input "Select an option" at bounding box center [318, 209] width 11 height 11
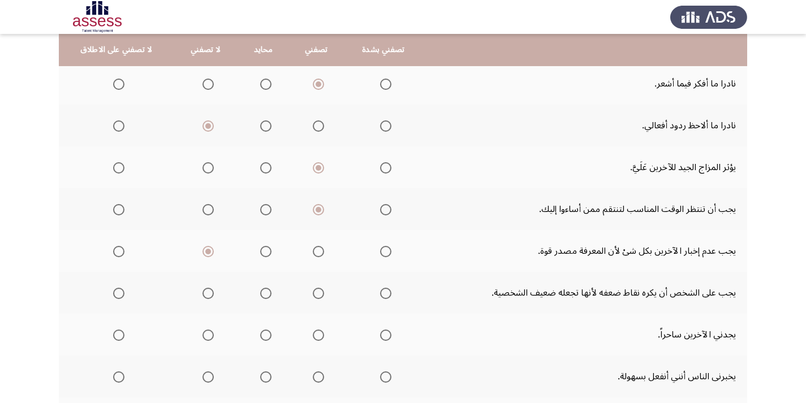
click at [202, 212] on span "Select an option" at bounding box center [207, 209] width 11 height 11
click at [202, 212] on input "Select an option" at bounding box center [207, 209] width 11 height 11
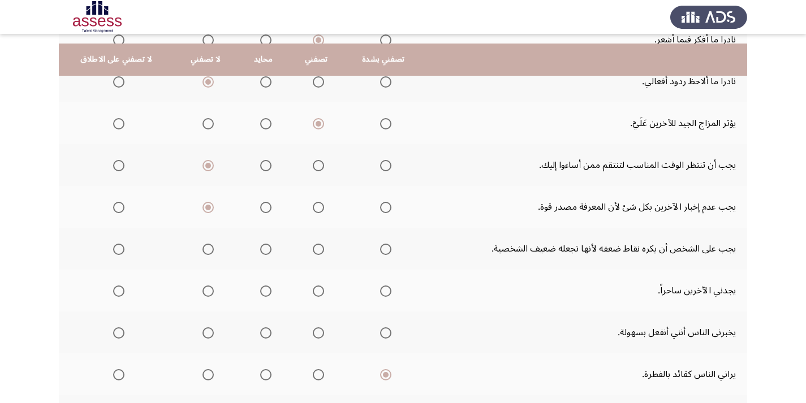
scroll to position [240, 0]
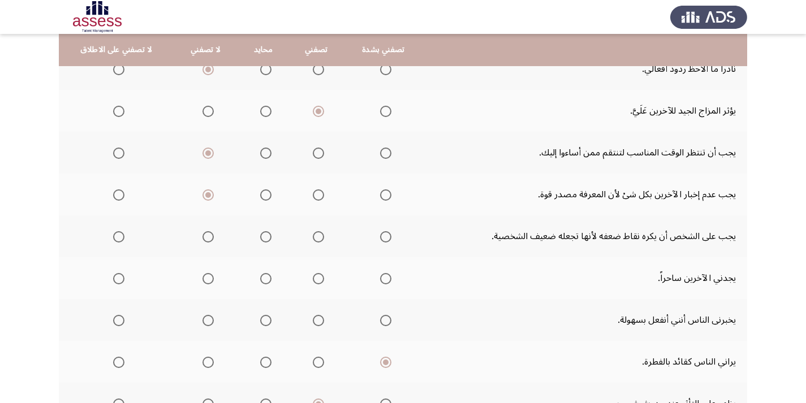
click at [116, 236] on span "Select an option" at bounding box center [118, 236] width 11 height 11
click at [116, 236] on input "Select an option" at bounding box center [118, 236] width 11 height 11
click at [381, 281] on span "Select an option" at bounding box center [385, 278] width 11 height 11
click at [381, 281] on input "Select an option" at bounding box center [385, 278] width 11 height 11
click at [261, 321] on span "Select an option" at bounding box center [265, 320] width 11 height 11
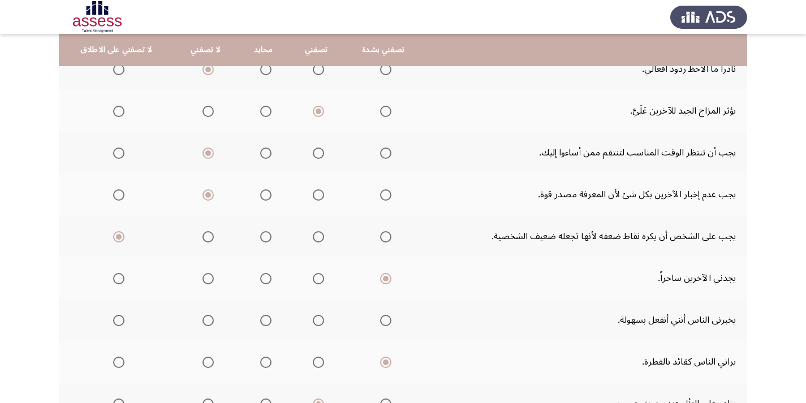
click at [261, 321] on input "Select an option" at bounding box center [265, 320] width 11 height 11
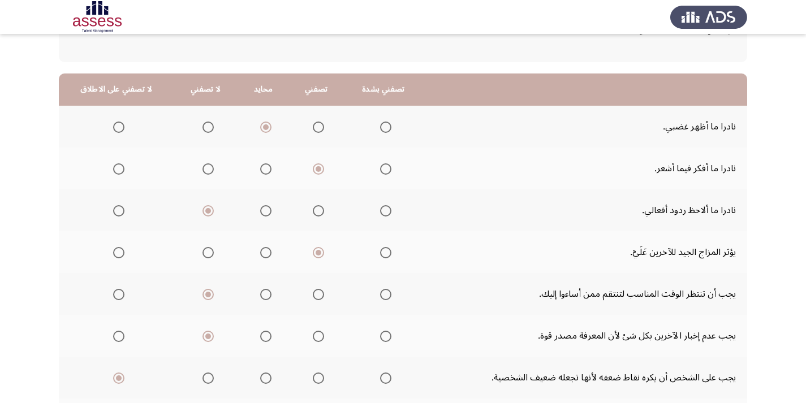
scroll to position [70, 0]
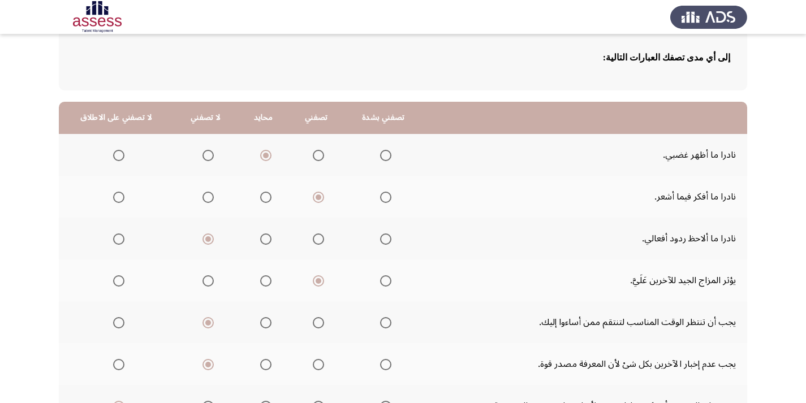
click at [324, 91] on div "إلى أي مدى تصفك العبارات التالية: تصفني بشدة تصفني محايد لا تصفني لا تصفني على …" at bounding box center [403, 378] width 688 height 729
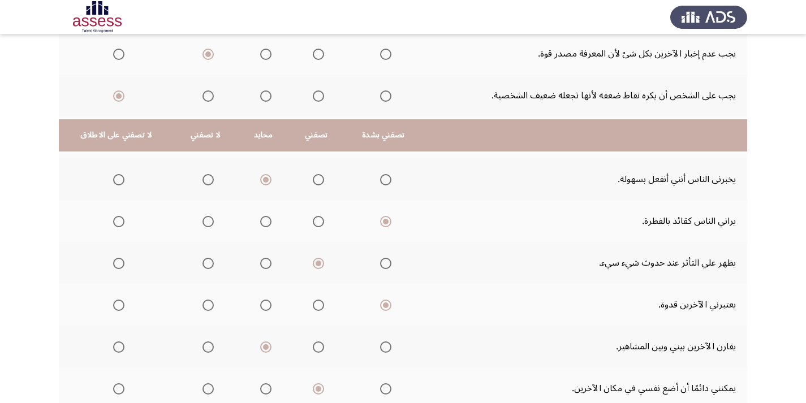
scroll to position [466, 0]
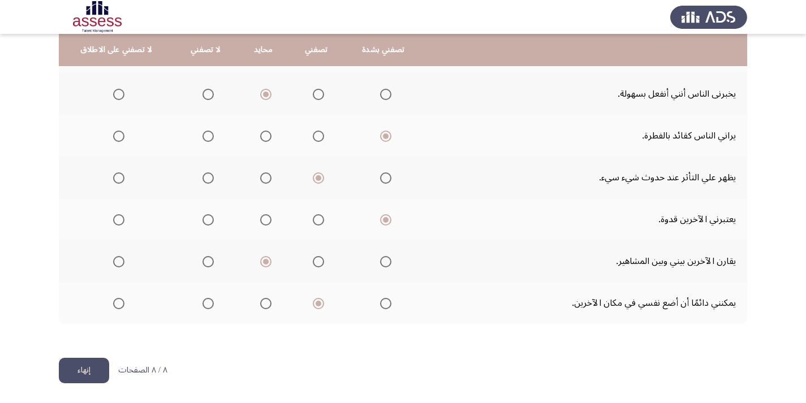
click at [79, 370] on button "إنهاء" at bounding box center [84, 370] width 50 height 25
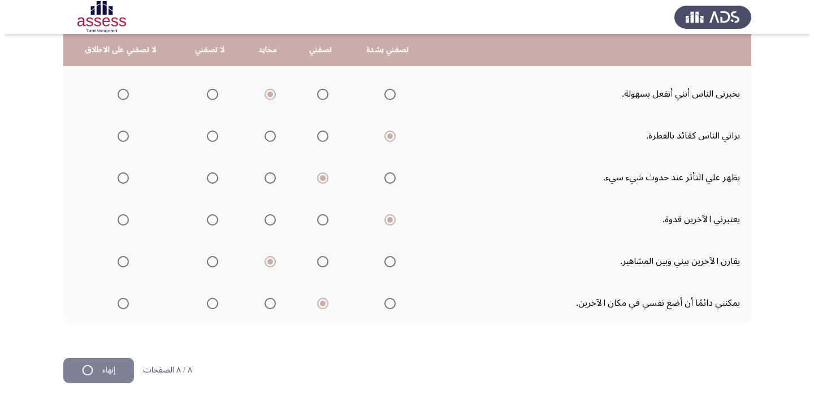
scroll to position [0, 0]
